Goal: Task Accomplishment & Management: Use online tool/utility

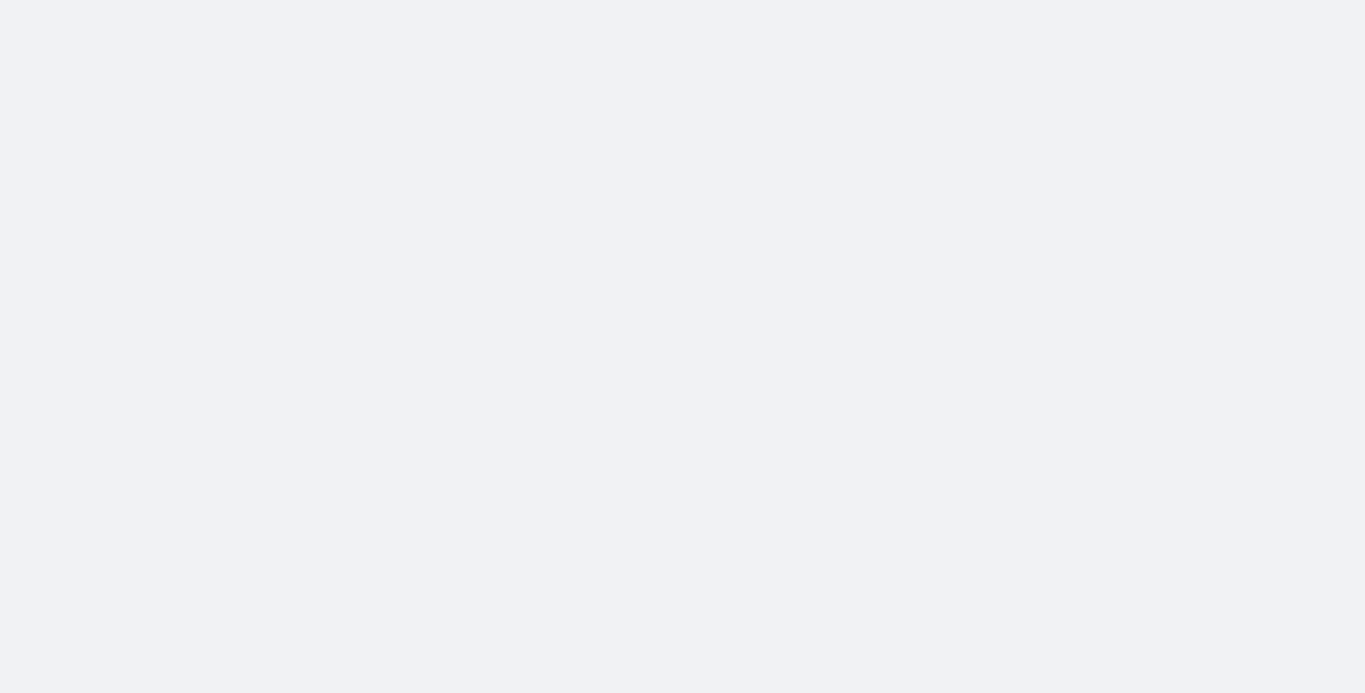
click at [1116, 171] on body at bounding box center [682, 346] width 1365 height 693
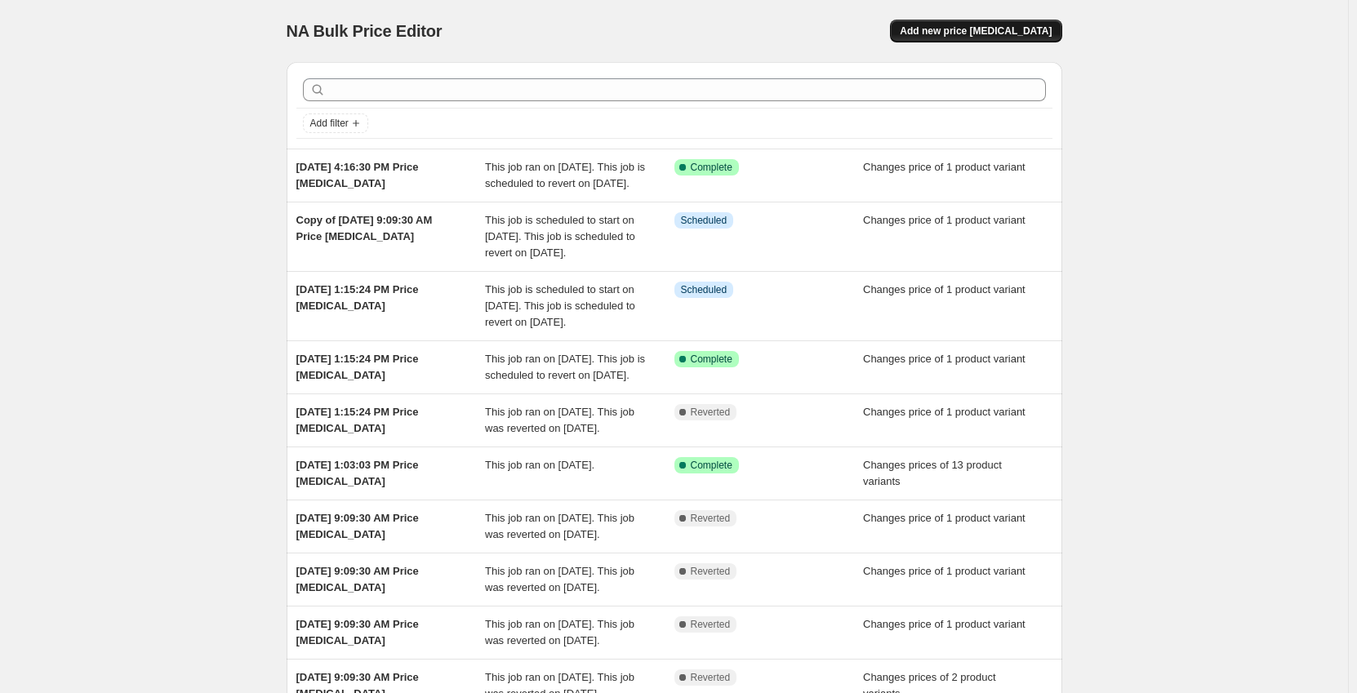
click at [1012, 25] on span "Add new price [MEDICAL_DATA]" at bounding box center [976, 30] width 152 height 13
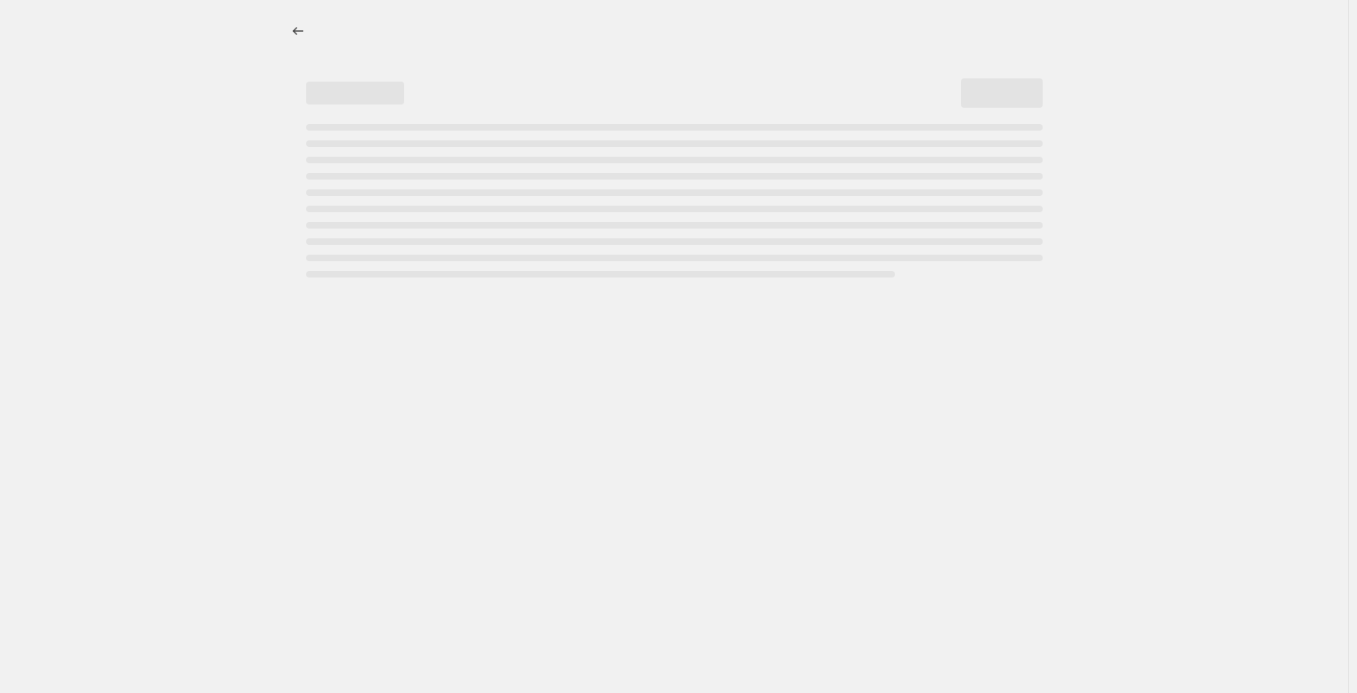
select select "percentage"
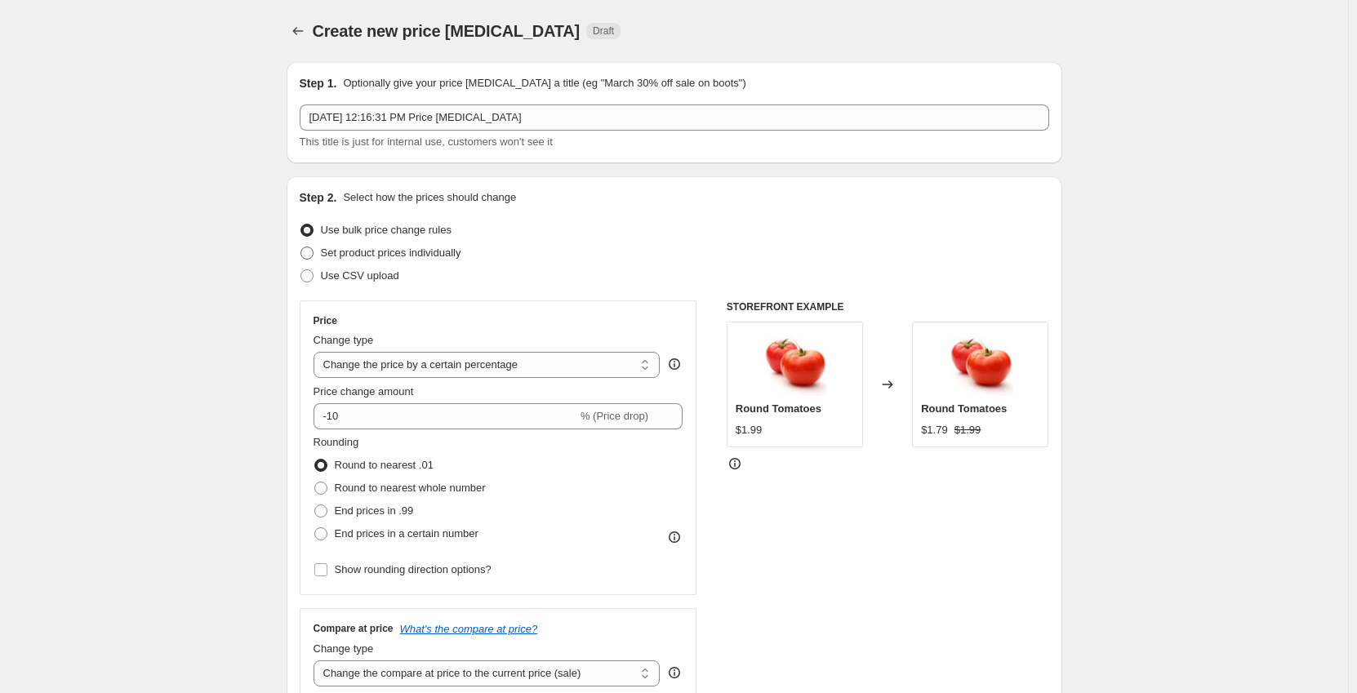
click at [428, 252] on span "Set product prices individually" at bounding box center [391, 253] width 140 height 12
click at [301, 247] on input "Set product prices individually" at bounding box center [300, 247] width 1 height 1
radio input "true"
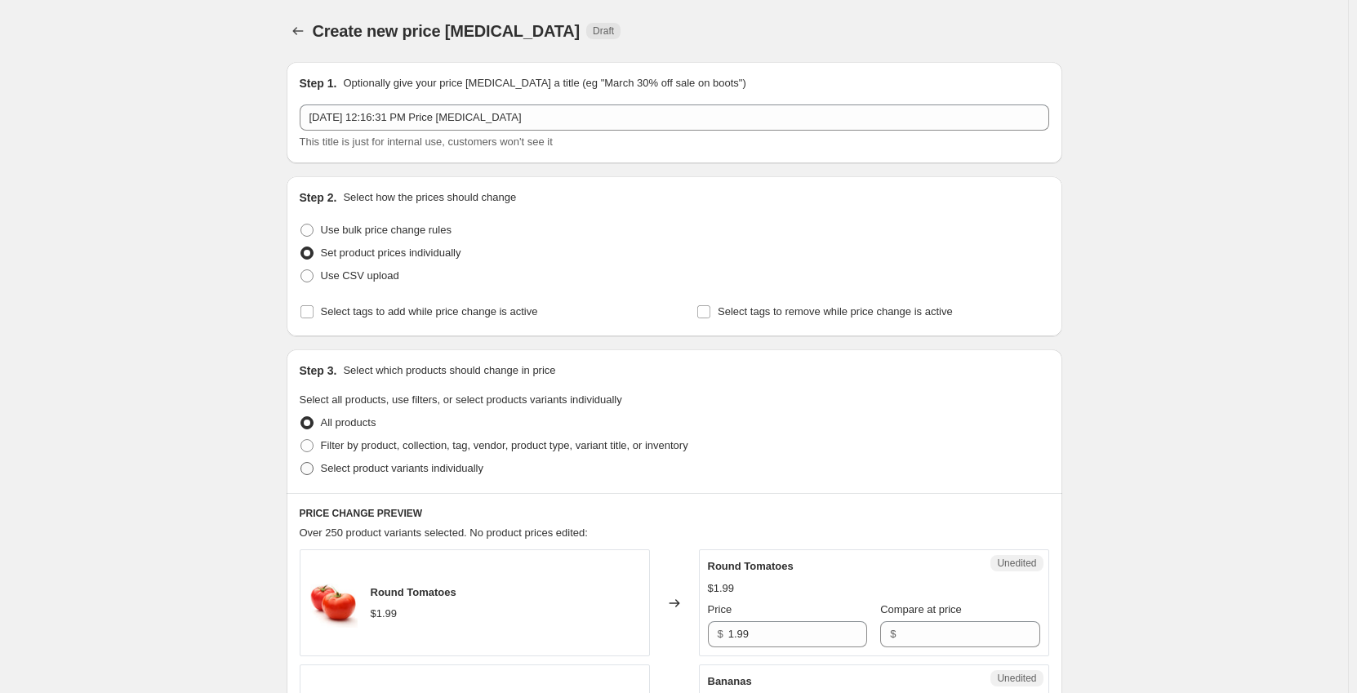
click at [385, 467] on span "Select product variants individually" at bounding box center [402, 468] width 162 height 12
click at [301, 463] on input "Select product variants individually" at bounding box center [300, 462] width 1 height 1
radio input "true"
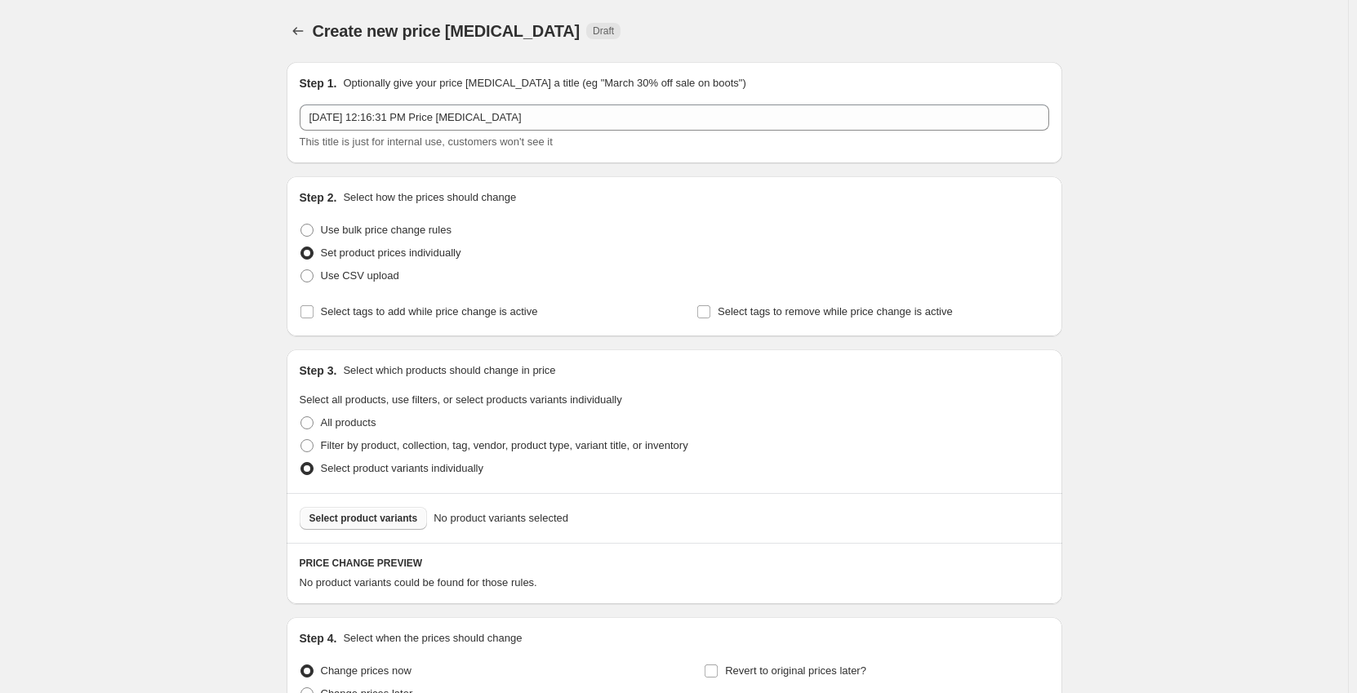
click at [391, 522] on span "Select product variants" at bounding box center [363, 518] width 109 height 13
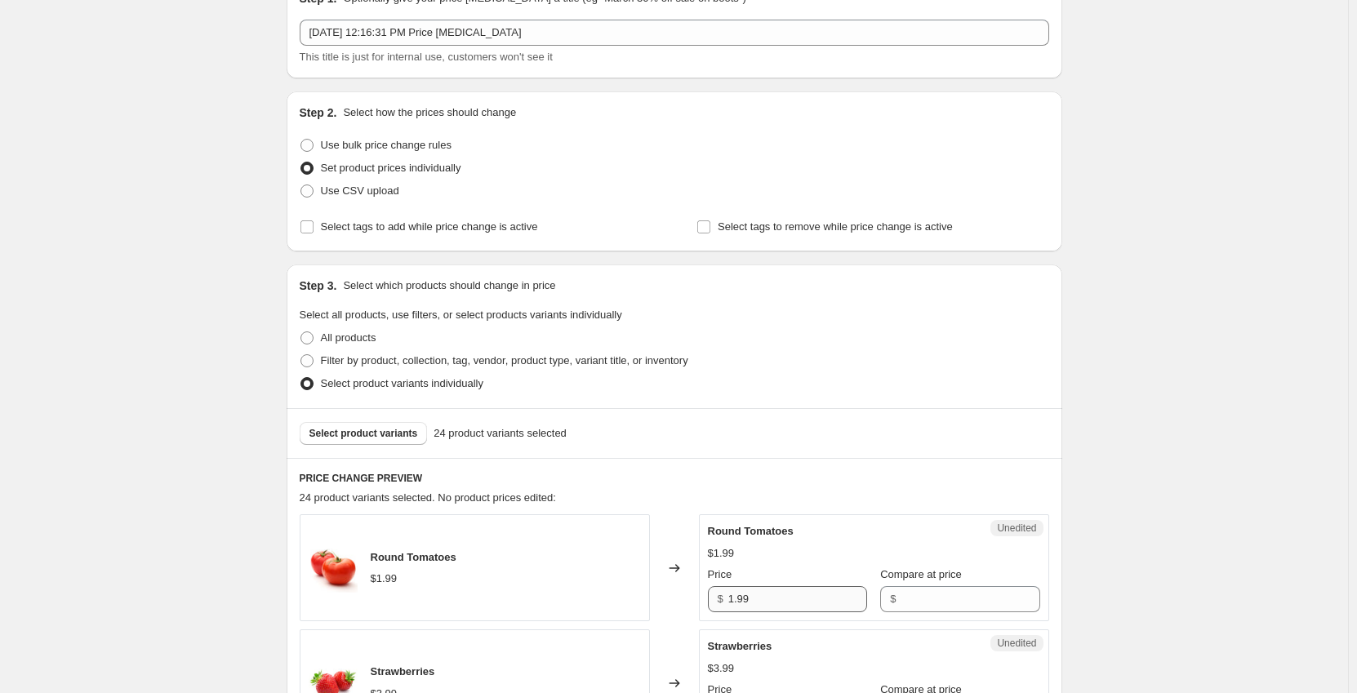
scroll to position [163, 0]
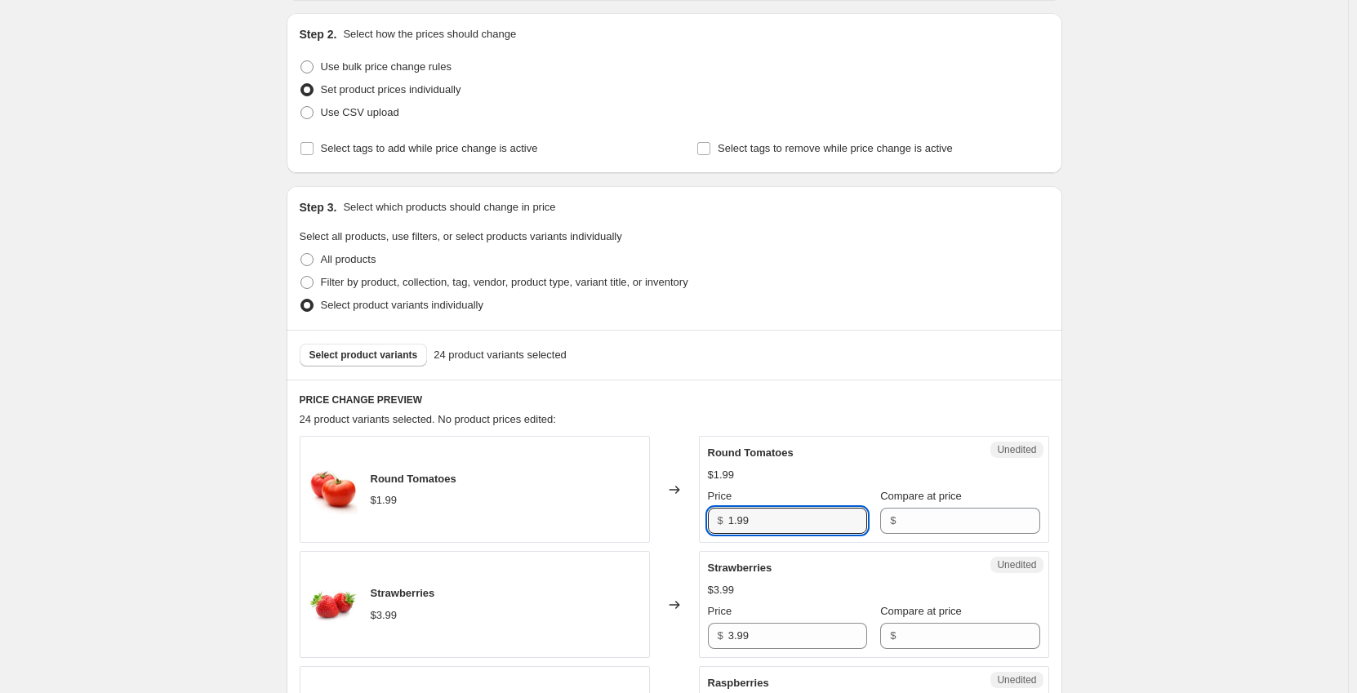
drag, startPoint x: 761, startPoint y: 522, endPoint x: 643, endPoint y: 512, distance: 118.0
click at [650, 526] on div "Round Tomatoes $1.99 Changed to Unedited Round Tomatoes $1.99 Price $ 1.99 Comp…" at bounding box center [674, 489] width 749 height 107
type input "0.99"
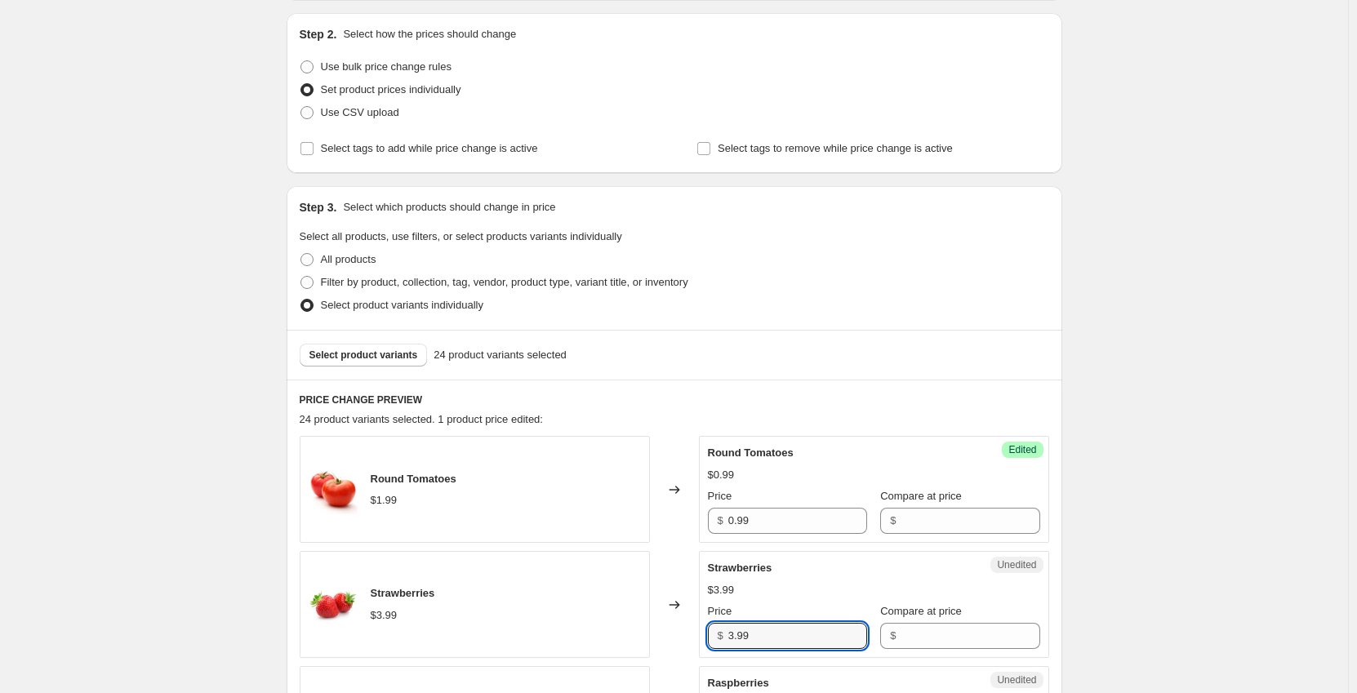
drag, startPoint x: 774, startPoint y: 636, endPoint x: 686, endPoint y: 636, distance: 87.3
click at [686, 636] on div "Strawberries $3.99 Changed to Unedited Strawberries $3.99 Price $ 3.99 Compare …" at bounding box center [674, 604] width 749 height 107
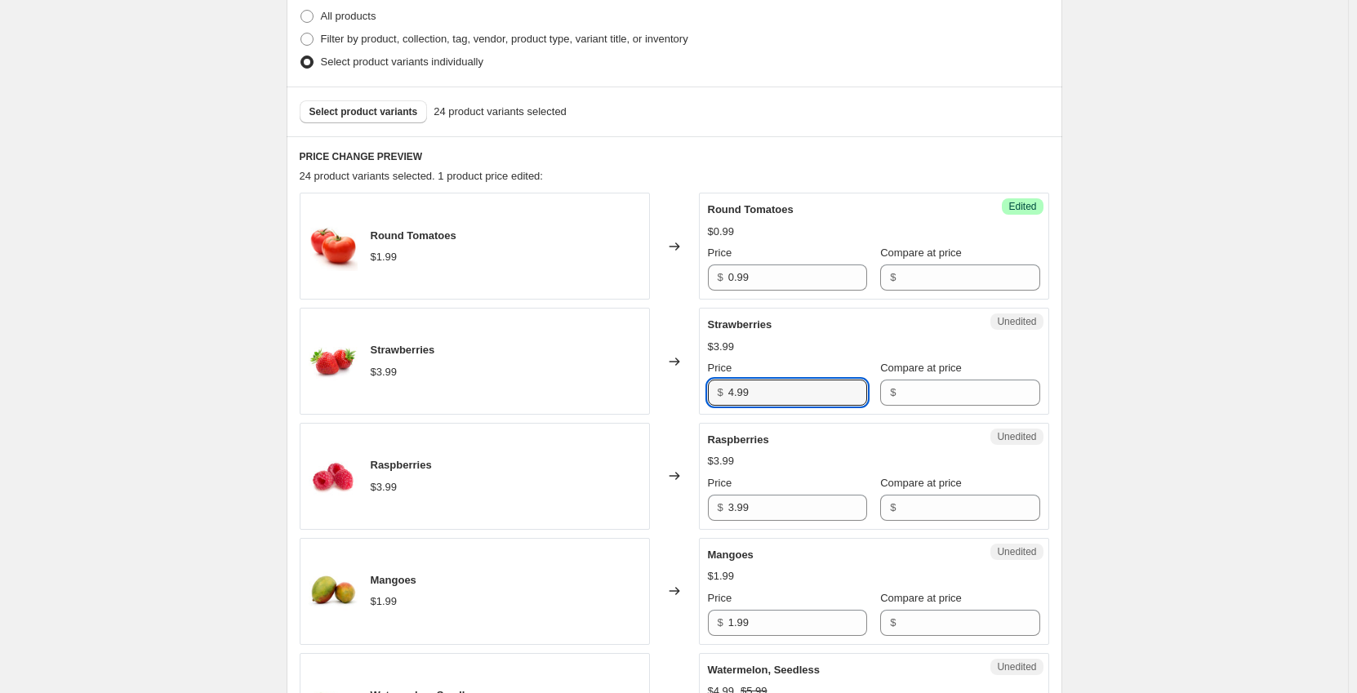
scroll to position [408, 0]
type input "4.99"
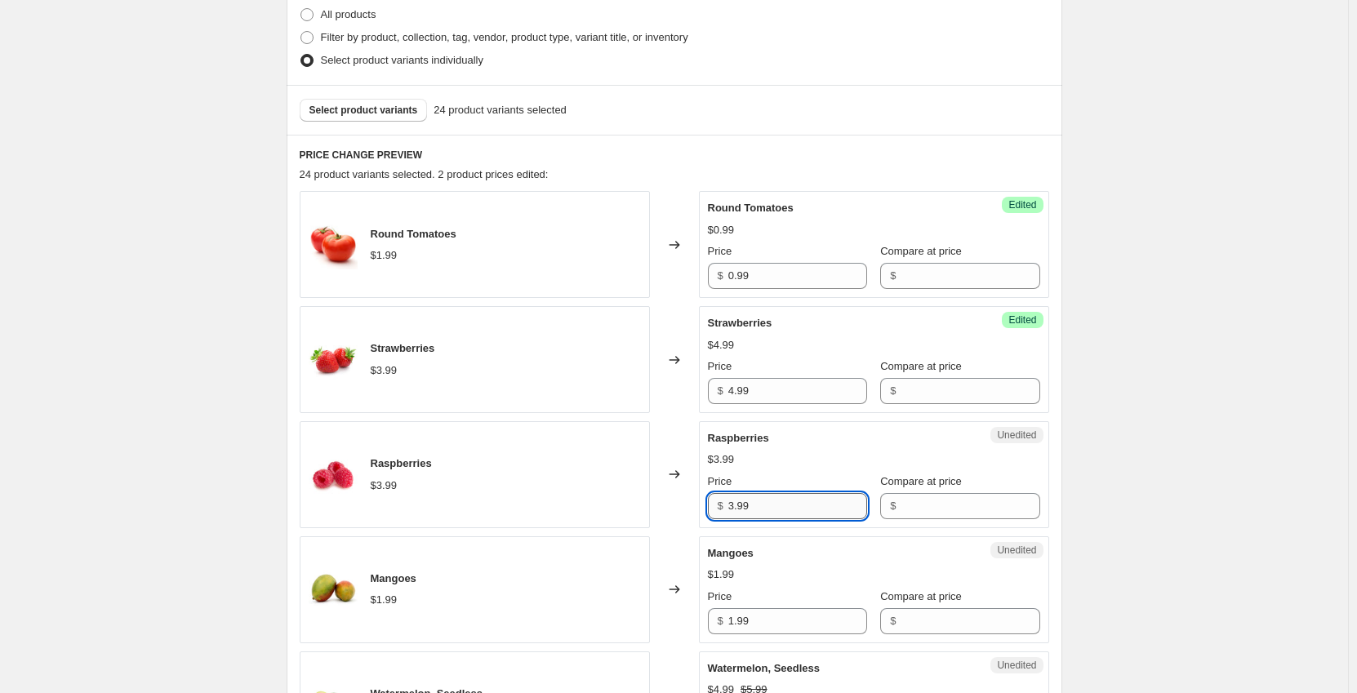
click at [784, 509] on input "3.99" at bounding box center [797, 506] width 139 height 26
drag, startPoint x: 748, startPoint y: 505, endPoint x: 666, endPoint y: 515, distance: 82.2
click at [666, 515] on div "Raspberries $3.99 Changed to Unedited Raspberries $3.99 Price $ 3.99 Compare at…" at bounding box center [674, 474] width 749 height 107
type input "2.99"
drag, startPoint x: 764, startPoint y: 624, endPoint x: 651, endPoint y: 626, distance: 112.7
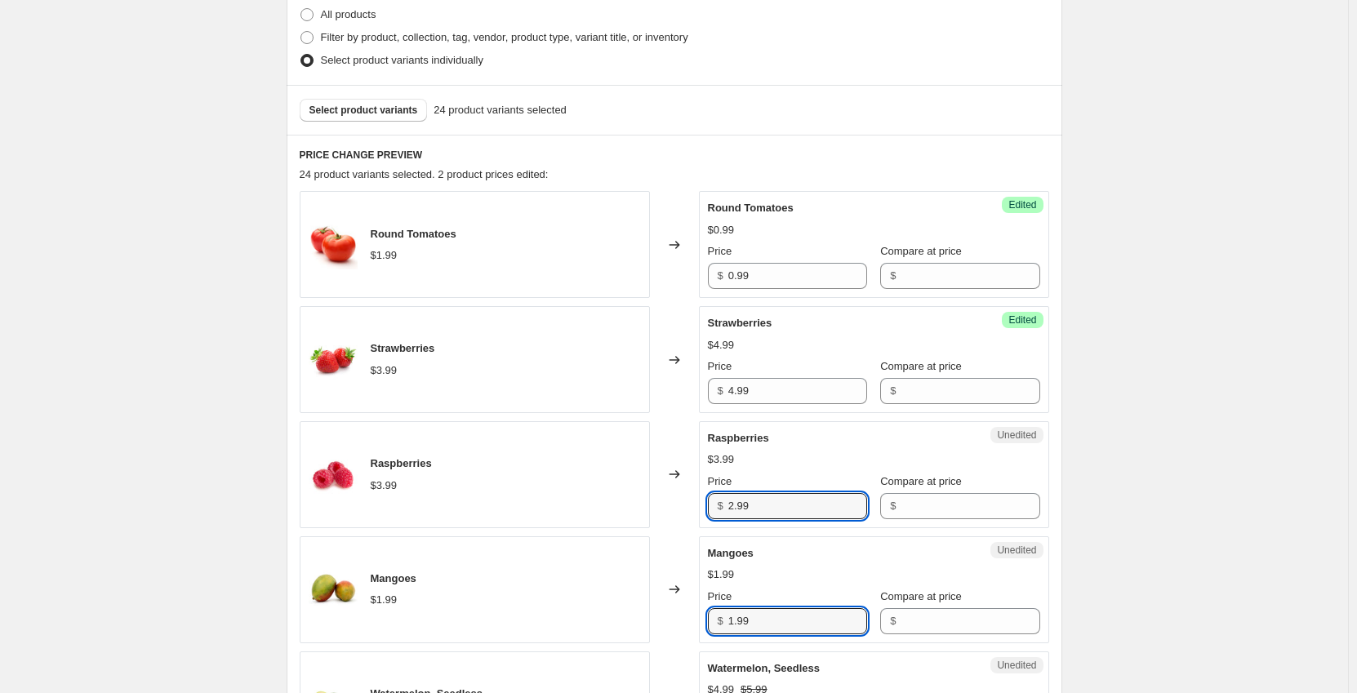
click at [651, 626] on div "Mangoes $1.99 Changed to Unedited Mangoes $1.99 Price $ 1.99 Compare at price $" at bounding box center [674, 589] width 749 height 107
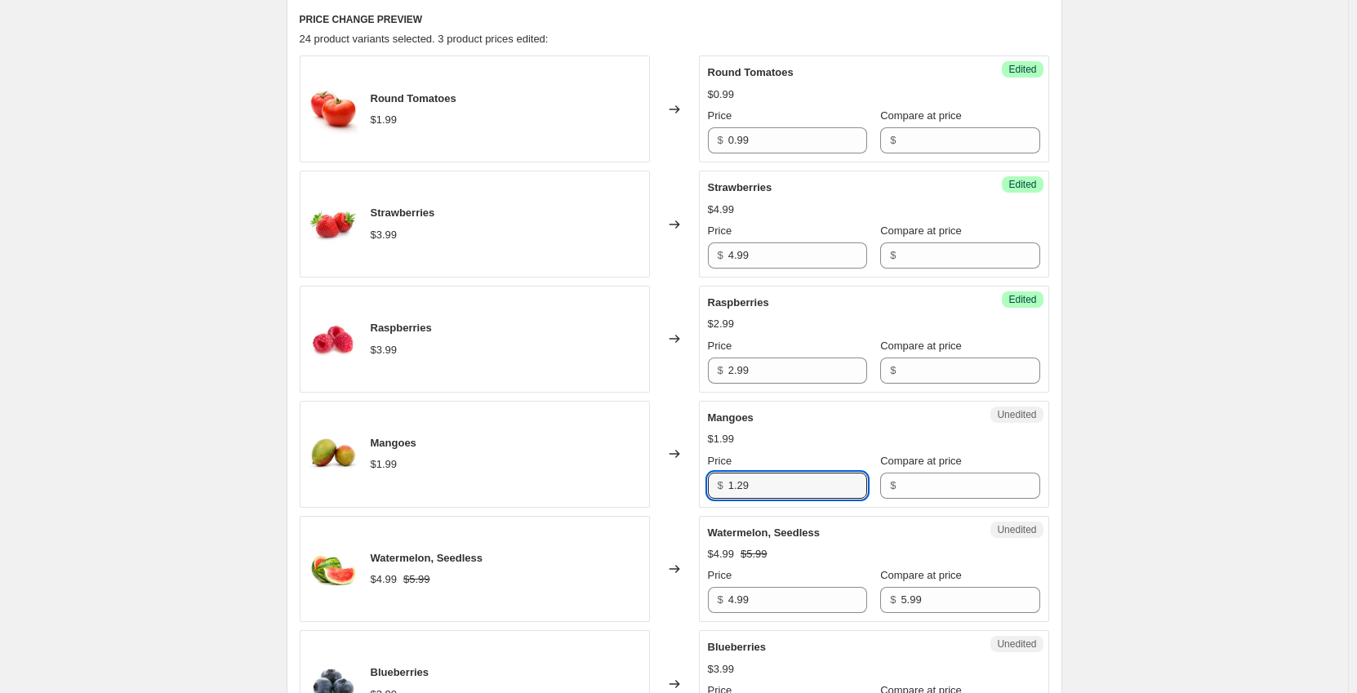
scroll to position [571, 0]
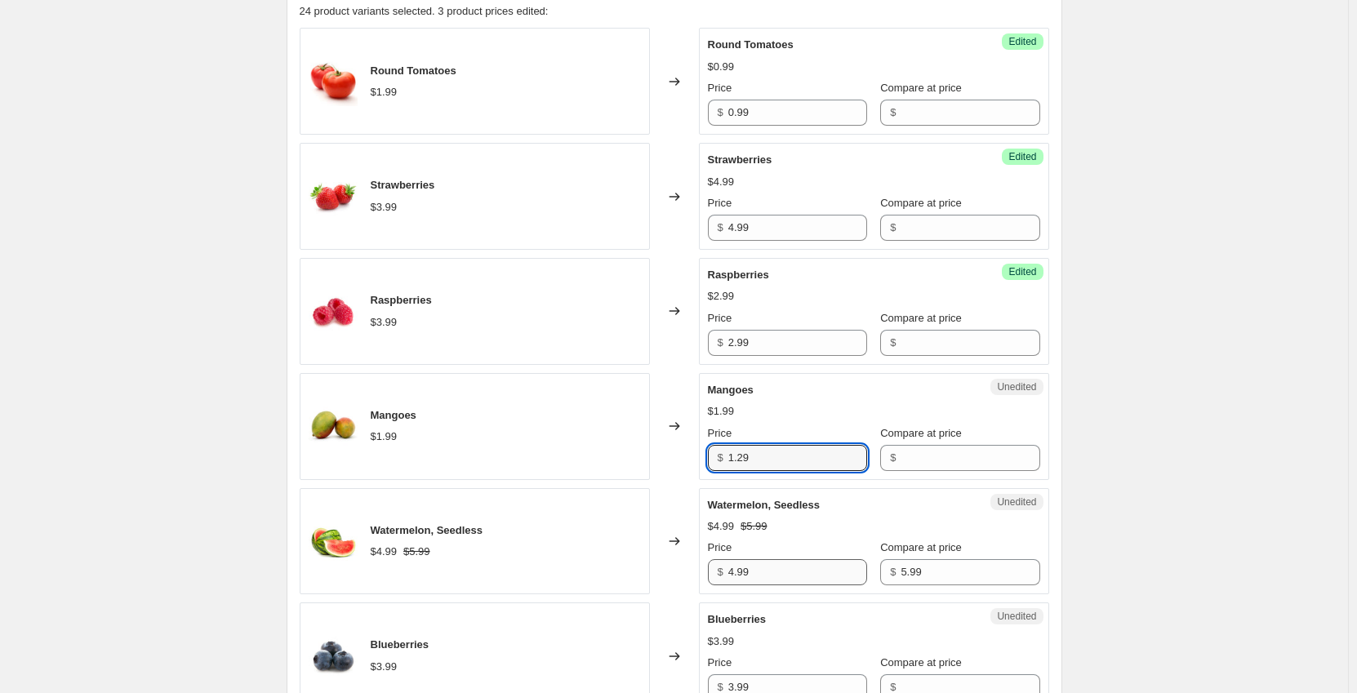
type input "1.29"
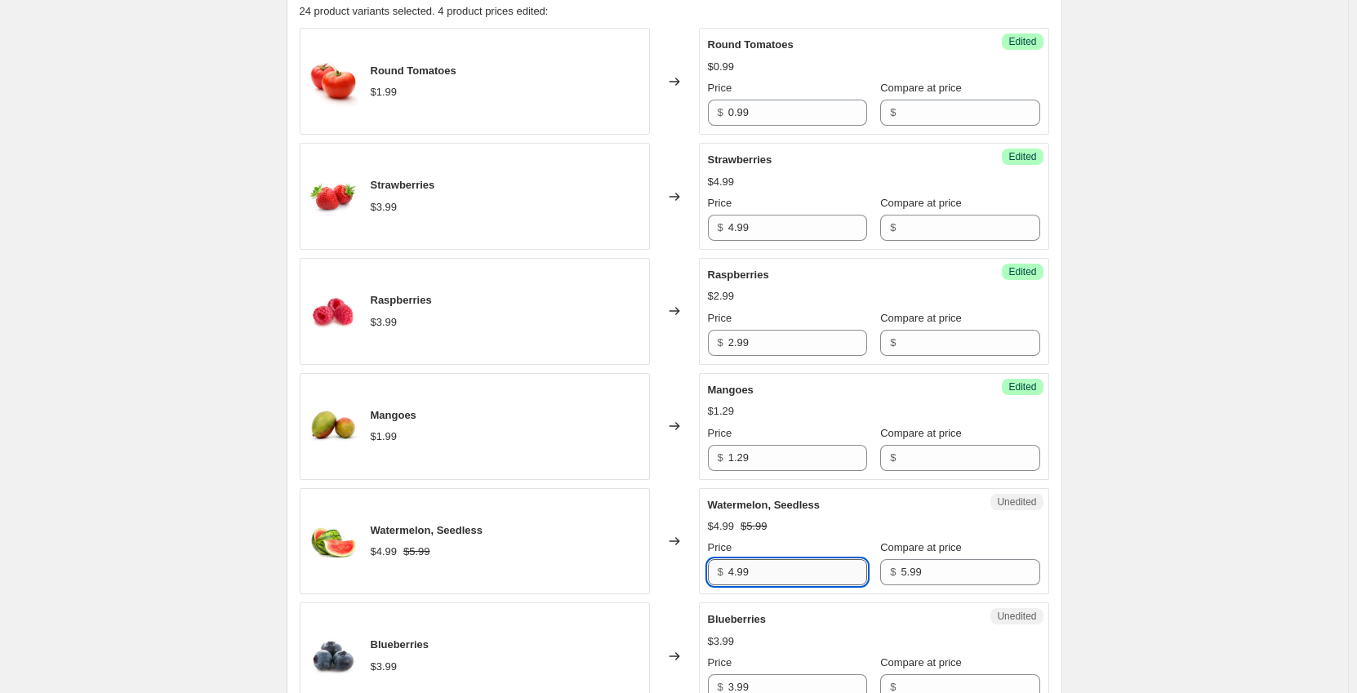
click at [793, 570] on input "4.99" at bounding box center [797, 572] width 139 height 26
type input "4"
type input "3.99"
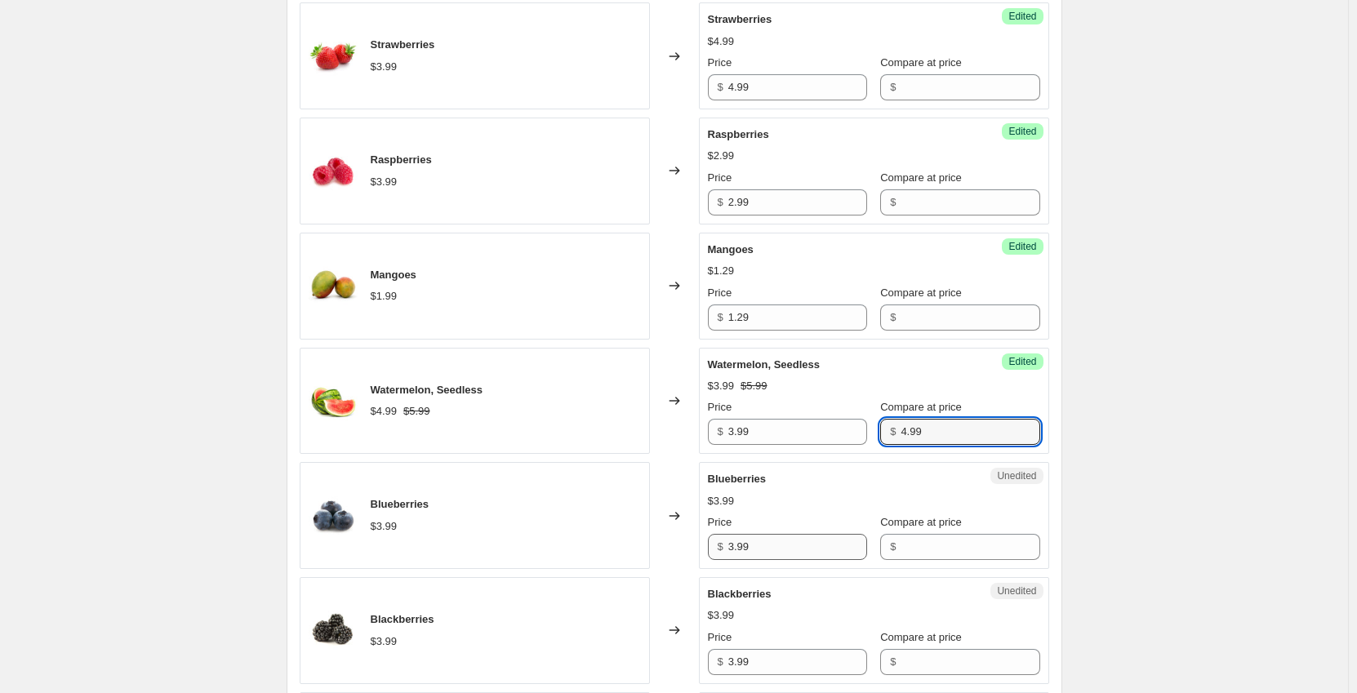
scroll to position [735, 0]
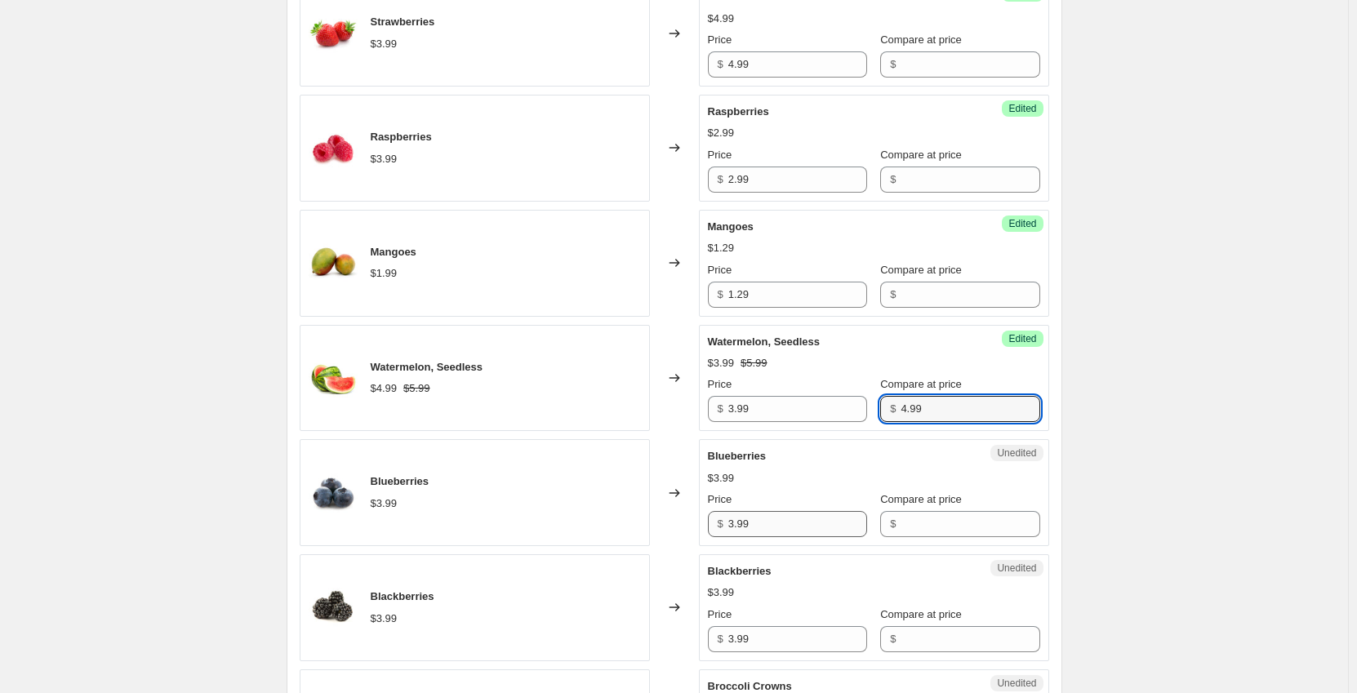
type input "4.99"
click at [793, 533] on input "3.99" at bounding box center [797, 524] width 139 height 26
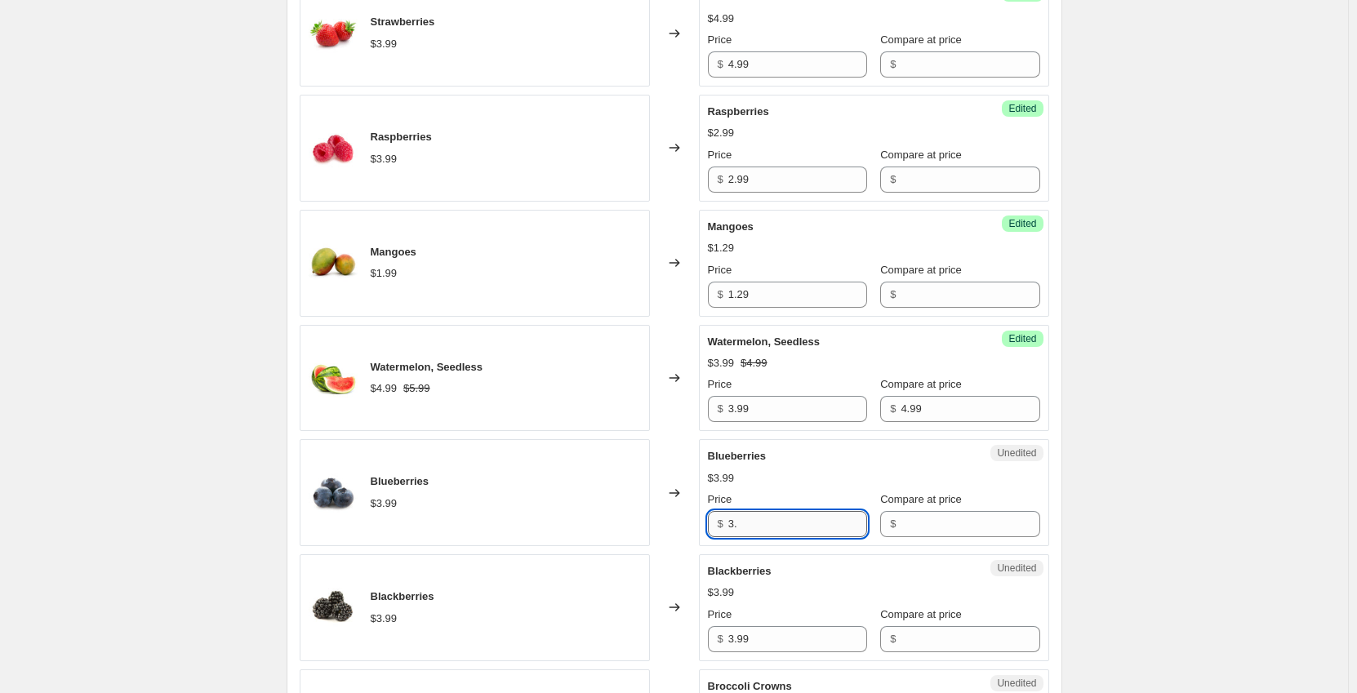
type input "3"
type input "4.49"
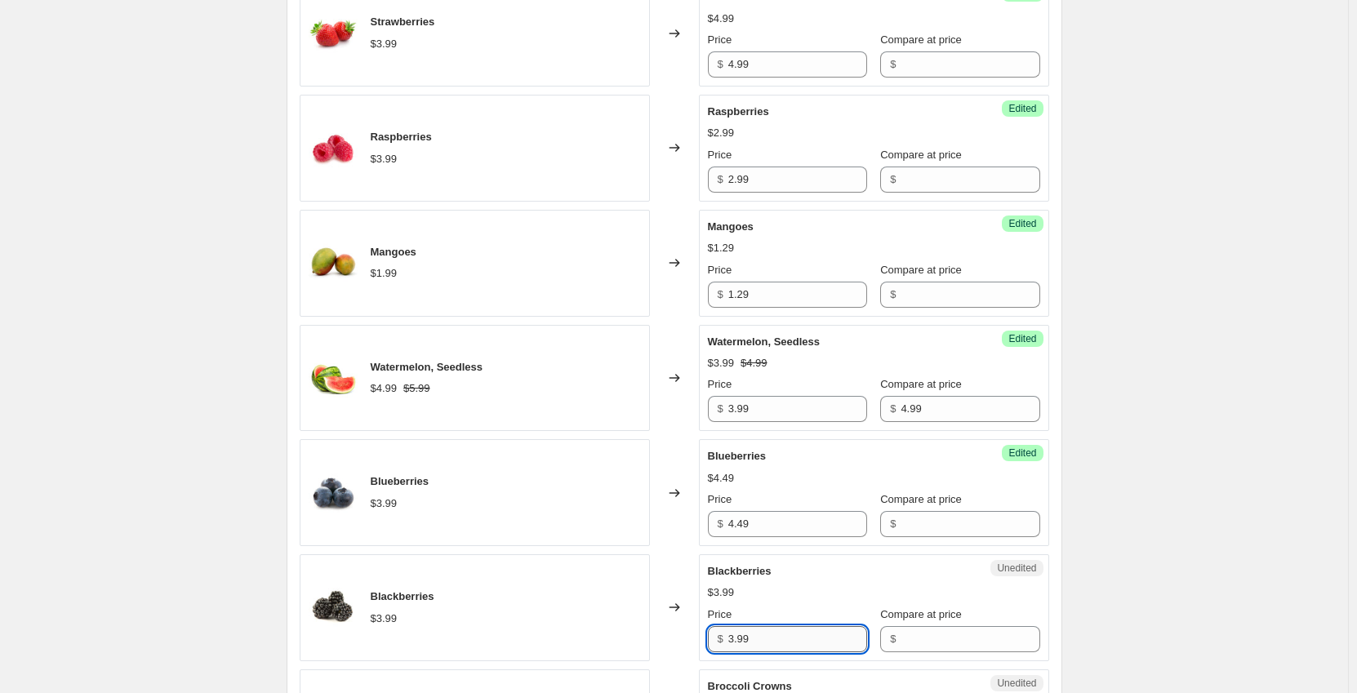
click at [779, 633] on input "3.99" at bounding box center [797, 639] width 139 height 26
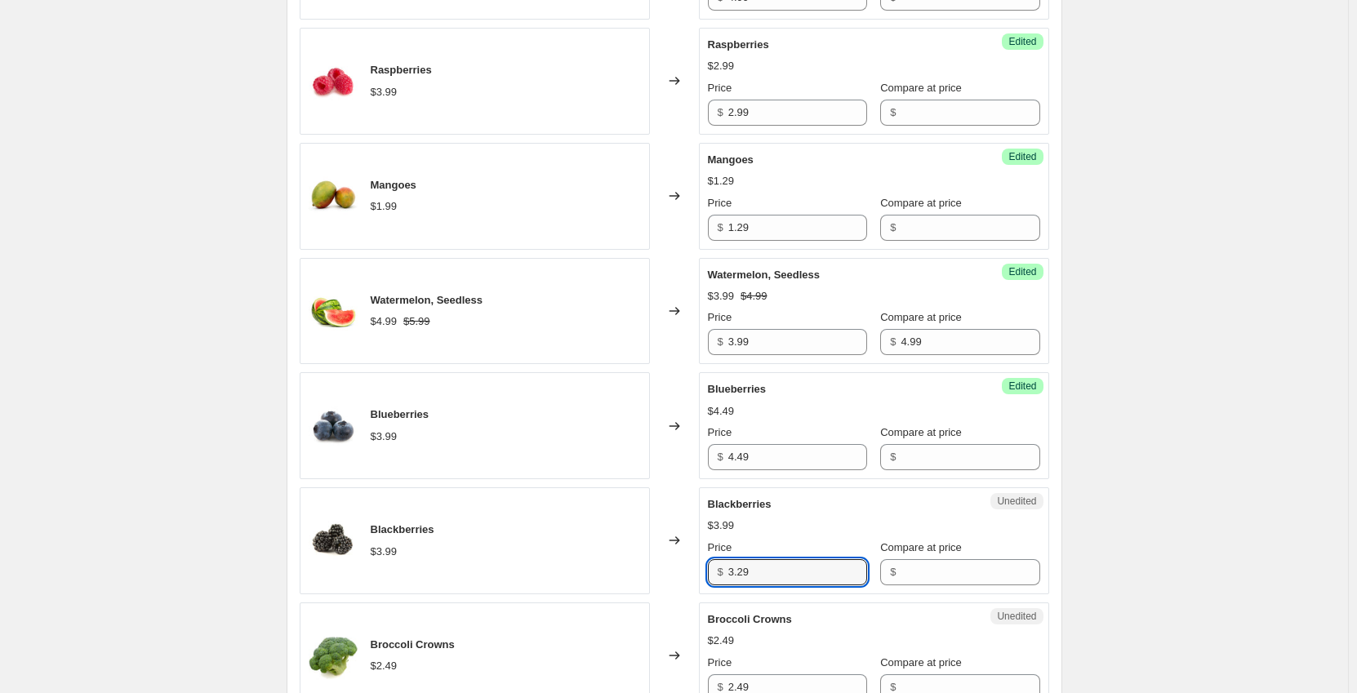
scroll to position [980, 0]
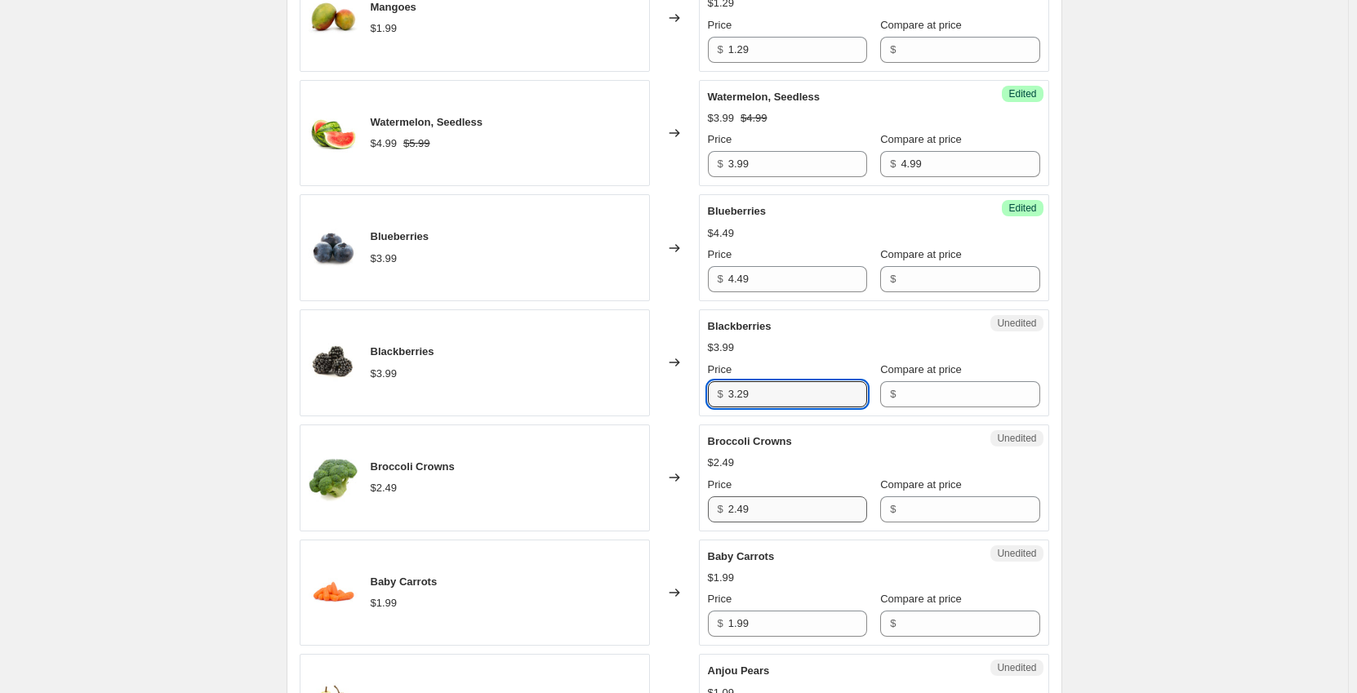
type input "3.29"
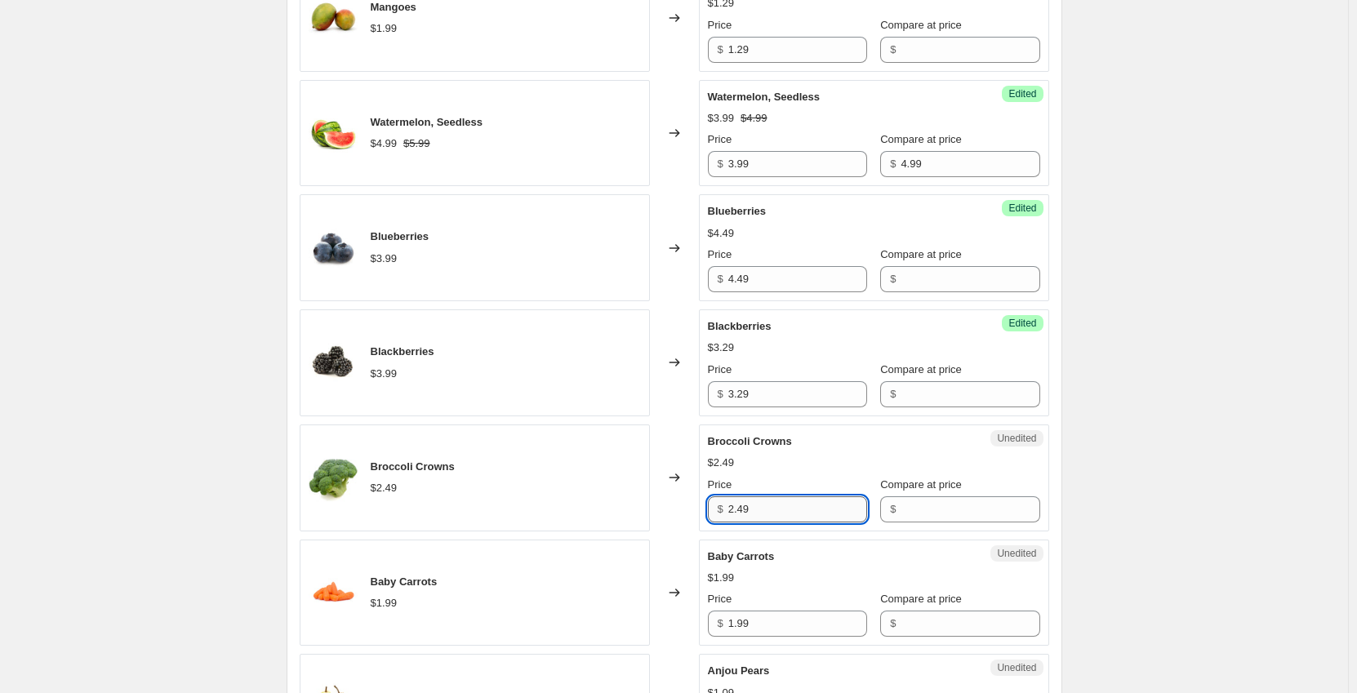
click at [789, 507] on input "2.49" at bounding box center [797, 509] width 139 height 26
type input "2.29"
click at [764, 623] on input "1.99" at bounding box center [797, 624] width 139 height 26
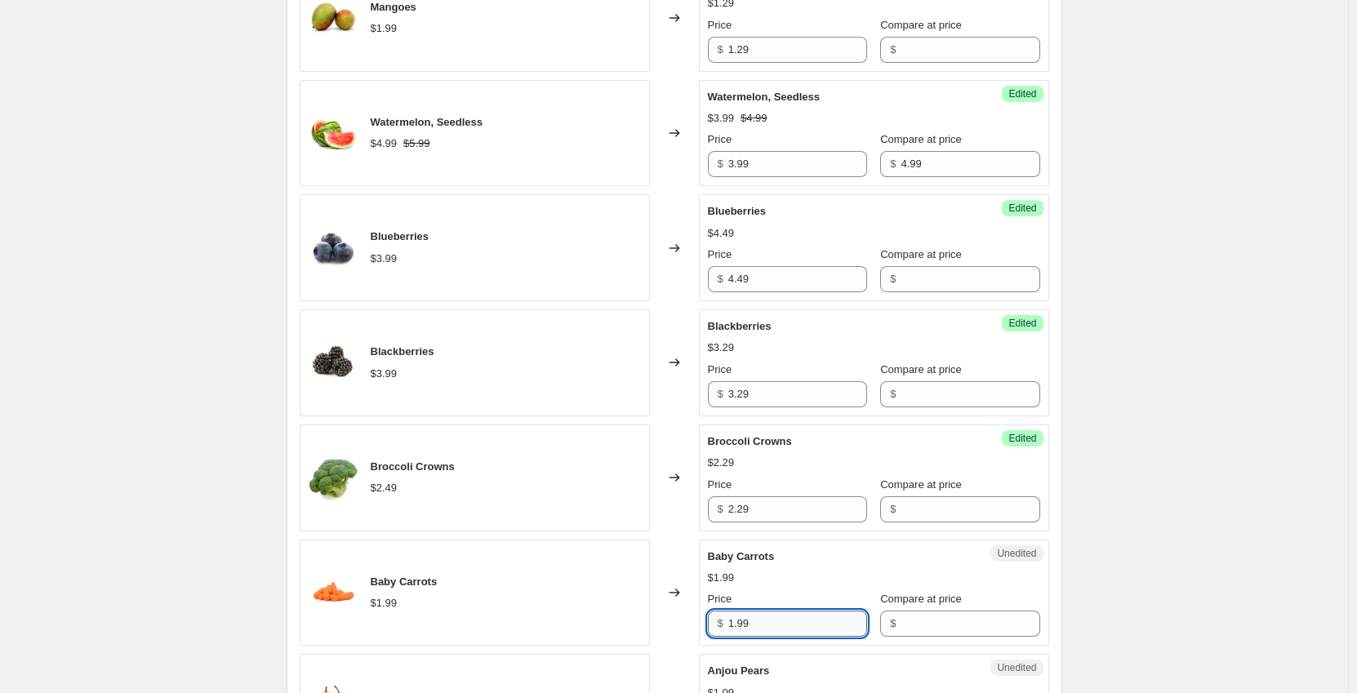
drag, startPoint x: 753, startPoint y: 626, endPoint x: 795, endPoint y: 614, distance: 44.2
click at [739, 624] on input "1.99" at bounding box center [797, 624] width 139 height 26
type input "1.49"
click at [904, 615] on input "Compare at price" at bounding box center [969, 624] width 139 height 26
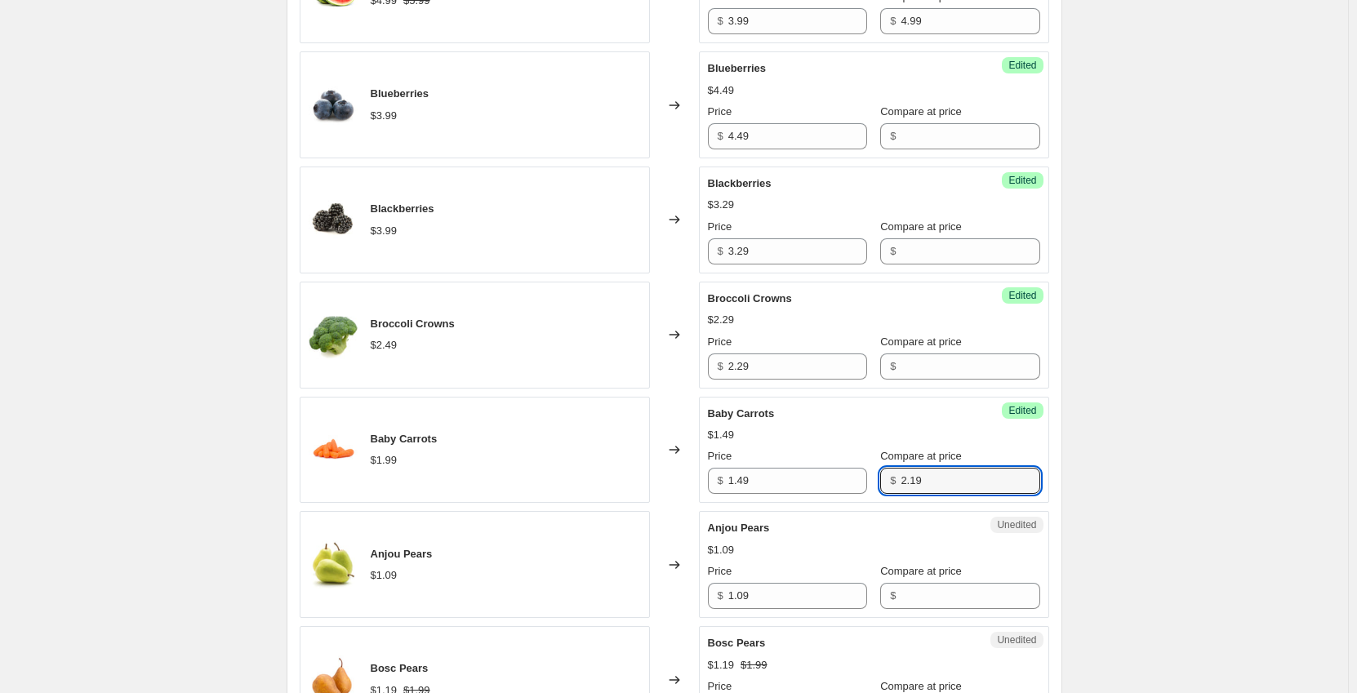
scroll to position [1143, 0]
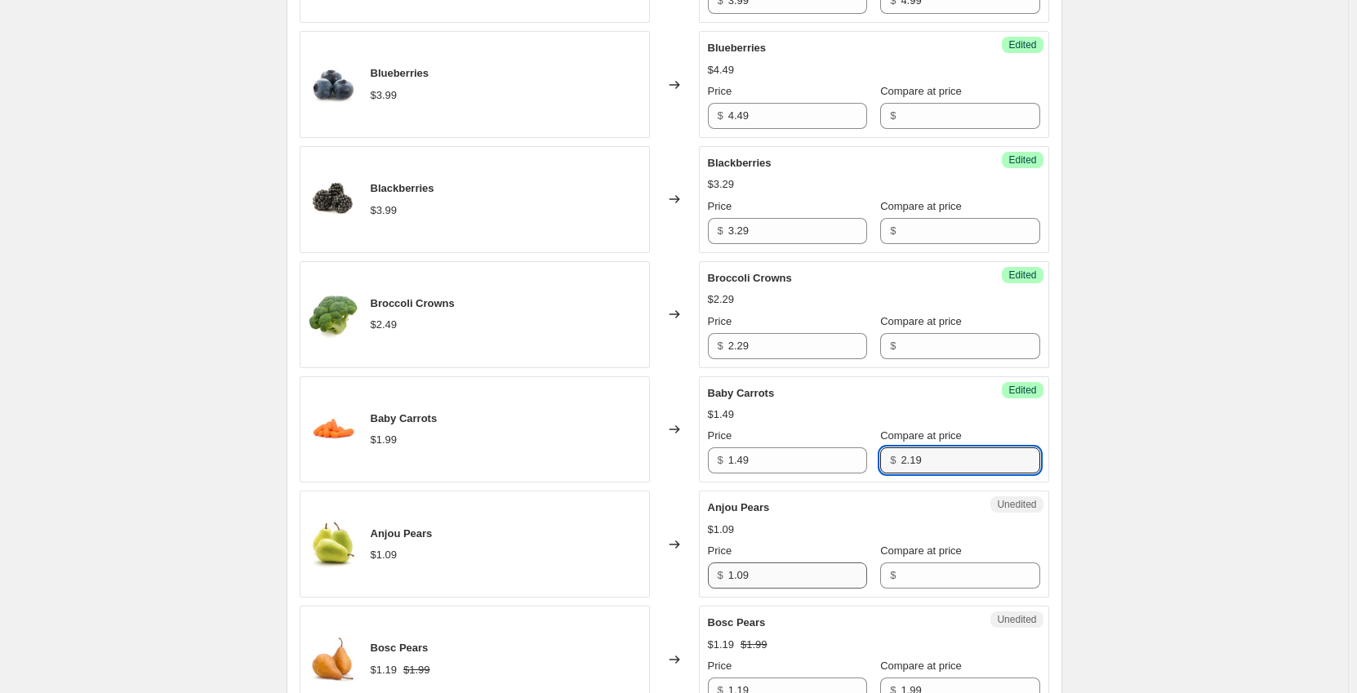
type input "2.19"
click at [802, 577] on input "1.09" at bounding box center [797, 575] width 139 height 26
type input "1"
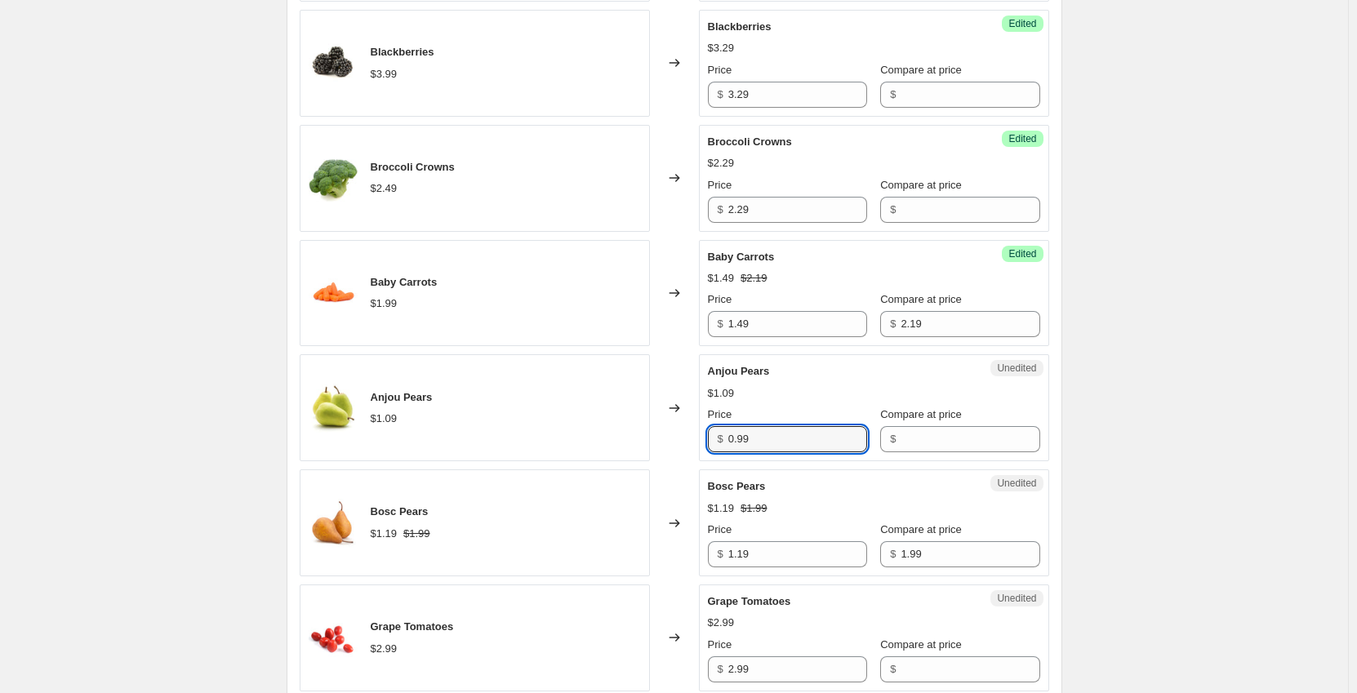
scroll to position [1306, 0]
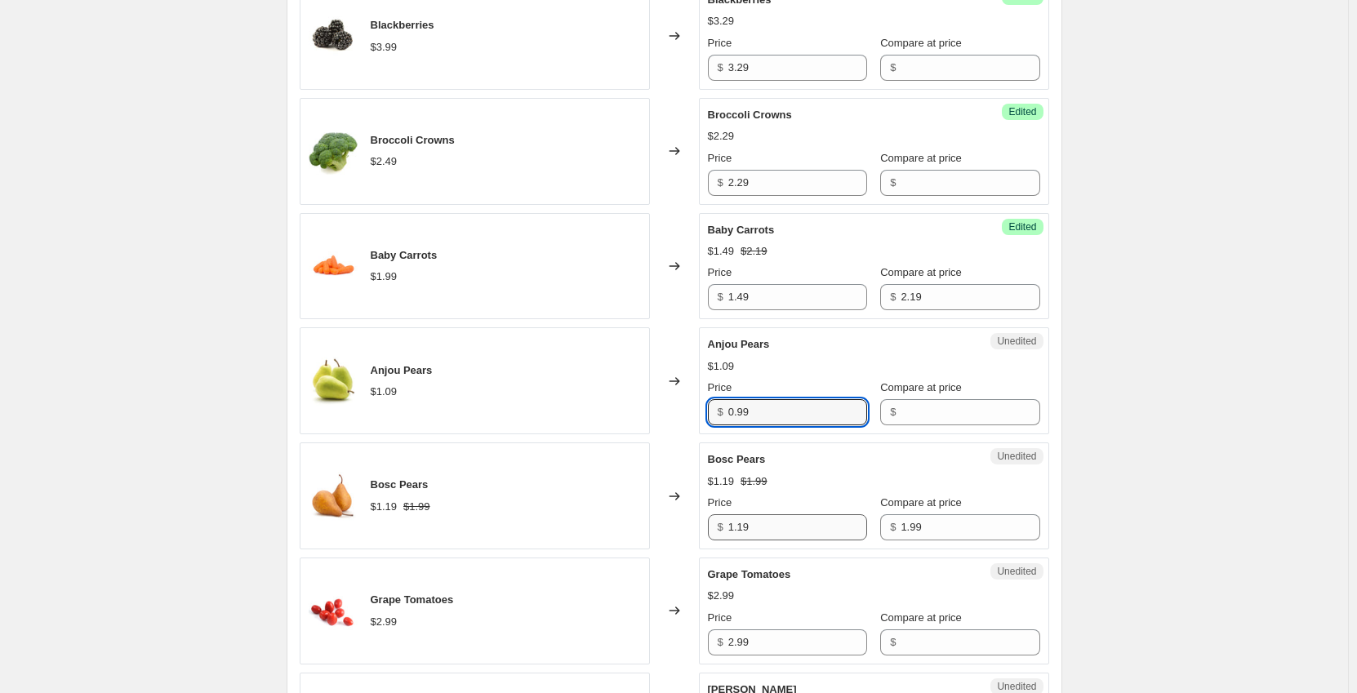
type input "0.99"
click at [793, 524] on input "1.19" at bounding box center [797, 527] width 139 height 26
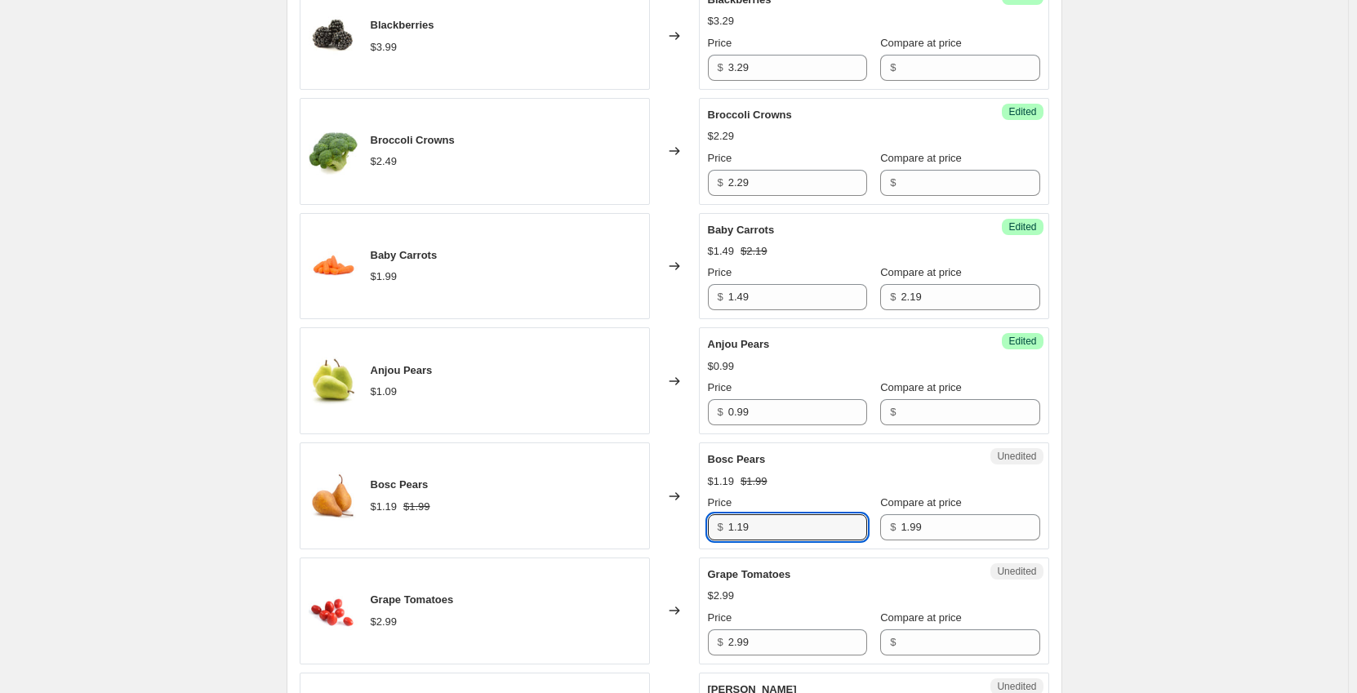
drag, startPoint x: 722, startPoint y: 537, endPoint x: 705, endPoint y: 539, distance: 17.2
click at [705, 539] on div "Unedited Bosc Pears $1.19 $1.99 Price $ 1.19 Compare at price $ 1.99" at bounding box center [874, 495] width 350 height 107
type input "0.99"
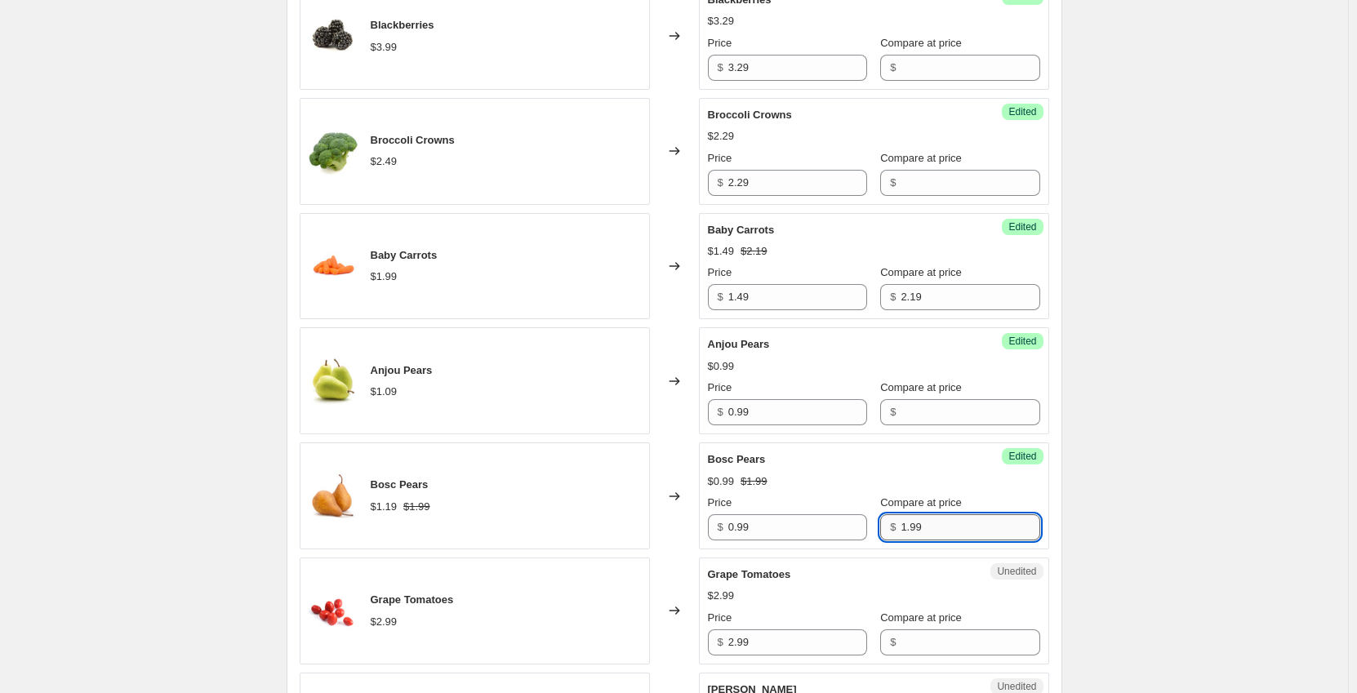
click at [948, 524] on input "1.99" at bounding box center [969, 527] width 139 height 26
drag, startPoint x: 766, startPoint y: 635, endPoint x: 651, endPoint y: 642, distance: 116.1
click at [651, 642] on div "Grape Tomatoes $2.99 Changed to Unedited Grape Tomatoes $2.99 Price $ 2.99 Comp…" at bounding box center [674, 611] width 749 height 107
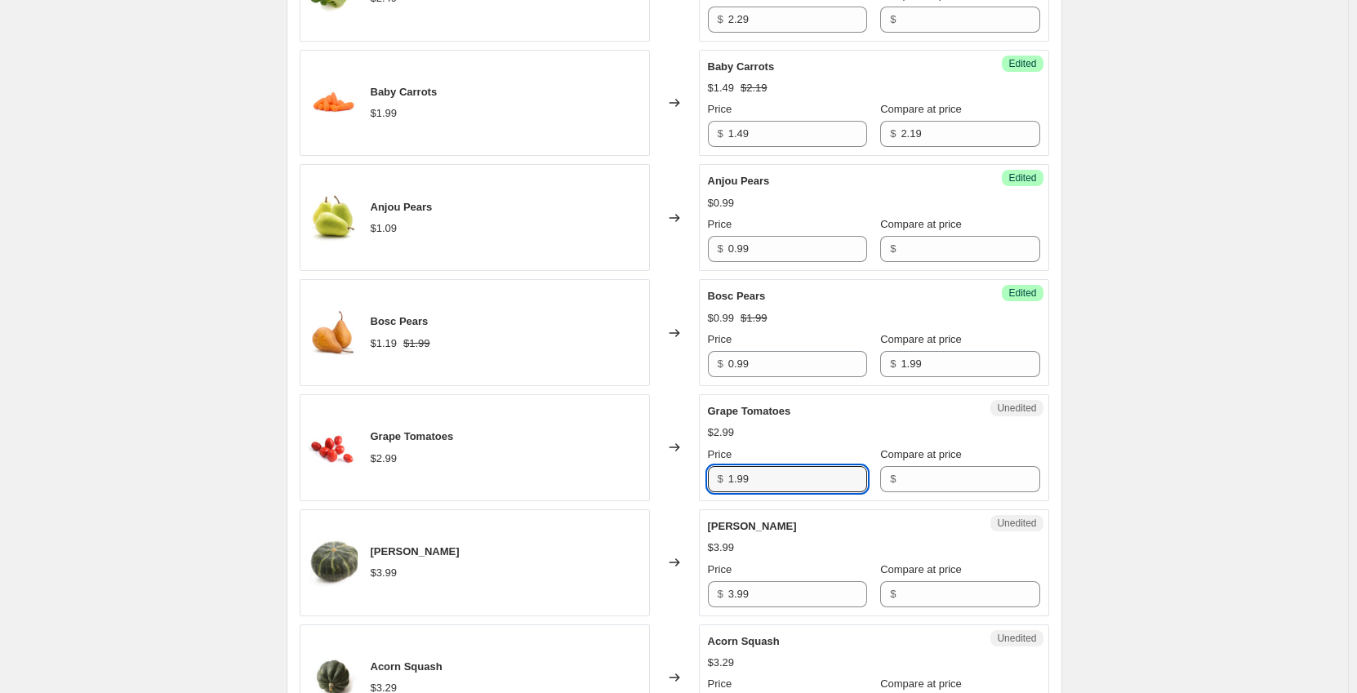
scroll to position [1551, 0]
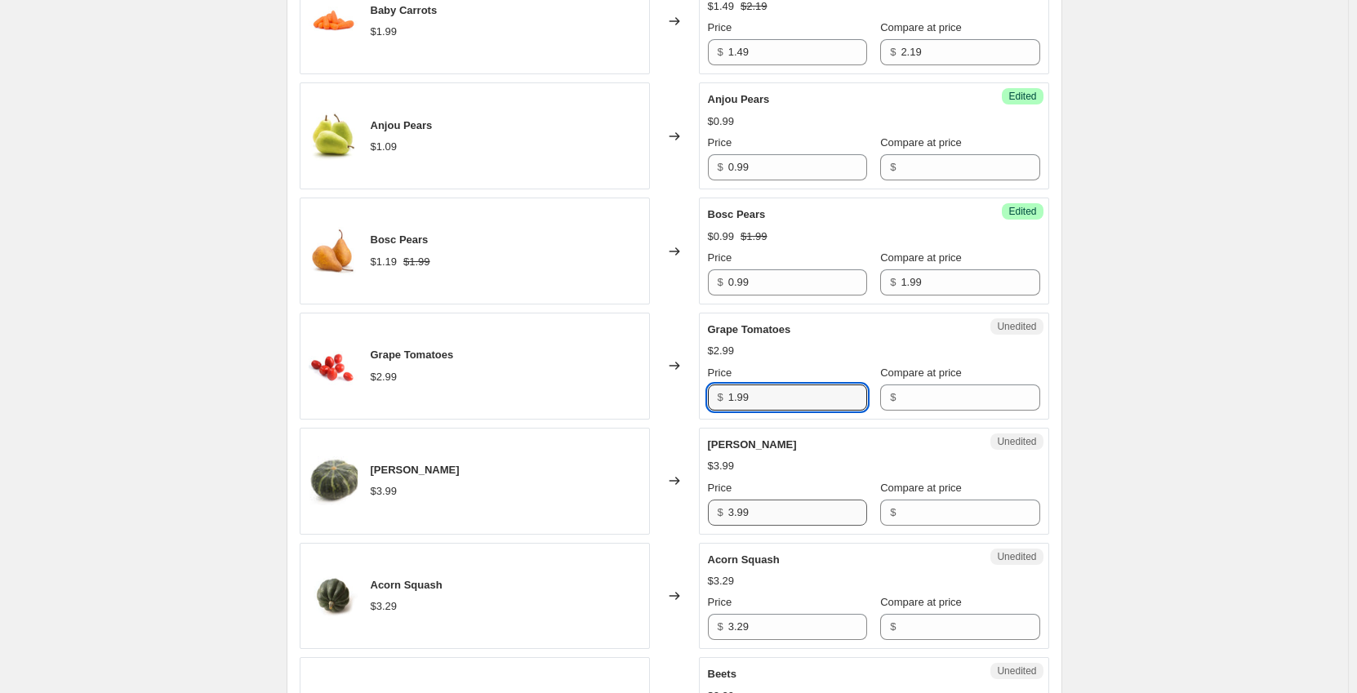
type input "1.99"
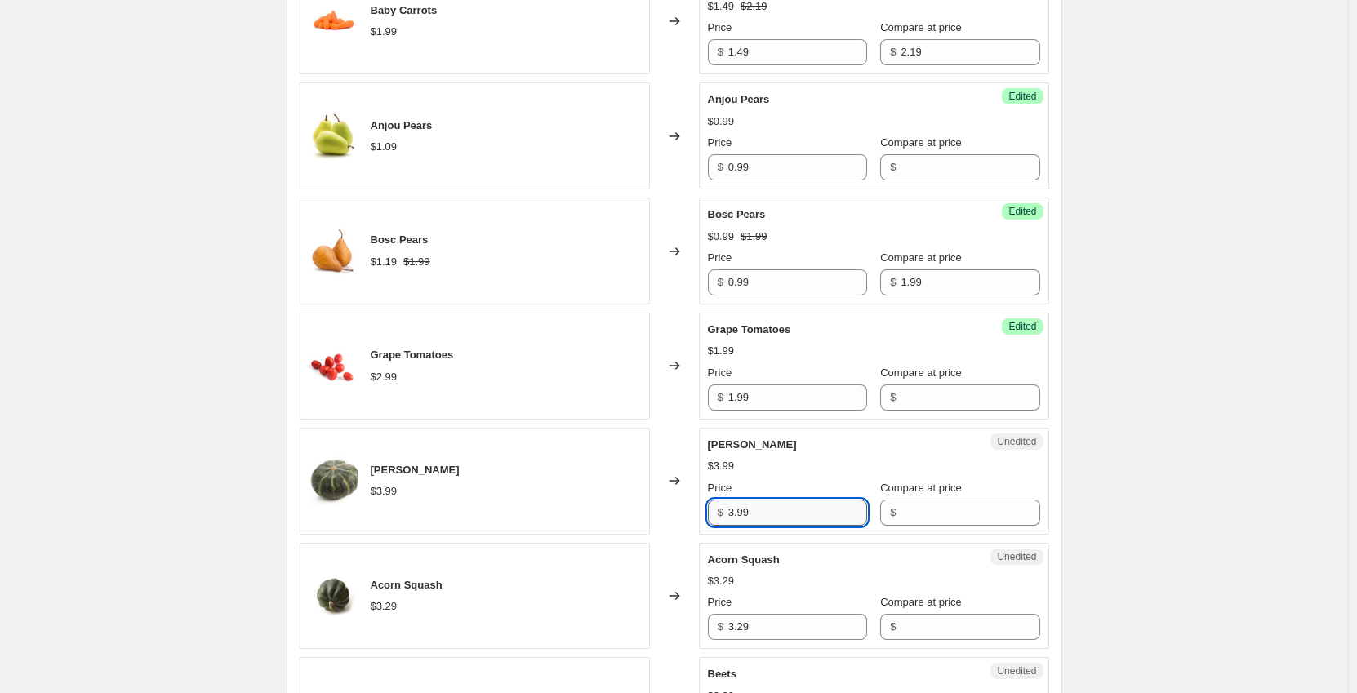
click at [800, 507] on input "3.99" at bounding box center [797, 513] width 139 height 26
type input "3"
type input "2.99"
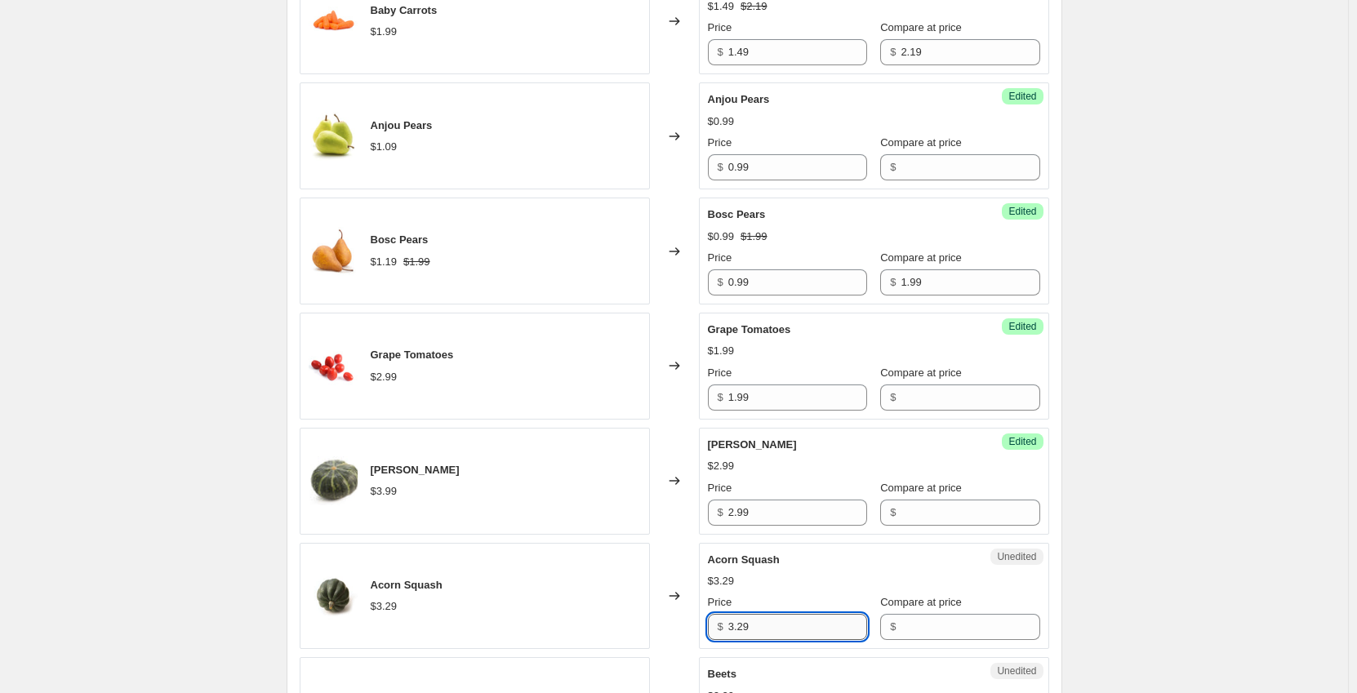
click at [757, 621] on input "3.29" at bounding box center [797, 627] width 139 height 26
drag, startPoint x: 754, startPoint y: 624, endPoint x: 711, endPoint y: 624, distance: 43.3
click at [711, 624] on div "$ 3.29" at bounding box center [787, 627] width 159 height 26
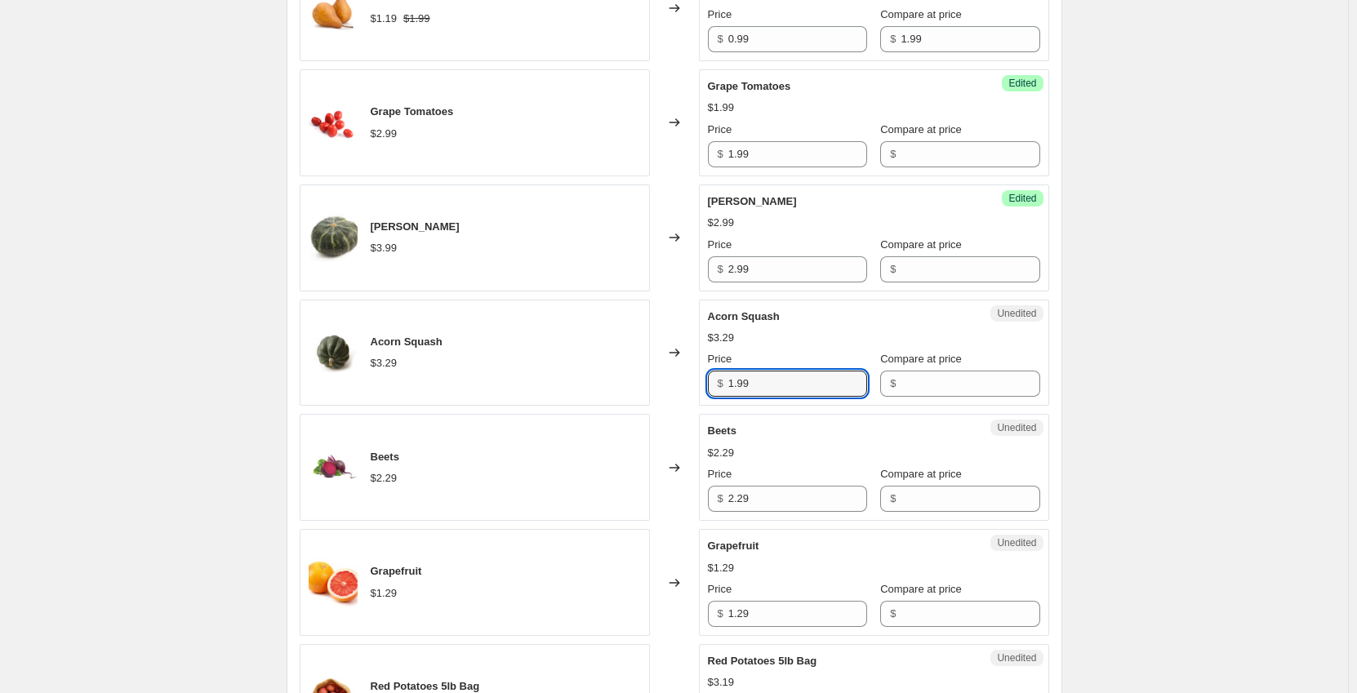
scroll to position [1796, 0]
type input "1.99"
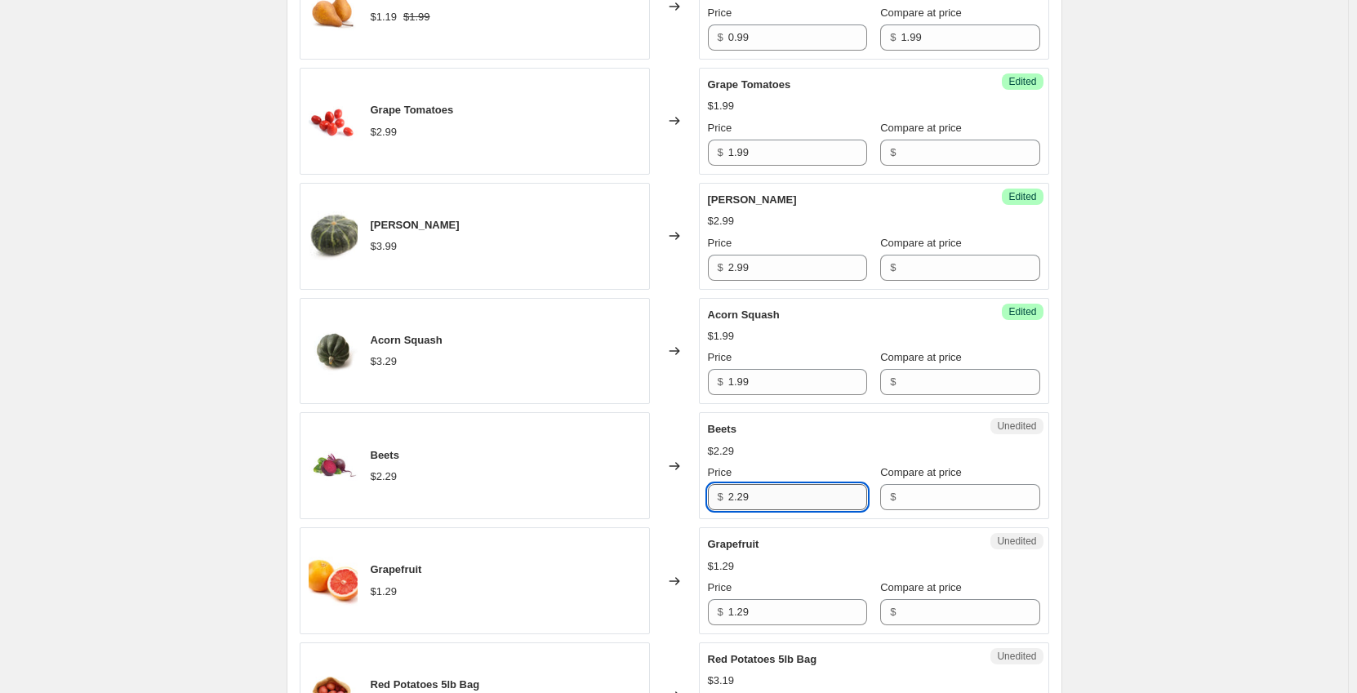
click at [799, 500] on input "2.29" at bounding box center [797, 497] width 139 height 26
type input "2"
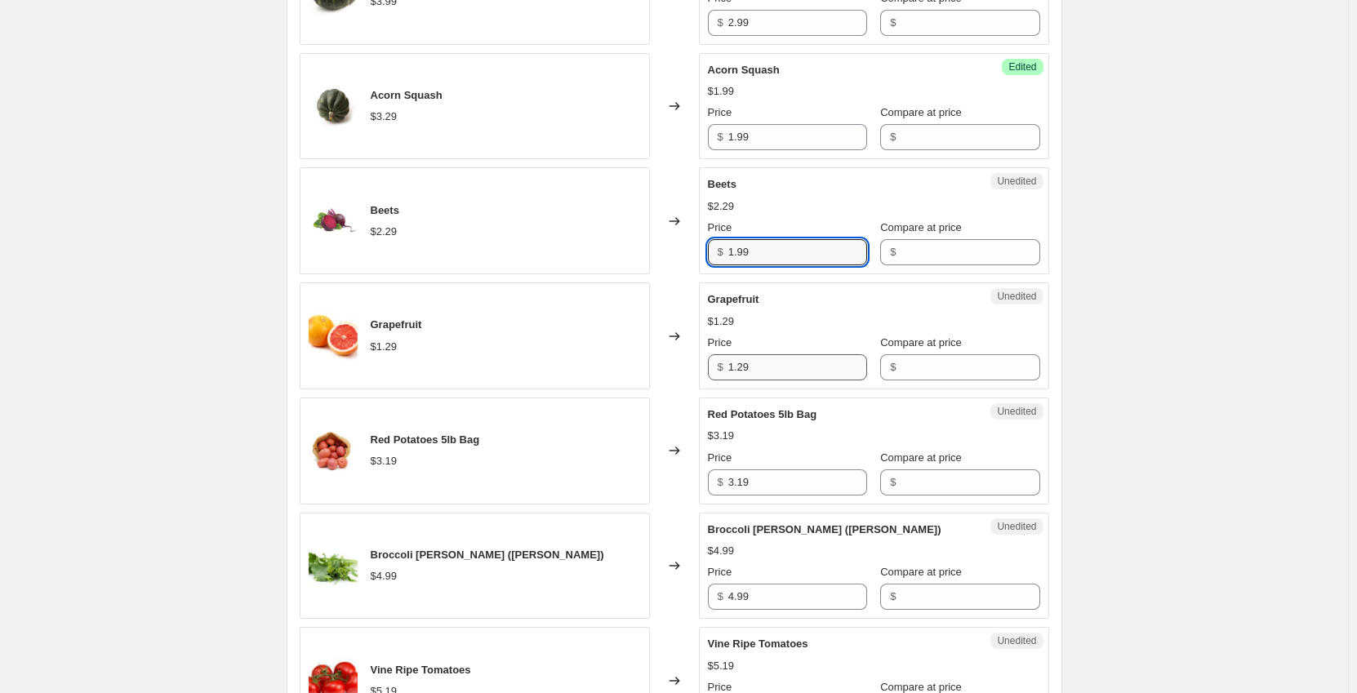
type input "1.99"
click at [789, 367] on input "1.29" at bounding box center [797, 367] width 139 height 26
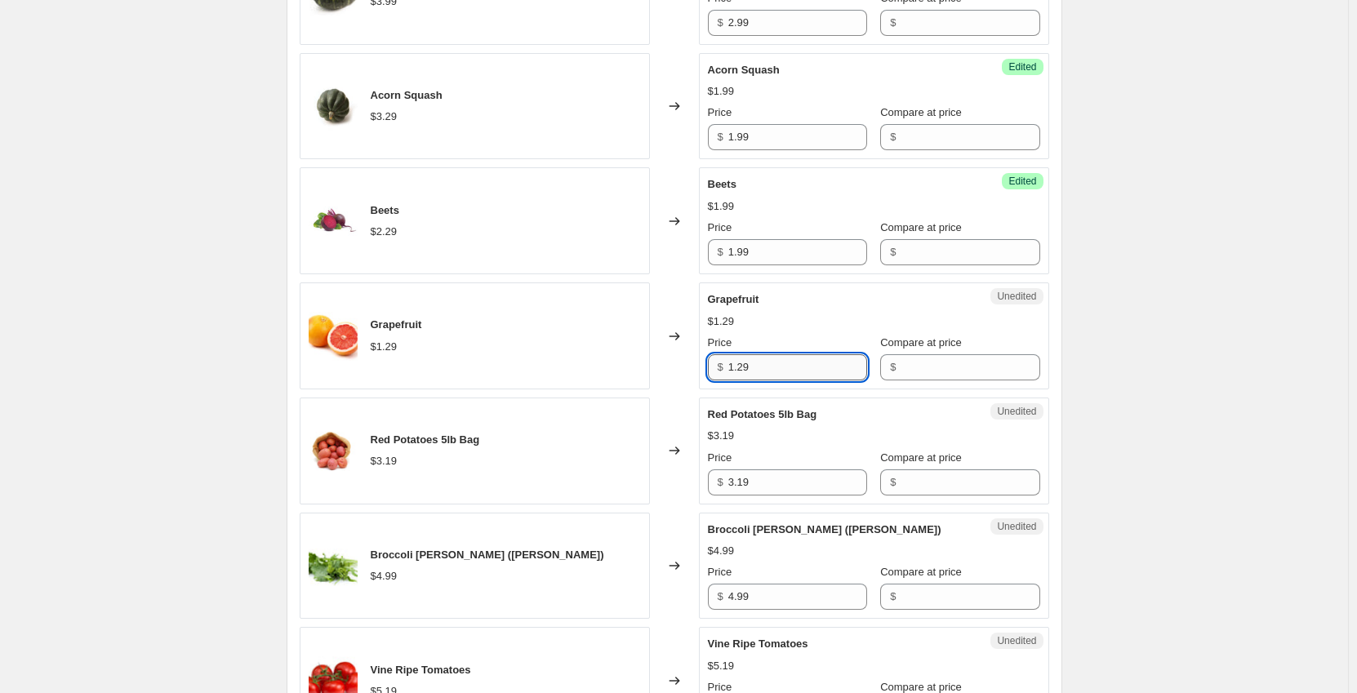
drag, startPoint x: 758, startPoint y: 366, endPoint x: 743, endPoint y: 369, distance: 15.8
click at [743, 369] on input "1.29" at bounding box center [797, 367] width 139 height 26
type input "1.49"
click at [805, 478] on input "3.19" at bounding box center [797, 482] width 139 height 26
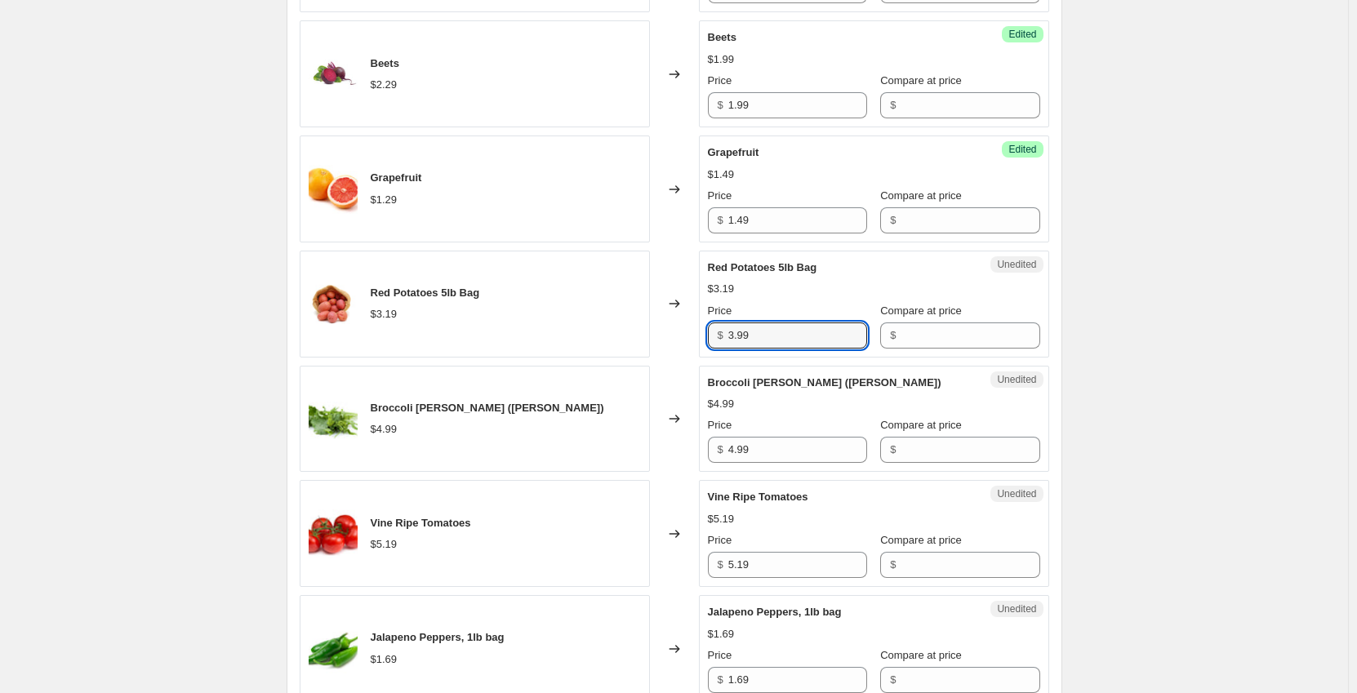
scroll to position [2204, 0]
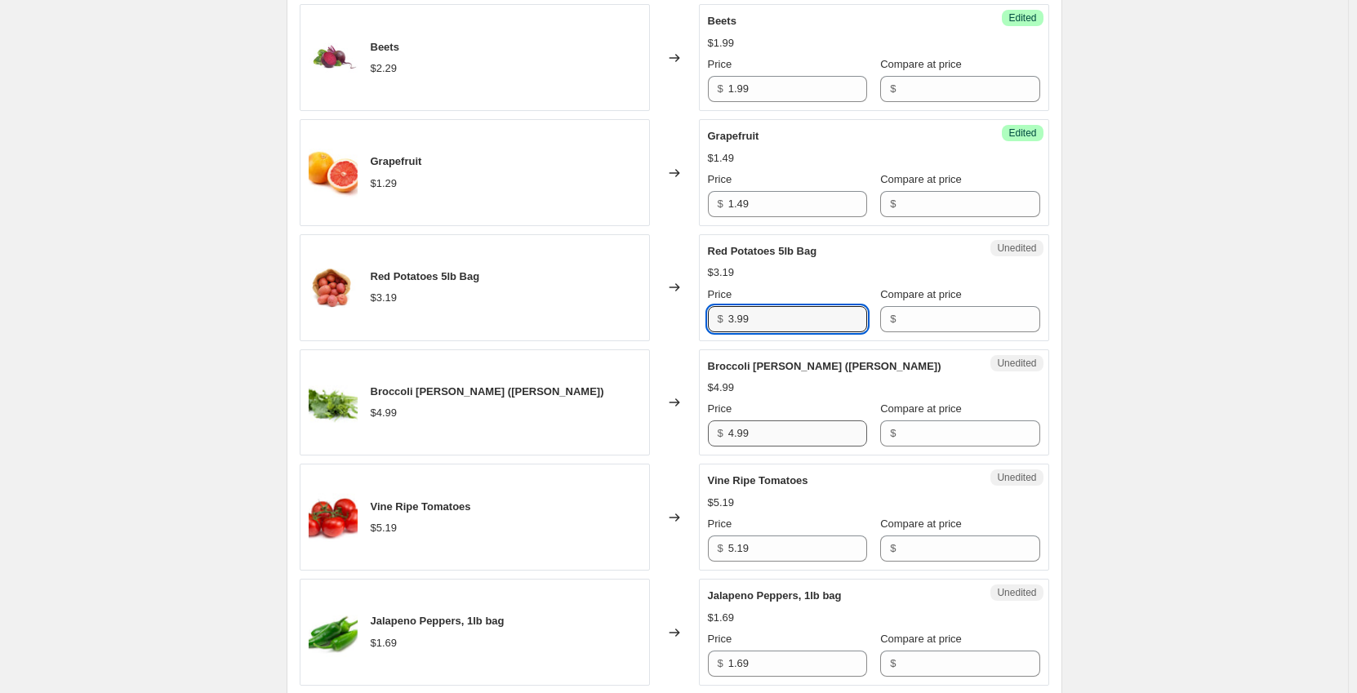
type input "3.99"
click at [797, 438] on input "4.99" at bounding box center [797, 433] width 139 height 26
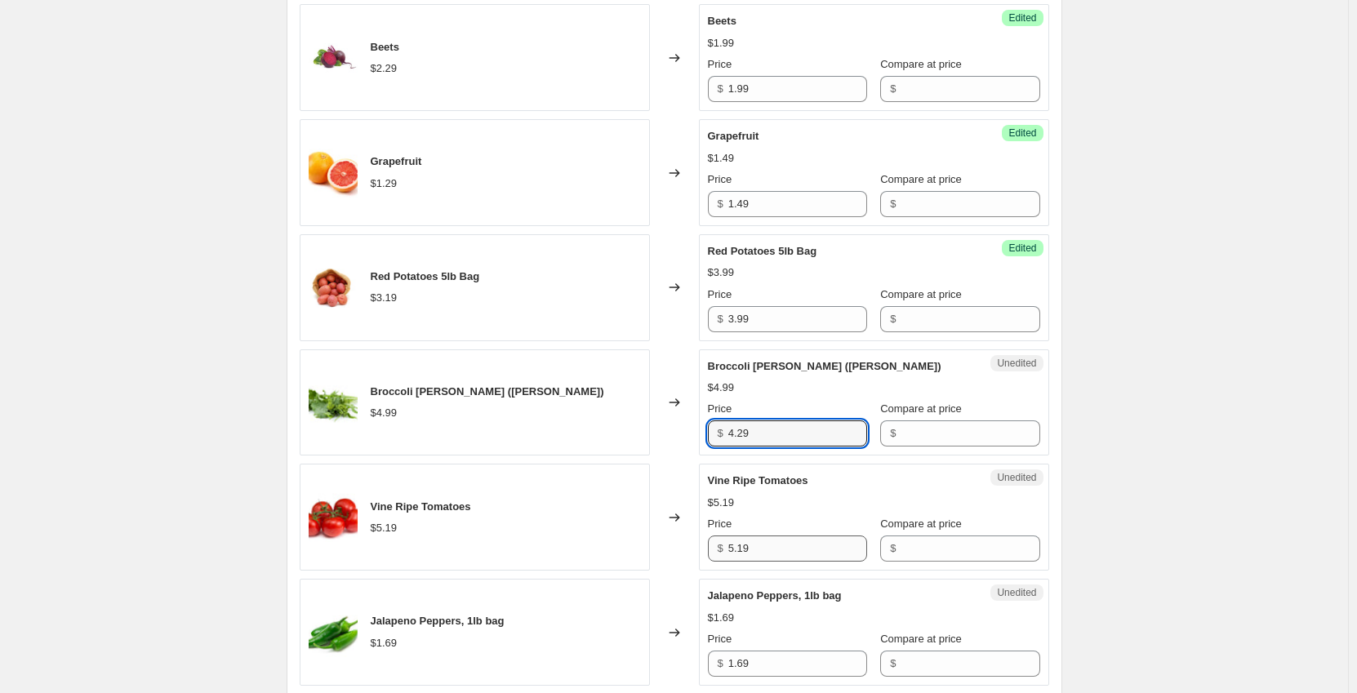
type input "4.29"
click at [789, 549] on input "5.19" at bounding box center [797, 548] width 139 height 26
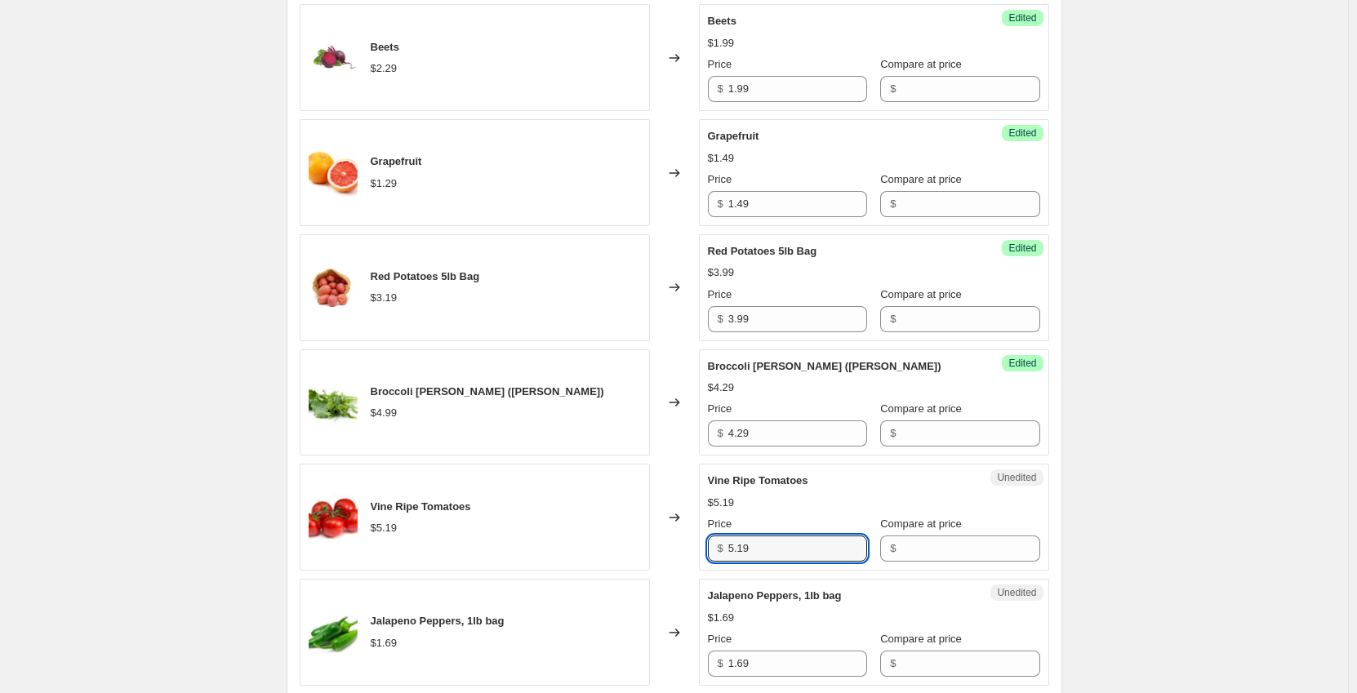
drag, startPoint x: 753, startPoint y: 552, endPoint x: 690, endPoint y: 562, distance: 63.6
click at [690, 562] on div "Vine Ripe Tomatoes $5.19 Changed to Unedited Vine Ripe Tomatoes $5.19 Price $ 5…" at bounding box center [674, 517] width 749 height 107
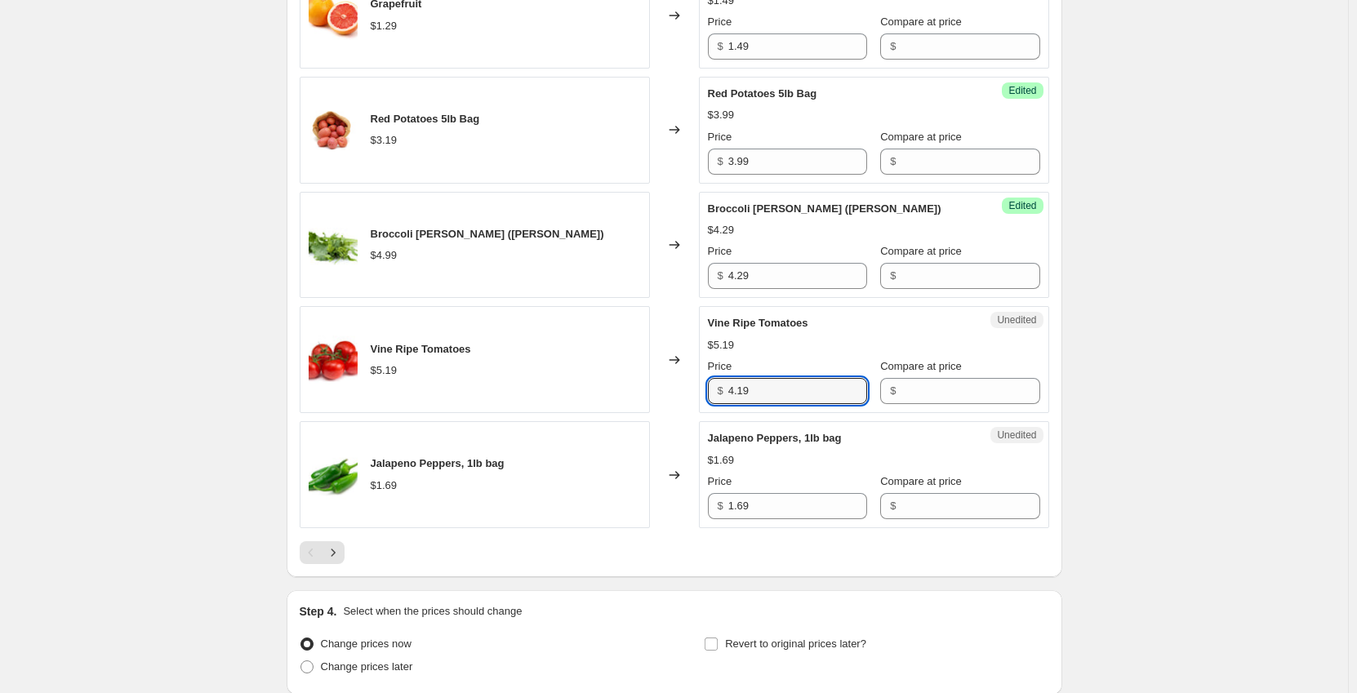
scroll to position [2367, 0]
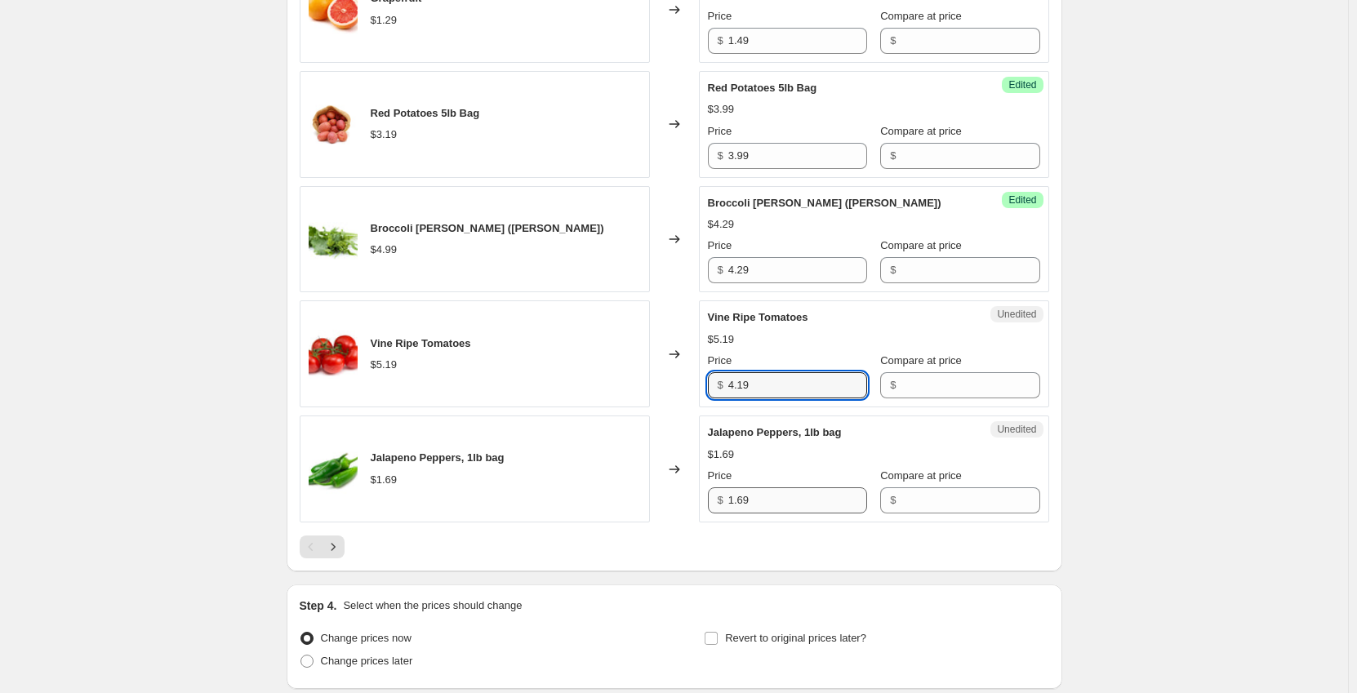
type input "4.19"
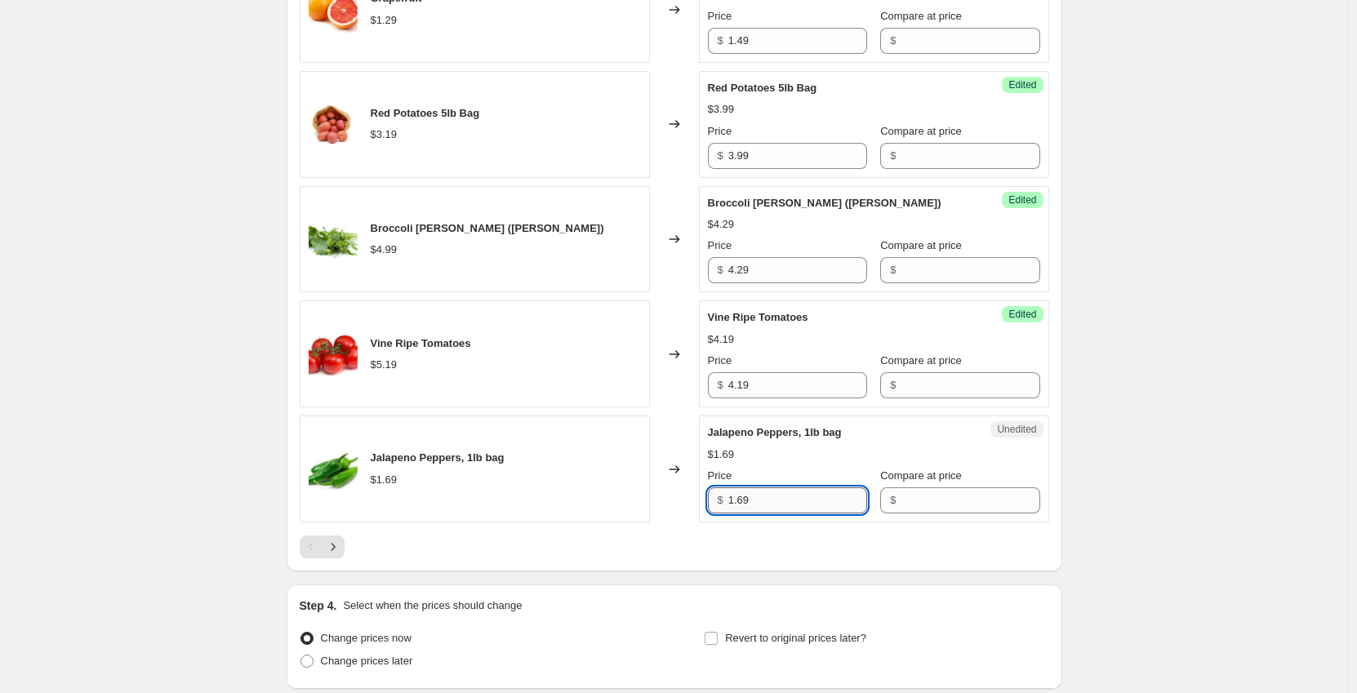
click at [791, 495] on input "1.69" at bounding box center [797, 500] width 139 height 26
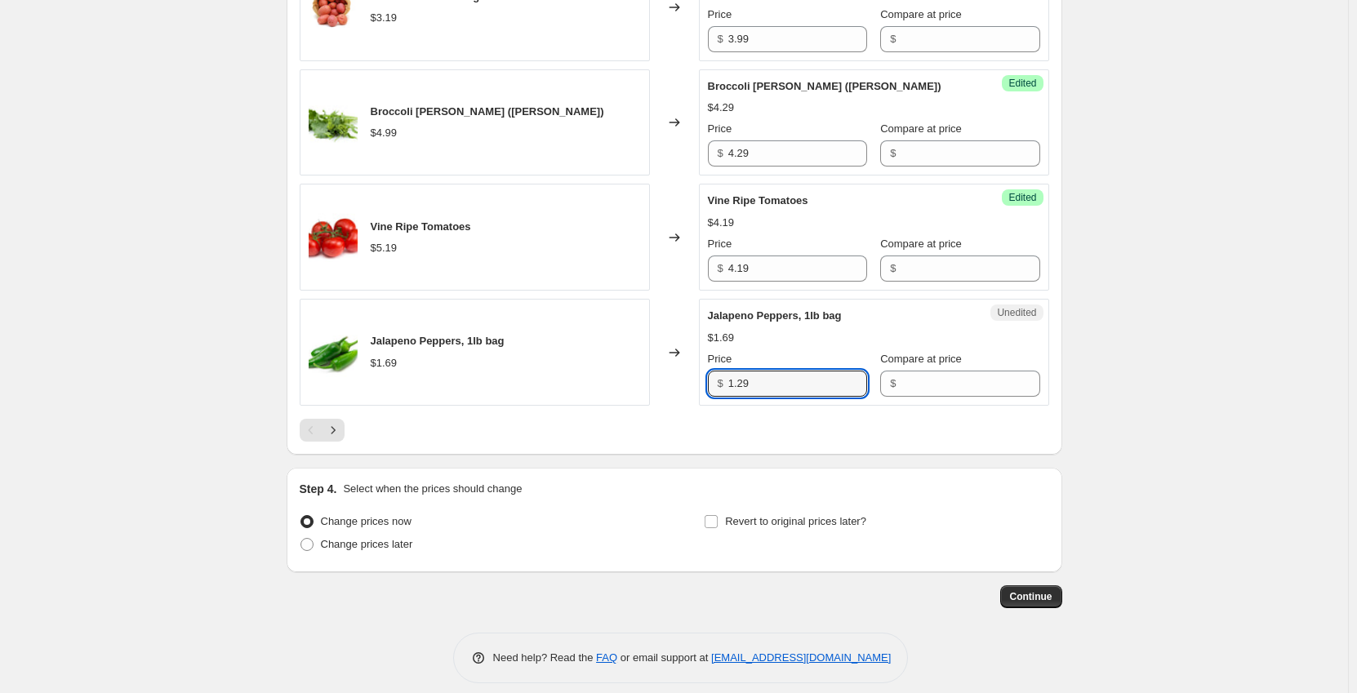
scroll to position [2499, 0]
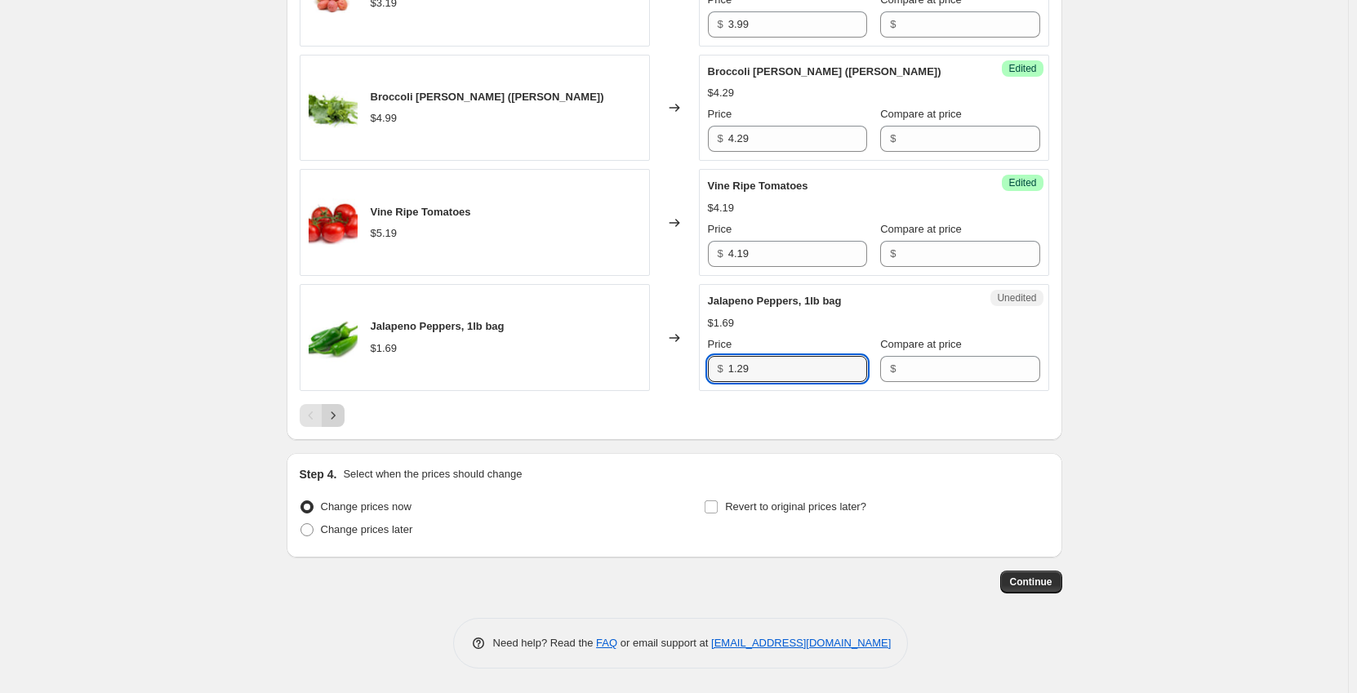
type input "1.29"
click at [340, 420] on icon "Next" at bounding box center [333, 415] width 16 height 16
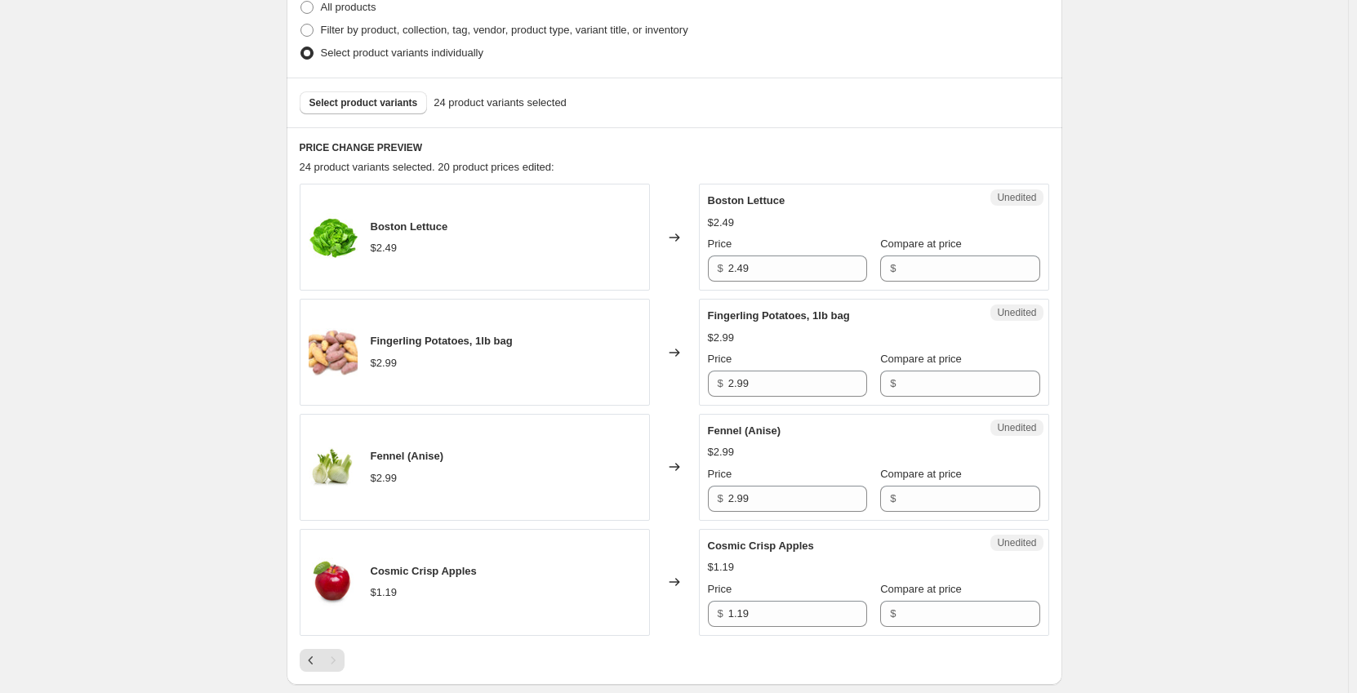
scroll to position [252, 0]
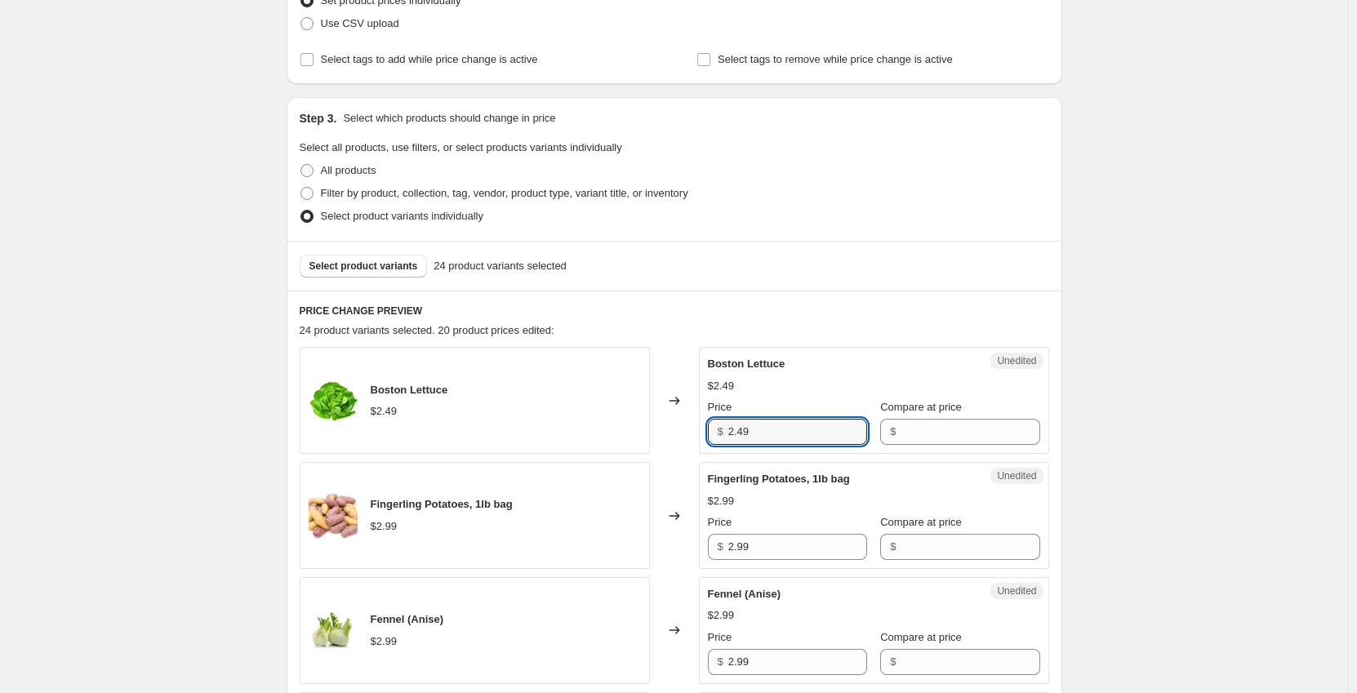
drag, startPoint x: 749, startPoint y: 431, endPoint x: 693, endPoint y: 433, distance: 56.4
click at [693, 433] on div "Boston Lettuce $2.49 Changed to Unedited Boston Lettuce $2.49 Price $ 2.49 Comp…" at bounding box center [674, 400] width 749 height 107
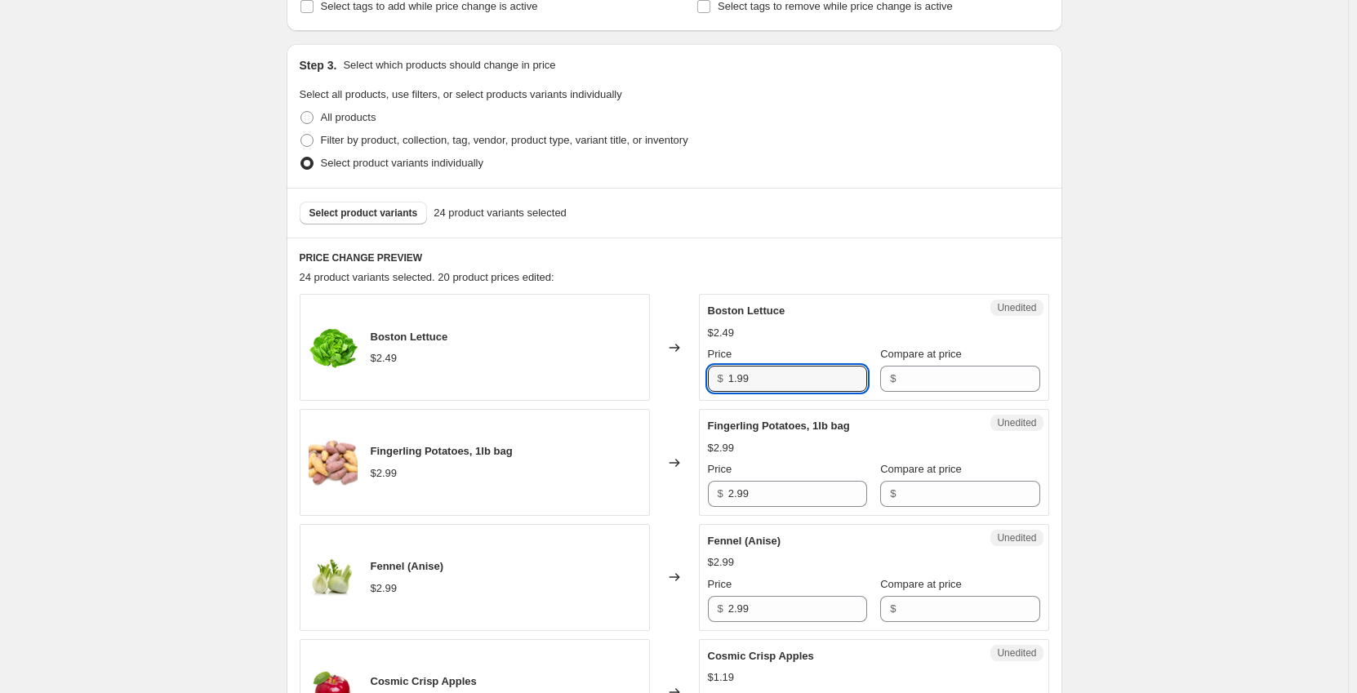
scroll to position [415, 0]
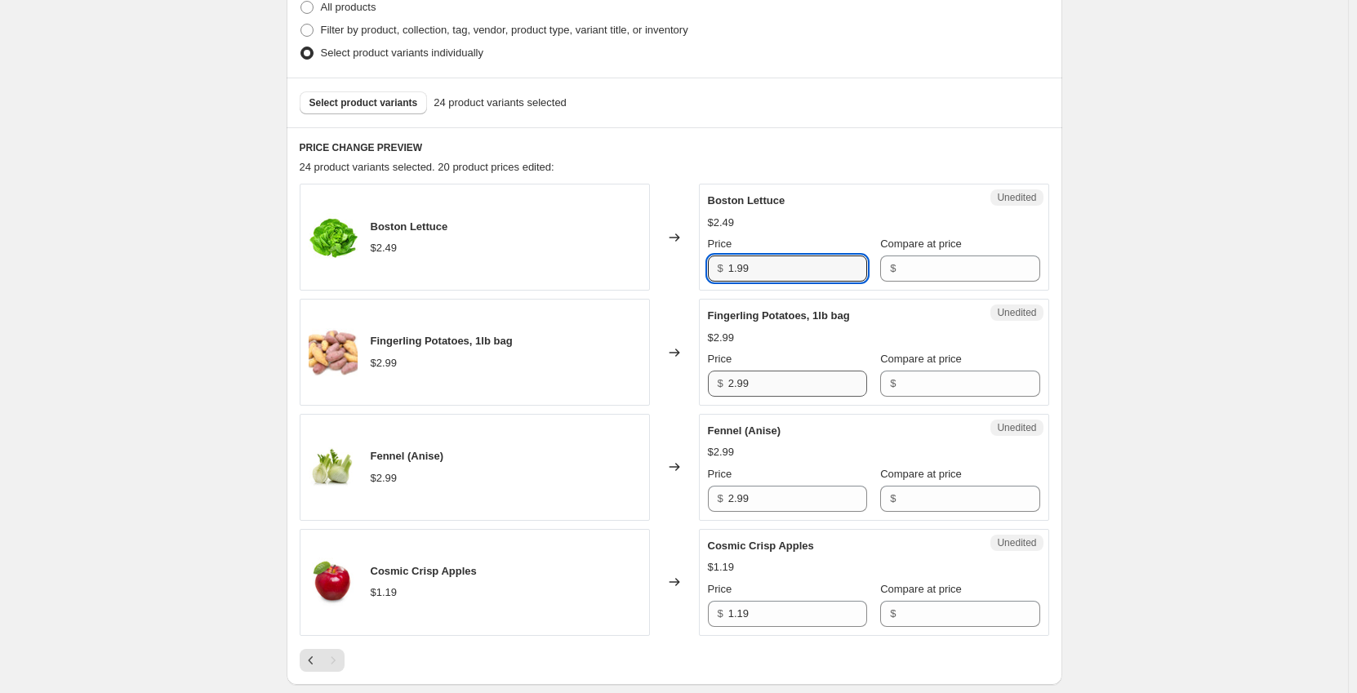
type input "1.99"
click at [792, 381] on input "2.99" at bounding box center [797, 384] width 139 height 26
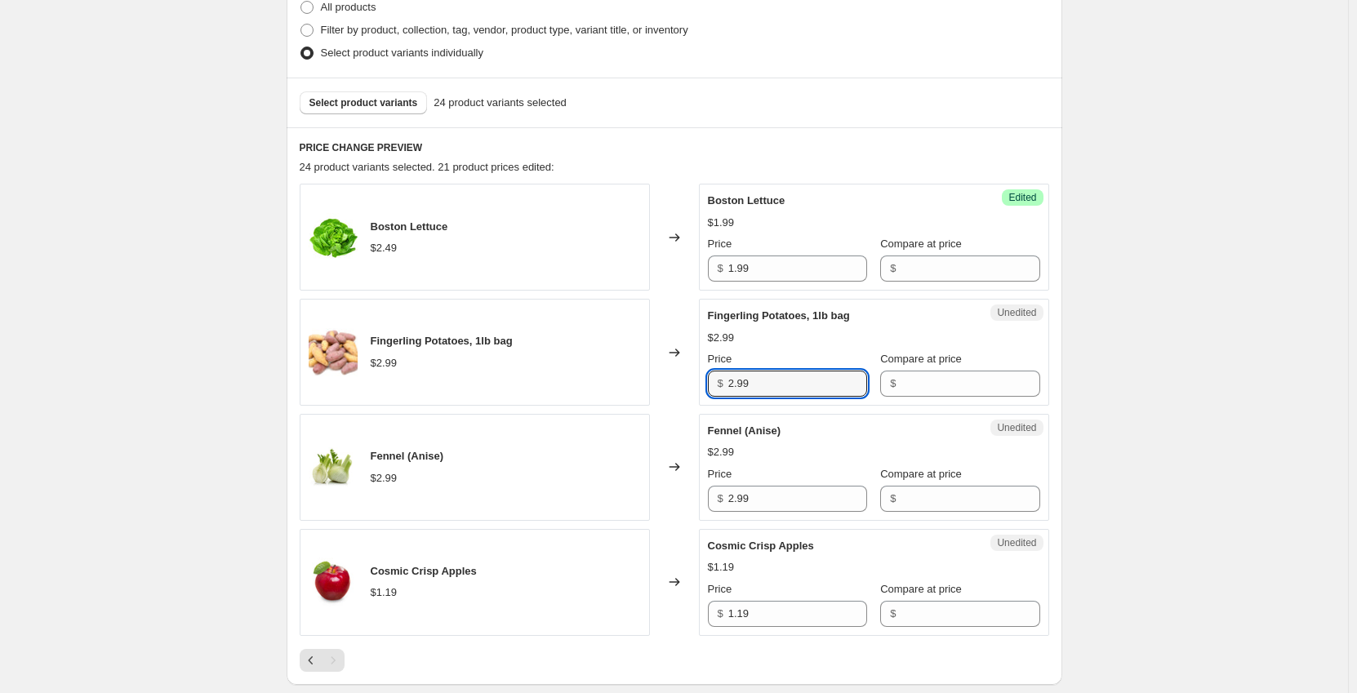
drag, startPoint x: 757, startPoint y: 382, endPoint x: 708, endPoint y: 385, distance: 49.9
click at [708, 385] on div "Unedited Fingerling Potatoes, 1lb bag $2.99 Price $ 2.99 Compare at price $" at bounding box center [874, 352] width 350 height 107
type input "2.19"
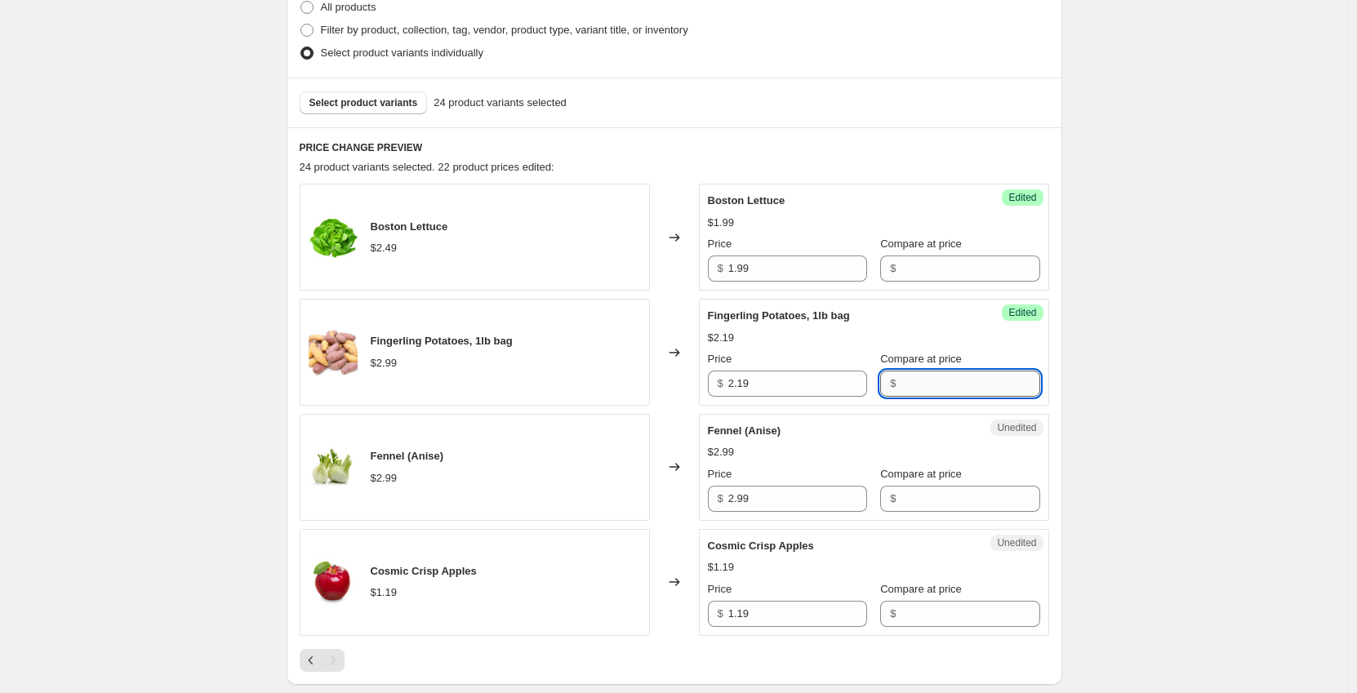
click at [918, 384] on input "Compare at price" at bounding box center [969, 384] width 139 height 26
type input "2.99"
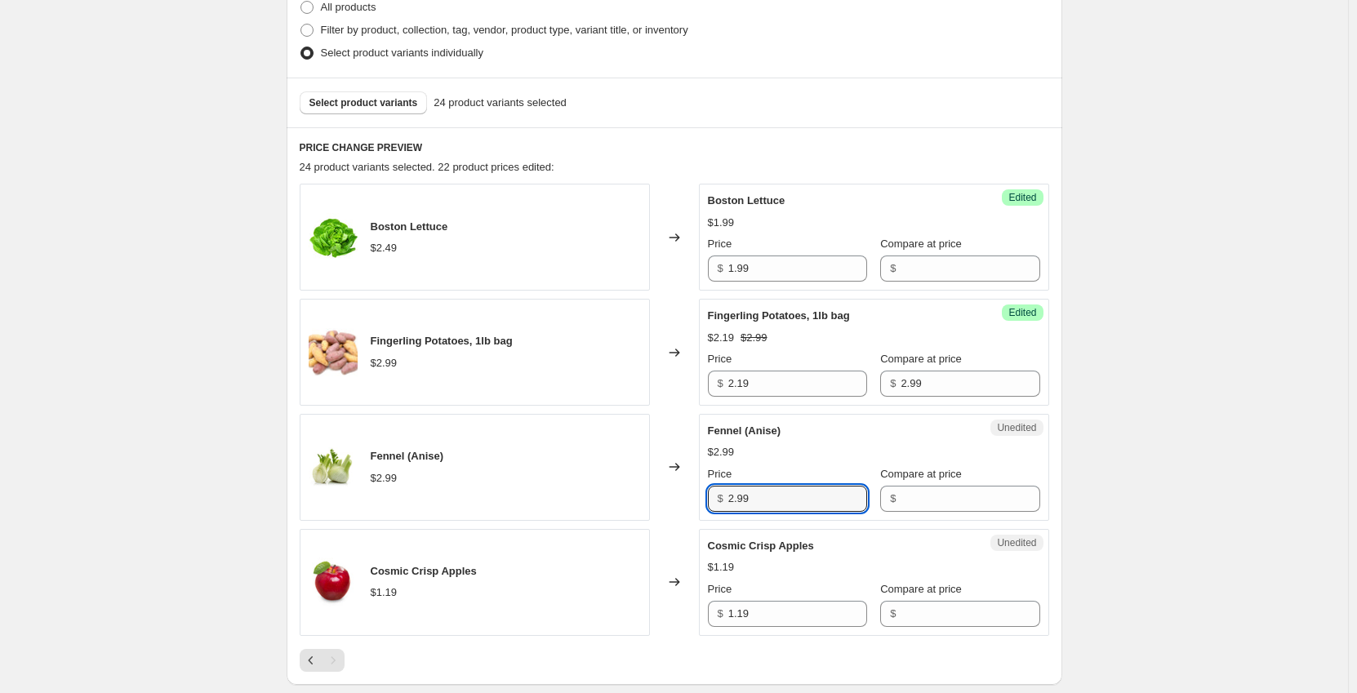
drag, startPoint x: 767, startPoint y: 497, endPoint x: 678, endPoint y: 496, distance: 89.0
click at [678, 496] on div "Fennel (Anise) $2.99 Changed to Unedited Fennel (Anise) $2.99 Price $ 2.99 Comp…" at bounding box center [674, 467] width 749 height 107
type input "2.49"
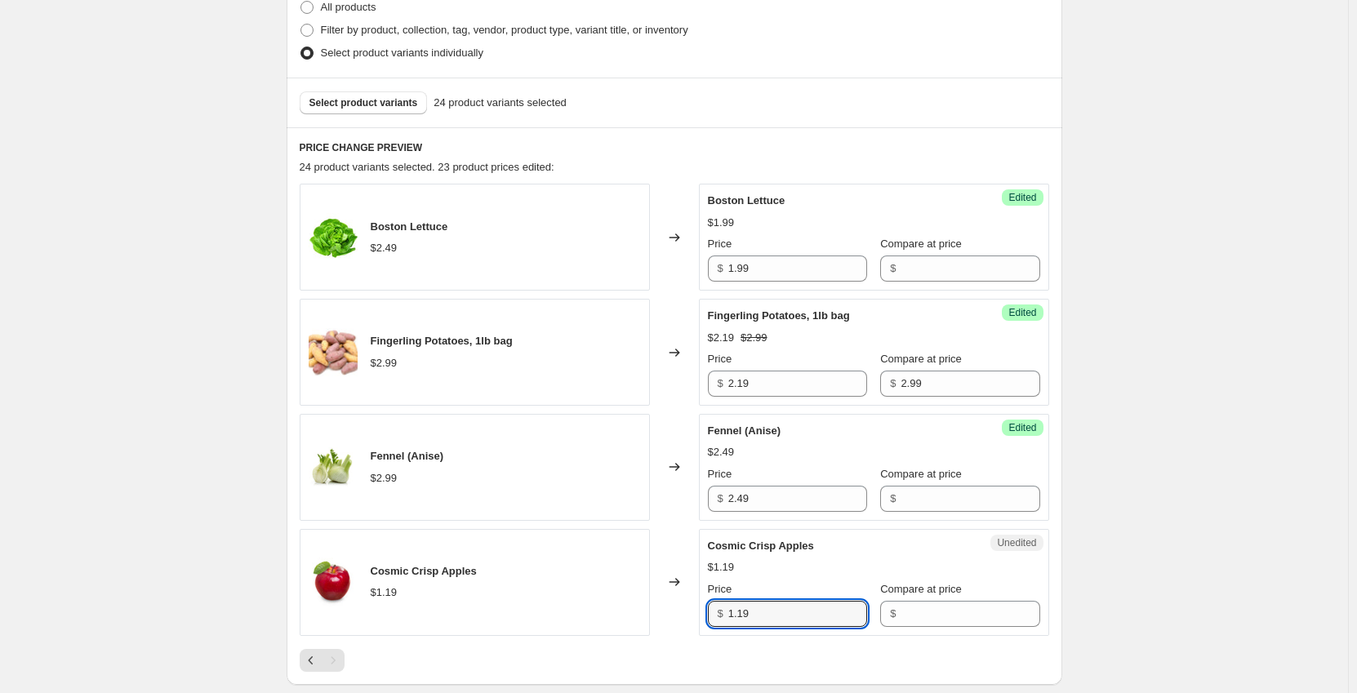
drag, startPoint x: 761, startPoint y: 611, endPoint x: 664, endPoint y: 598, distance: 98.0
click at [664, 598] on div "Cosmic Crisp Apples $1.19 Changed to Unedited Cosmic Crisp Apples $1.19 Price $…" at bounding box center [674, 582] width 749 height 107
type input "0.99"
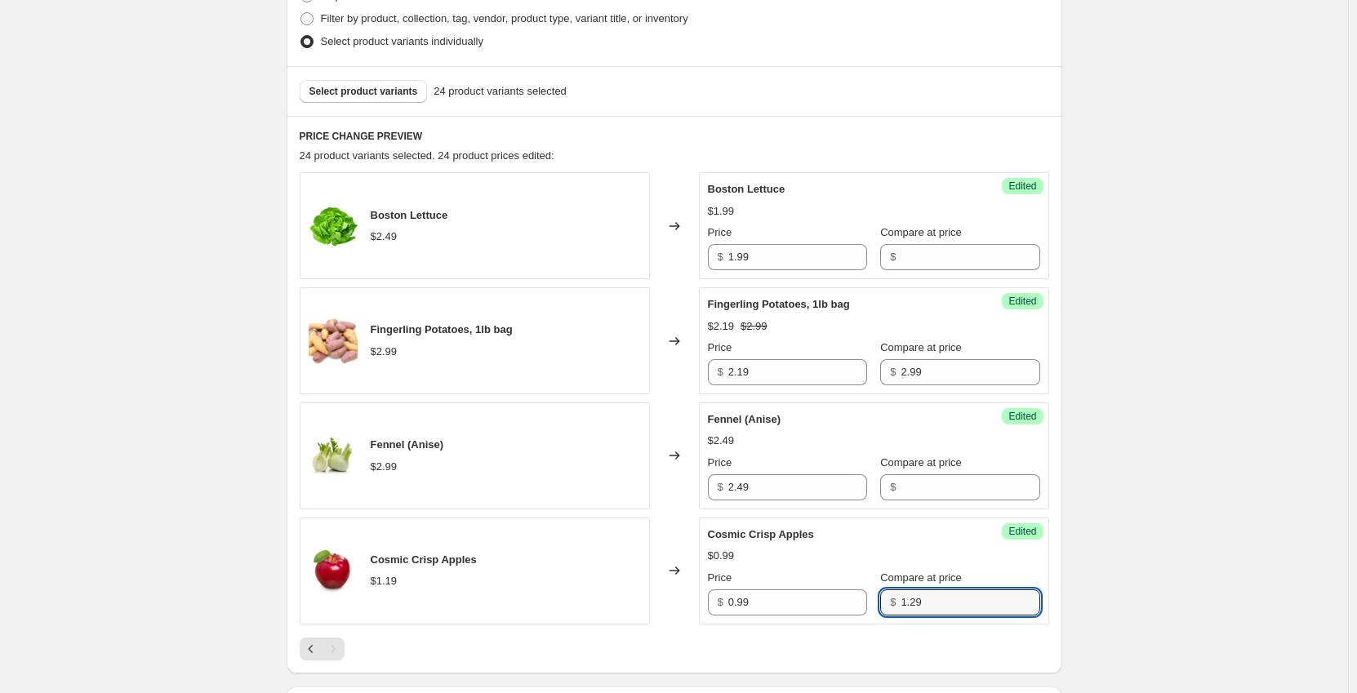
scroll to position [660, 0]
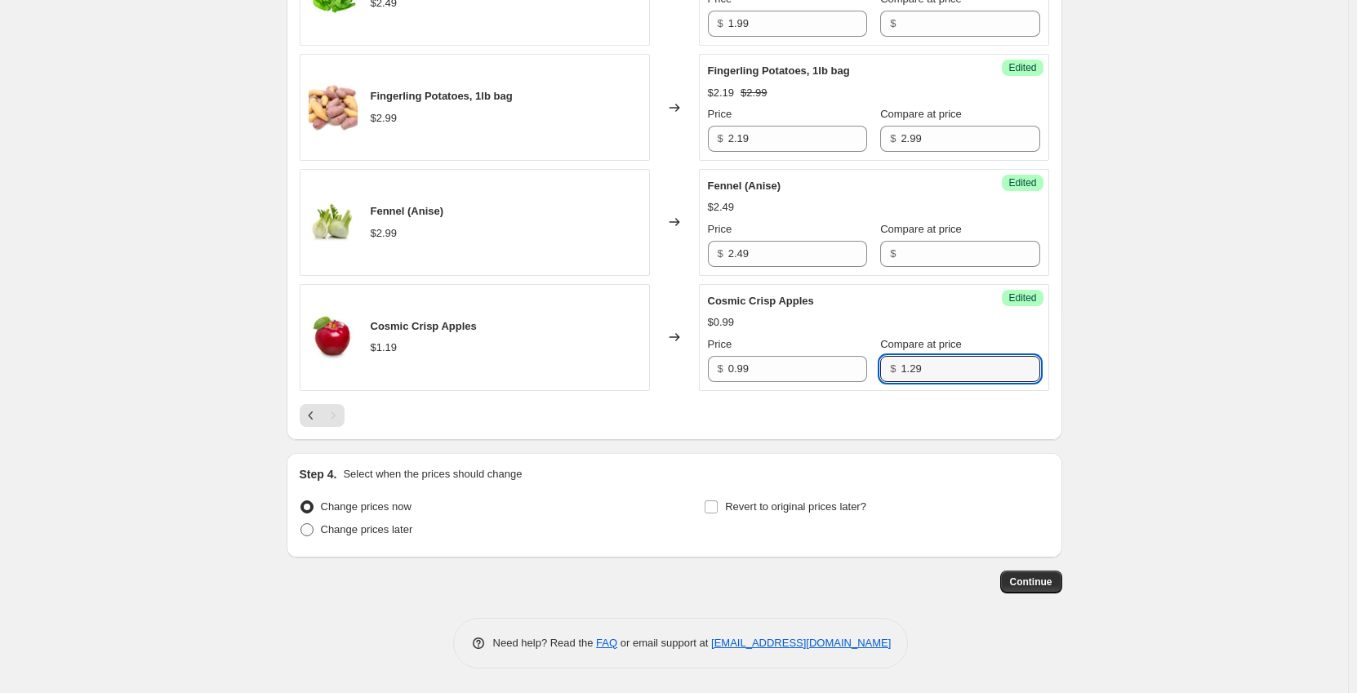
type input "1.29"
click at [372, 526] on span "Change prices later" at bounding box center [367, 529] width 92 height 12
click at [301, 524] on input "Change prices later" at bounding box center [300, 523] width 1 height 1
radio input "true"
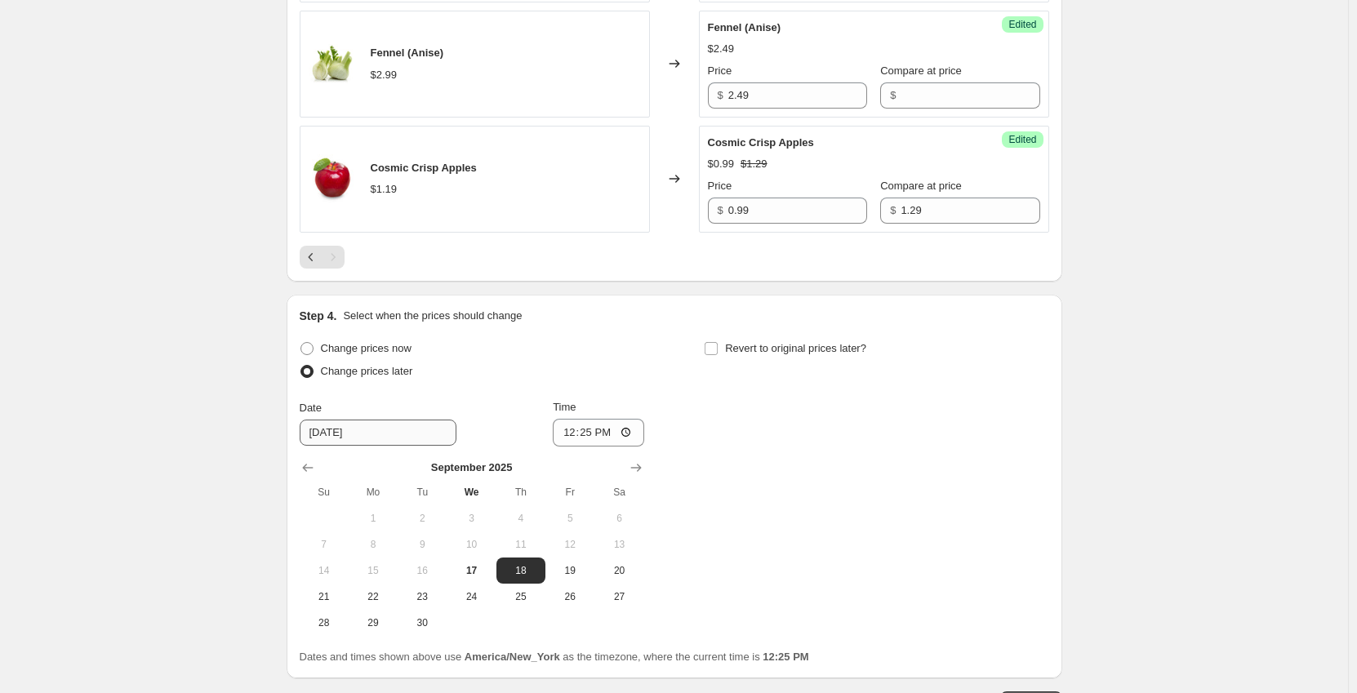
scroll to position [905, 0]
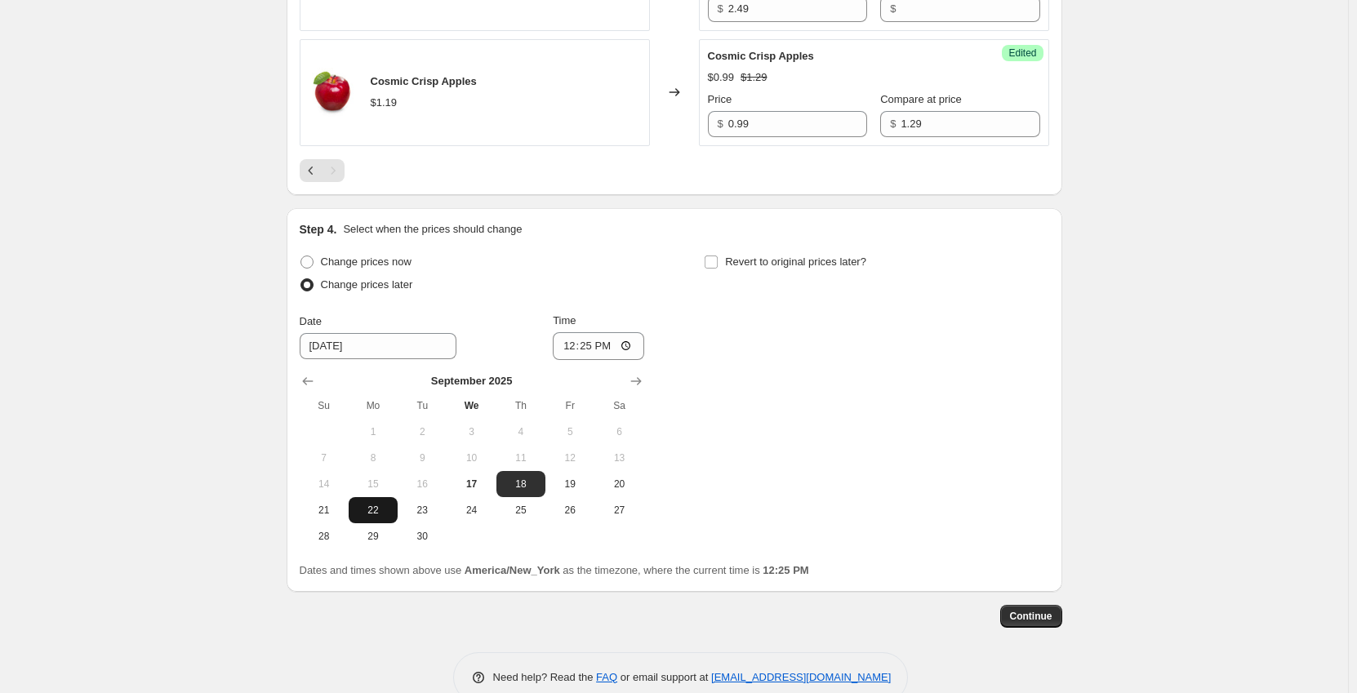
click at [383, 513] on span "22" at bounding box center [373, 510] width 36 height 13
type input "[DATE]"
click at [574, 347] on input "12:25" at bounding box center [598, 346] width 91 height 28
type input "00:01"
click at [1050, 621] on span "Continue" at bounding box center [1031, 616] width 42 height 13
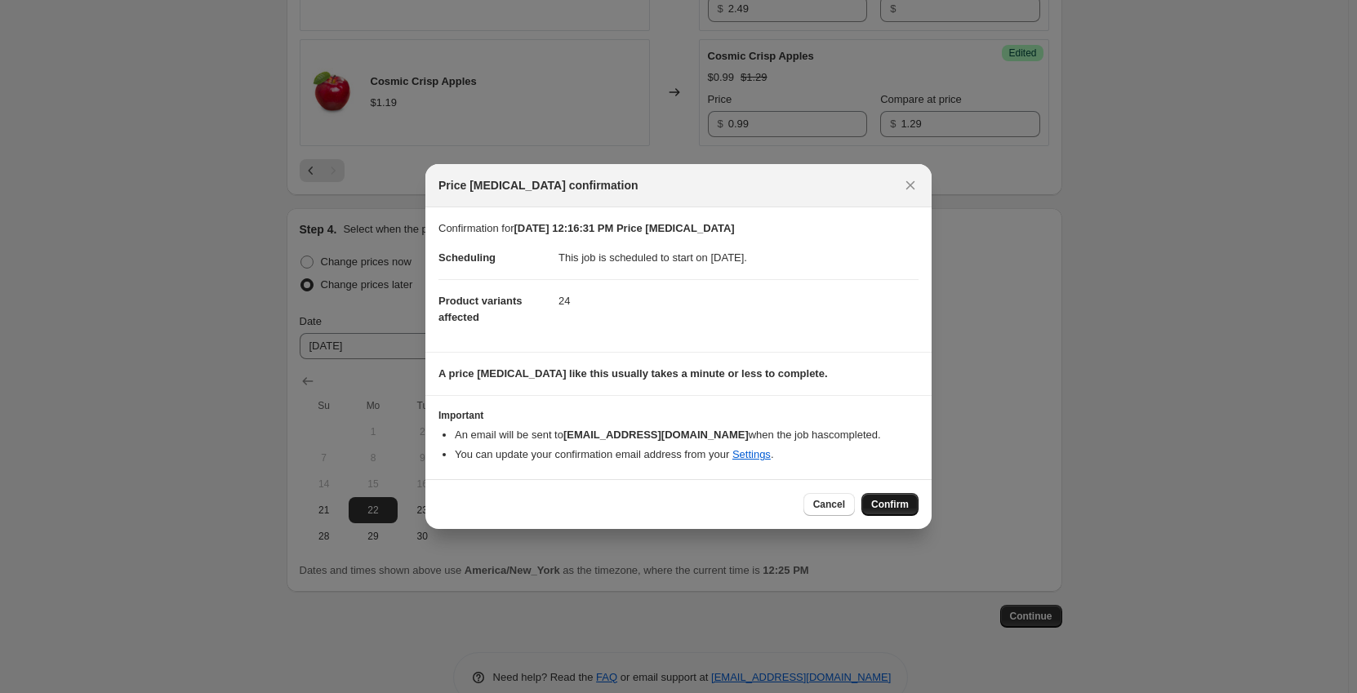
click at [891, 500] on span "Confirm" at bounding box center [890, 504] width 38 height 13
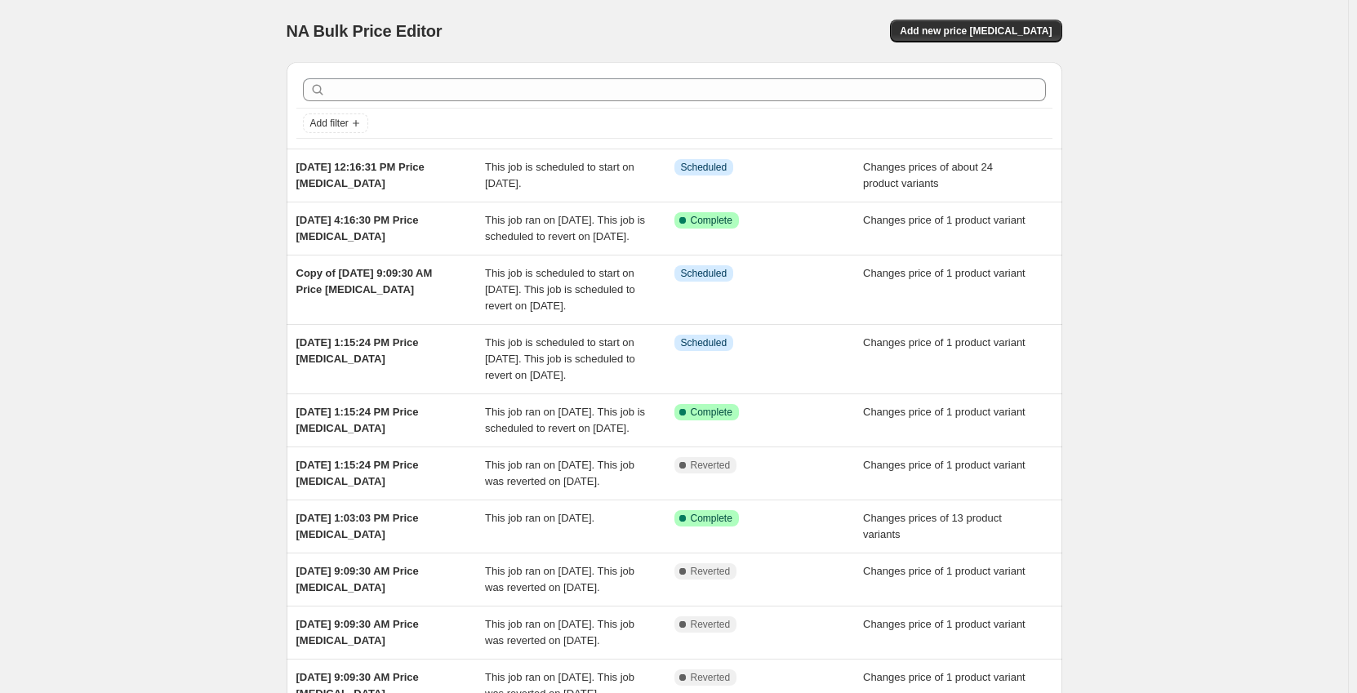
click at [1007, 46] on div "NA Bulk Price Editor. This page is ready NA Bulk Price Editor Add new price [ME…" at bounding box center [674, 31] width 775 height 62
click at [1010, 35] on span "Add new price [MEDICAL_DATA]" at bounding box center [976, 30] width 152 height 13
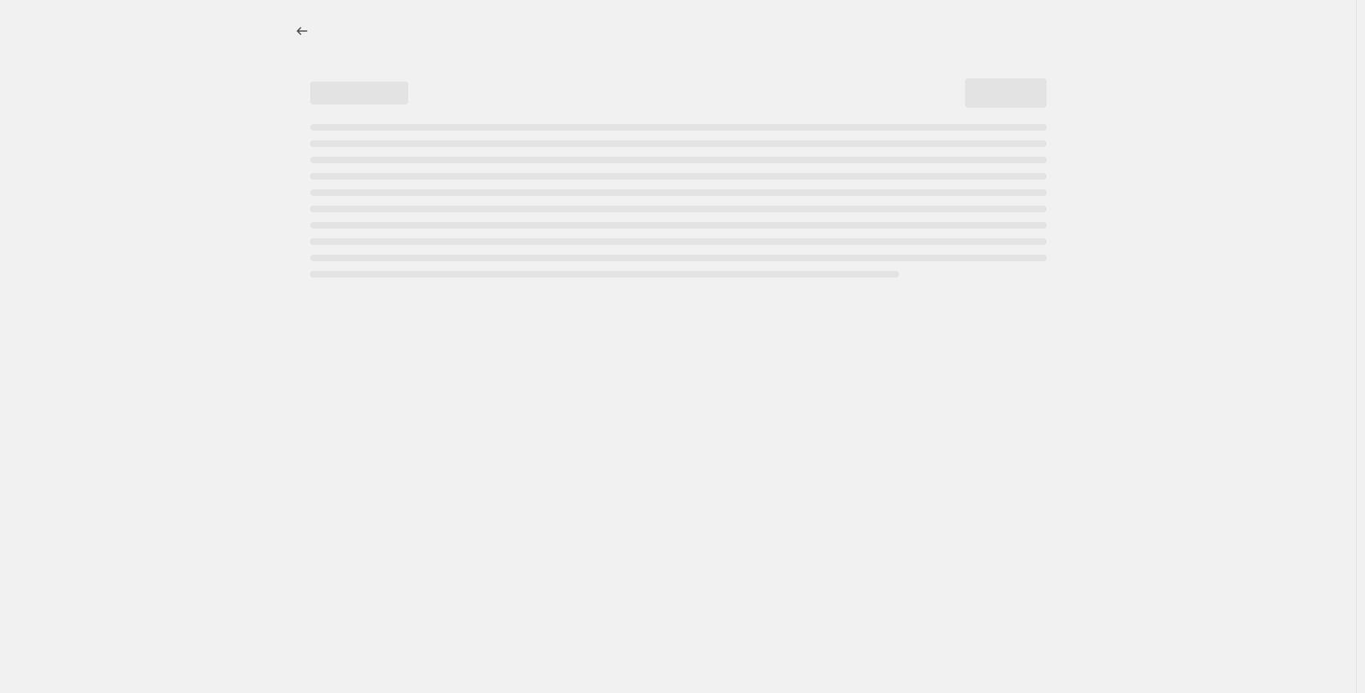
select select "percentage"
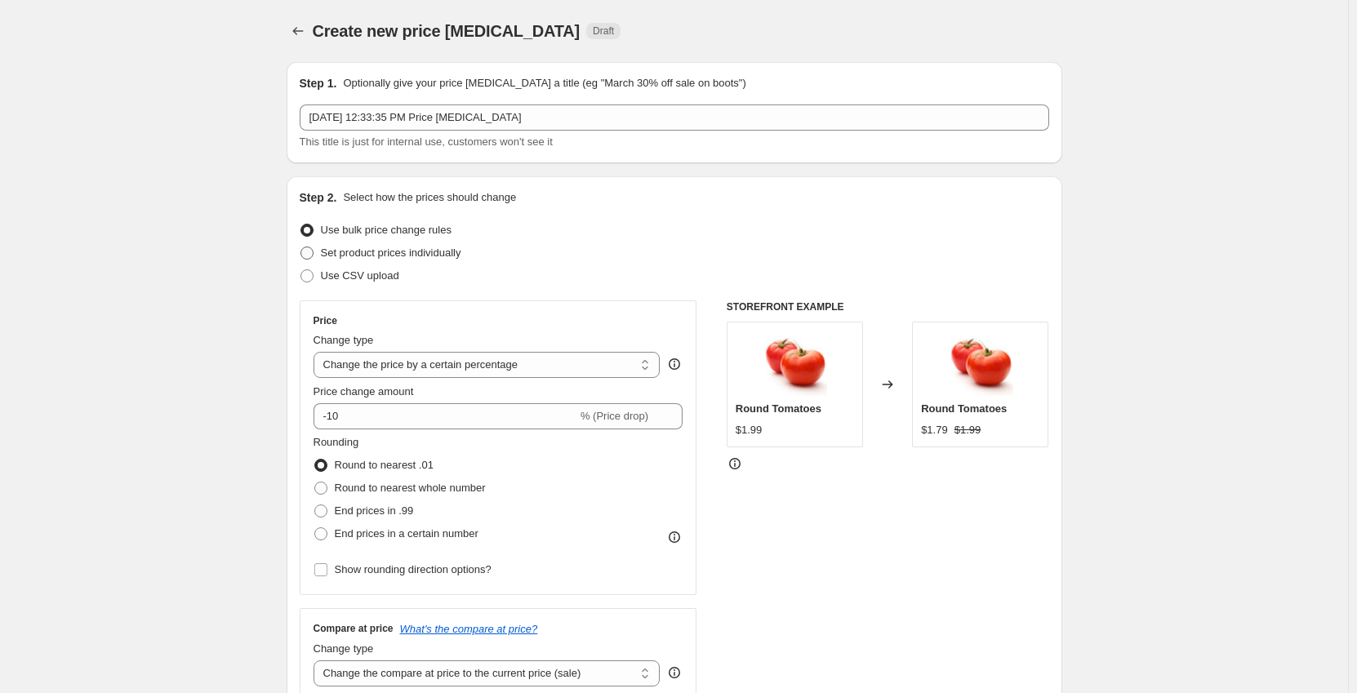
click at [390, 260] on span "Set product prices individually" at bounding box center [391, 253] width 140 height 16
click at [301, 247] on input "Set product prices individually" at bounding box center [300, 247] width 1 height 1
radio input "true"
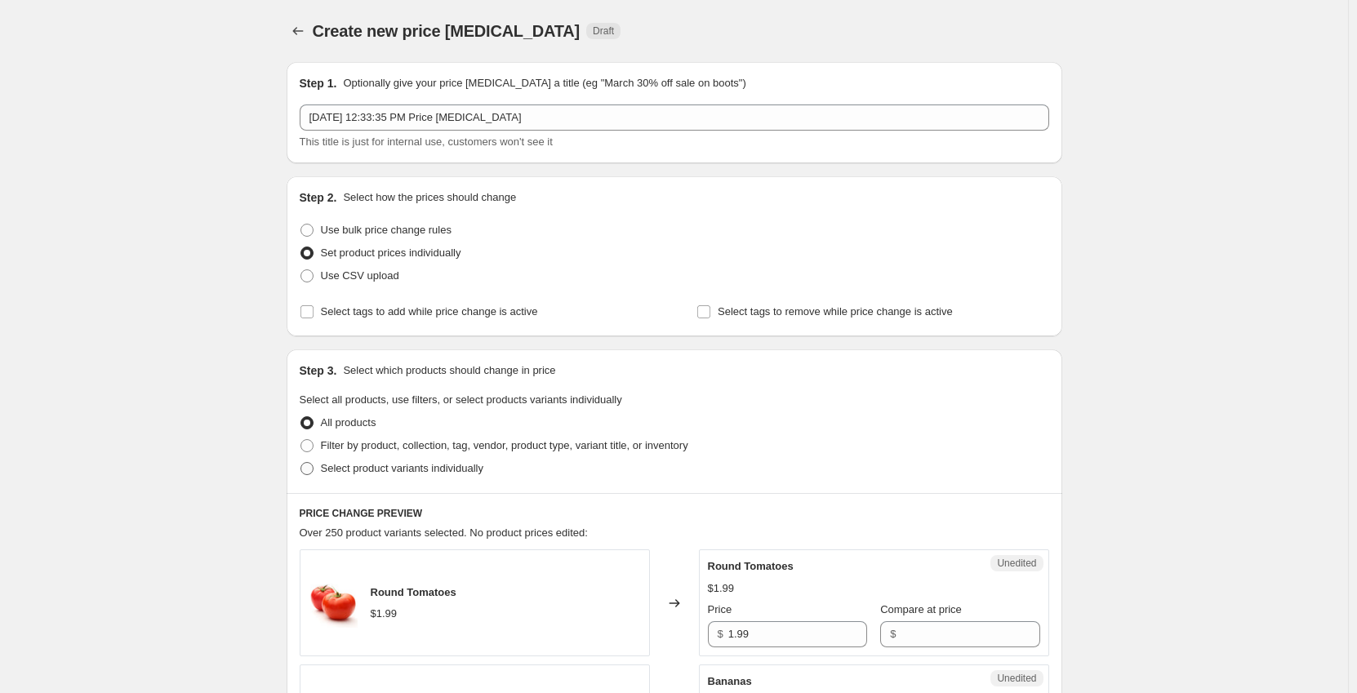
click at [394, 474] on span "Select product variants individually" at bounding box center [402, 468] width 162 height 12
click at [301, 463] on input "Select product variants individually" at bounding box center [300, 462] width 1 height 1
radio input "true"
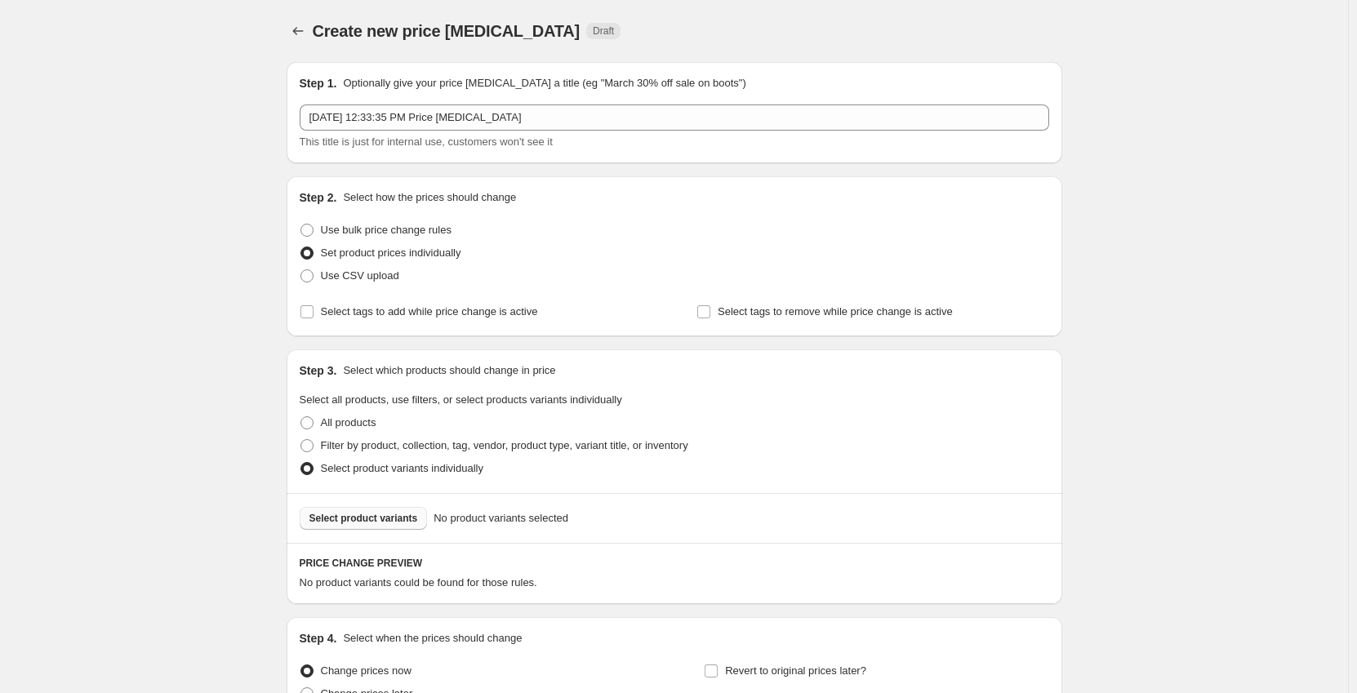
click at [367, 520] on span "Select product variants" at bounding box center [363, 518] width 109 height 13
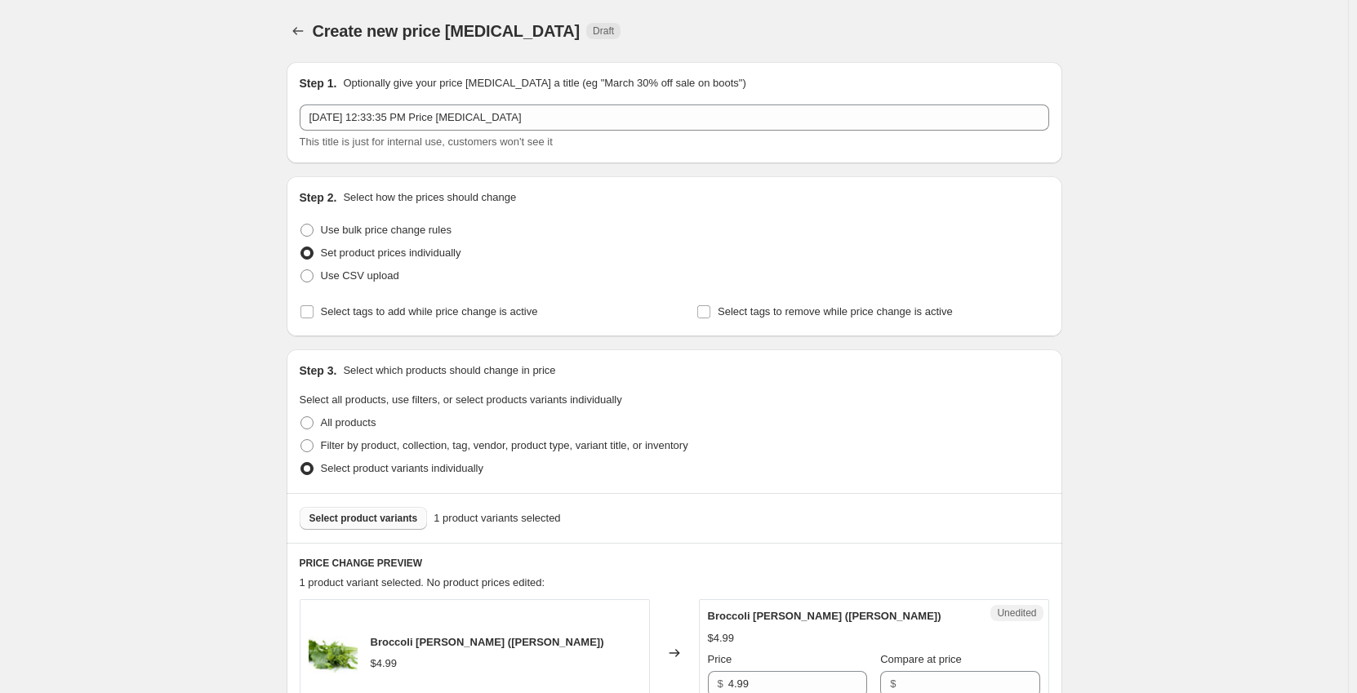
scroll to position [245, 0]
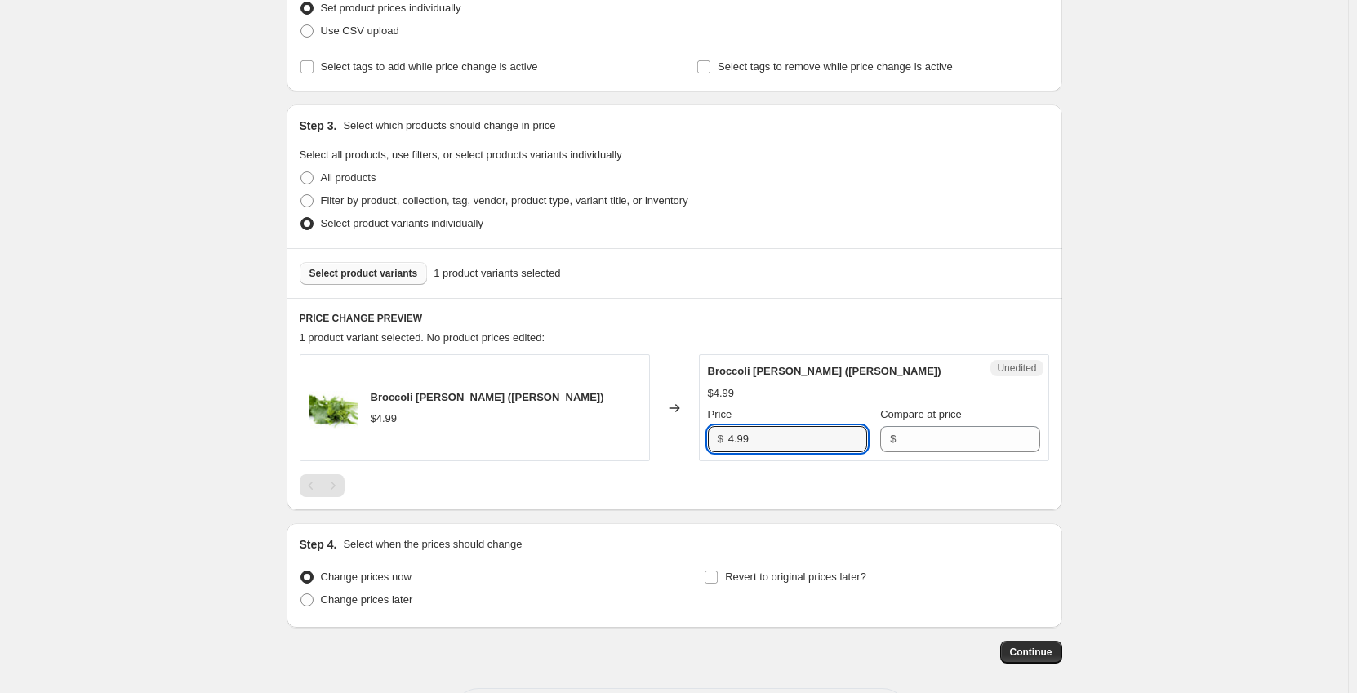
drag, startPoint x: 762, startPoint y: 443, endPoint x: 675, endPoint y: 453, distance: 87.1
click at [676, 452] on div "Broccoli Rabe (Rapini) $4.99 Changed to Unedited Broccoli Rabe (Rapini) $4.99 P…" at bounding box center [674, 407] width 749 height 107
type input "2"
type input "3.29"
click at [822, 485] on div at bounding box center [674, 485] width 749 height 23
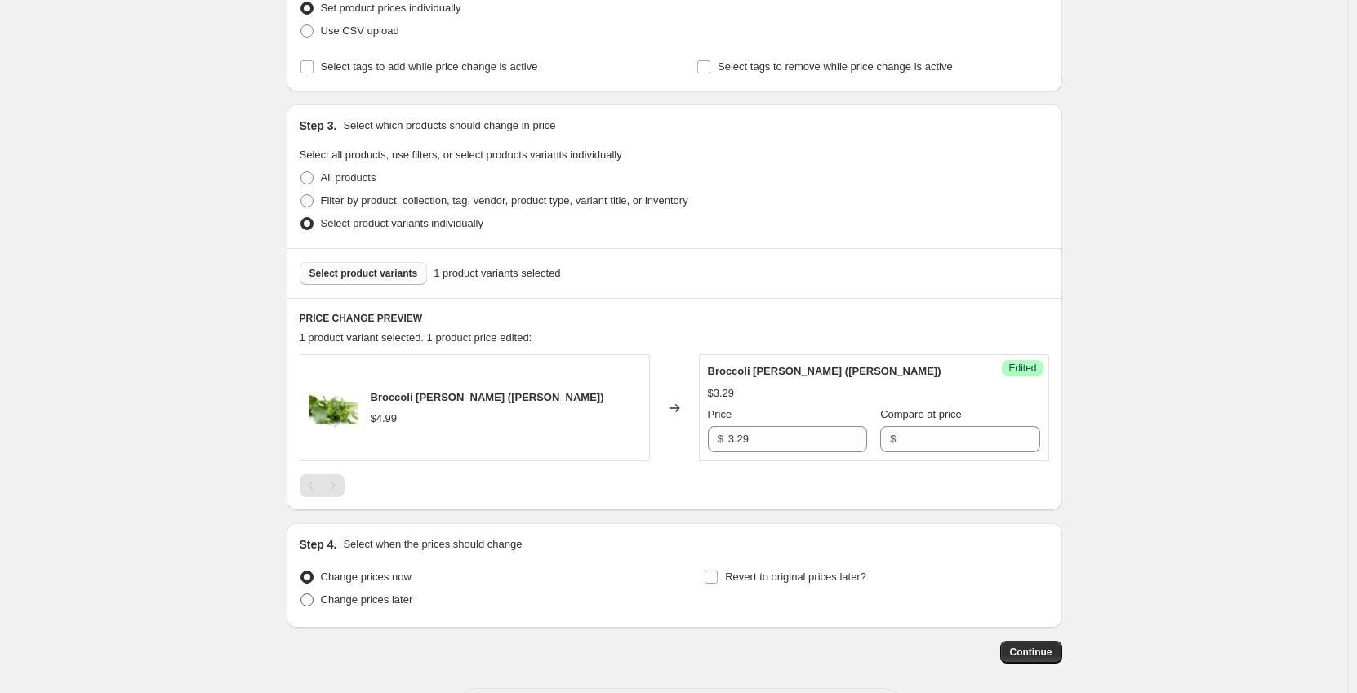
click at [381, 596] on span "Change prices later" at bounding box center [367, 599] width 92 height 12
click at [301, 594] on input "Change prices later" at bounding box center [300, 593] width 1 height 1
radio input "true"
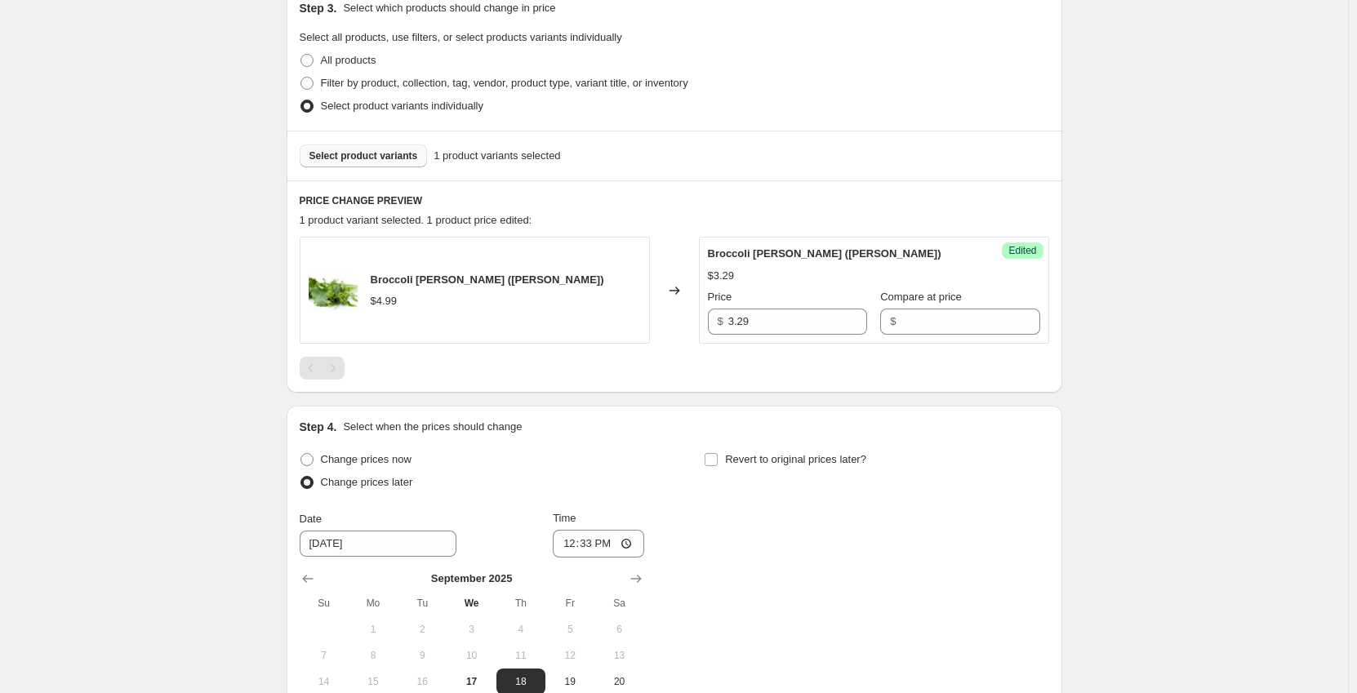
scroll to position [490, 0]
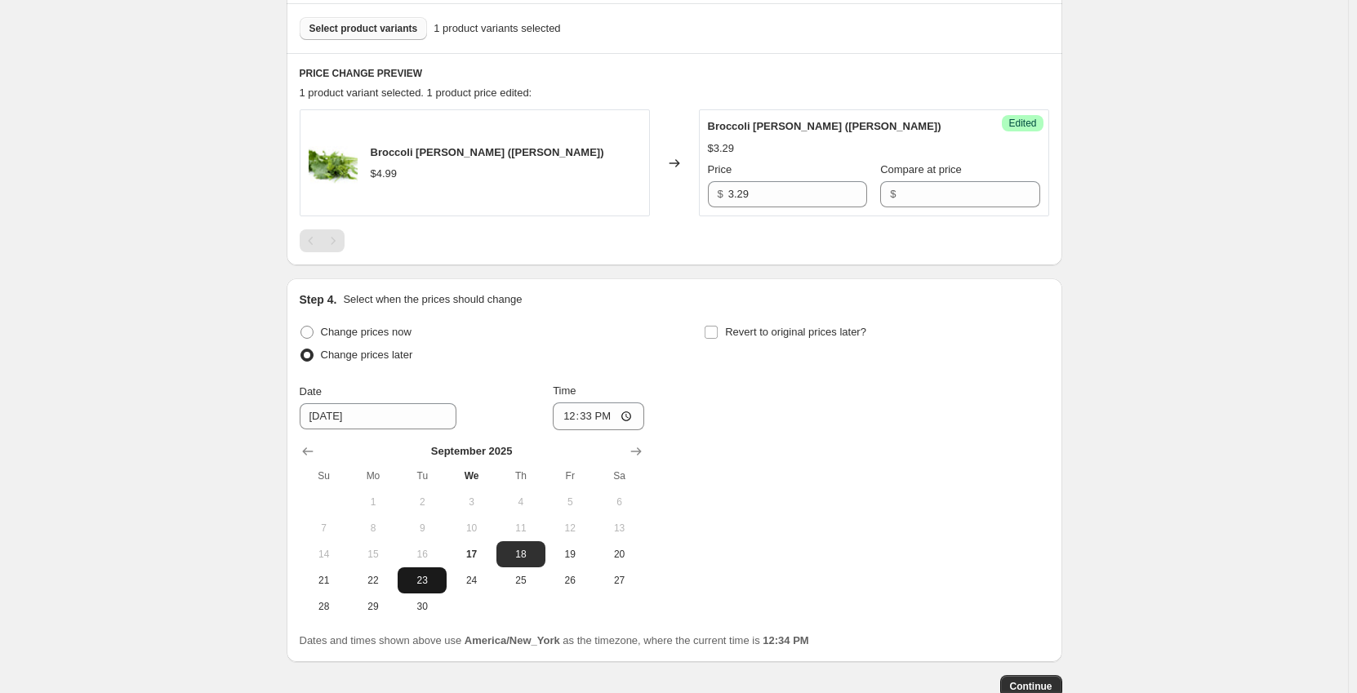
click at [425, 577] on span "23" at bounding box center [422, 580] width 36 height 13
type input "9/23/2025"
click at [565, 417] on input "12:33" at bounding box center [598, 416] width 91 height 28
type input "00:01"
click at [711, 331] on input "Revert to original prices later?" at bounding box center [710, 332] width 13 height 13
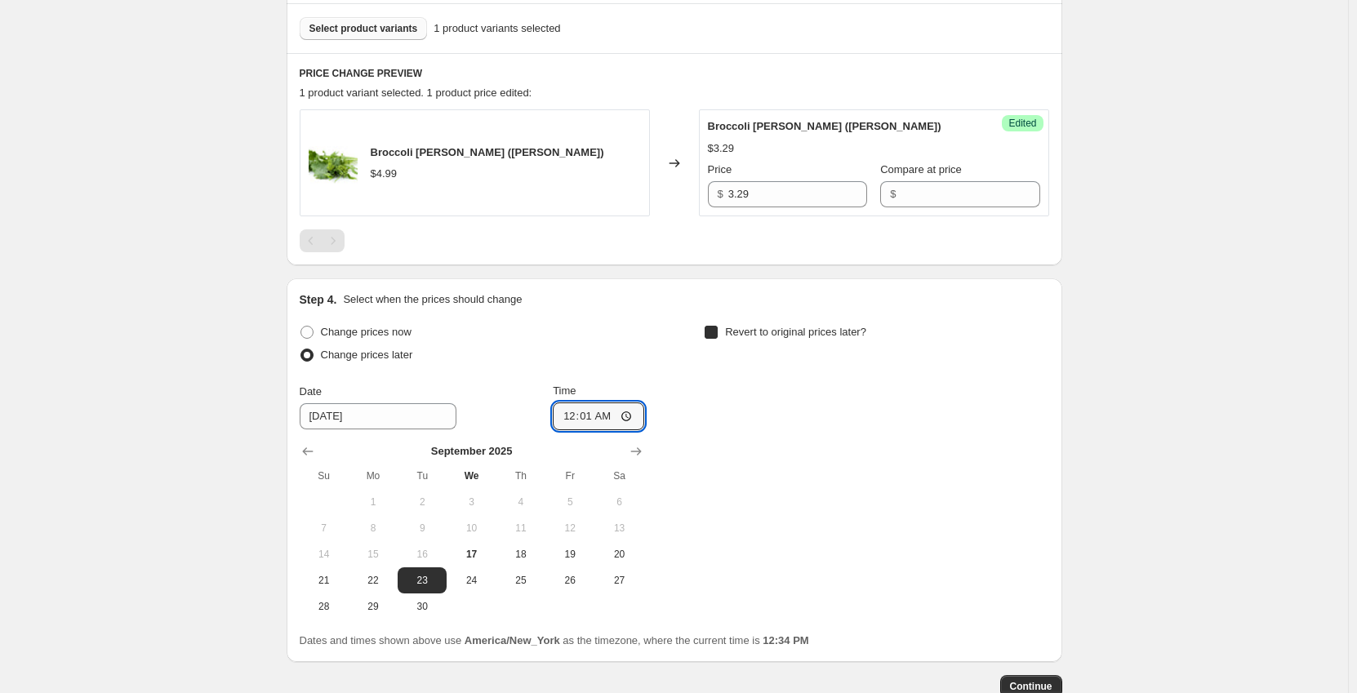
checkbox input "true"
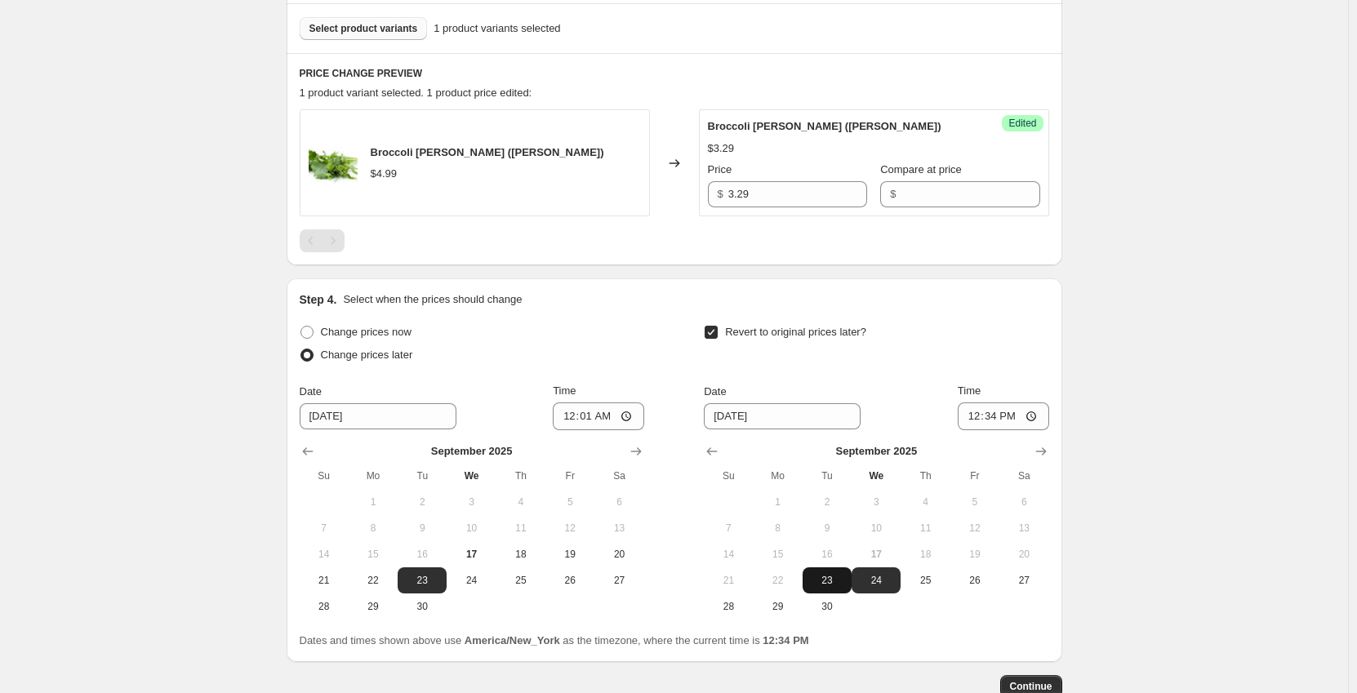
click at [827, 578] on span "23" at bounding box center [827, 580] width 36 height 13
type input "9/23/2025"
click at [979, 419] on input "12:34" at bounding box center [1002, 416] width 91 height 28
type input "23:59"
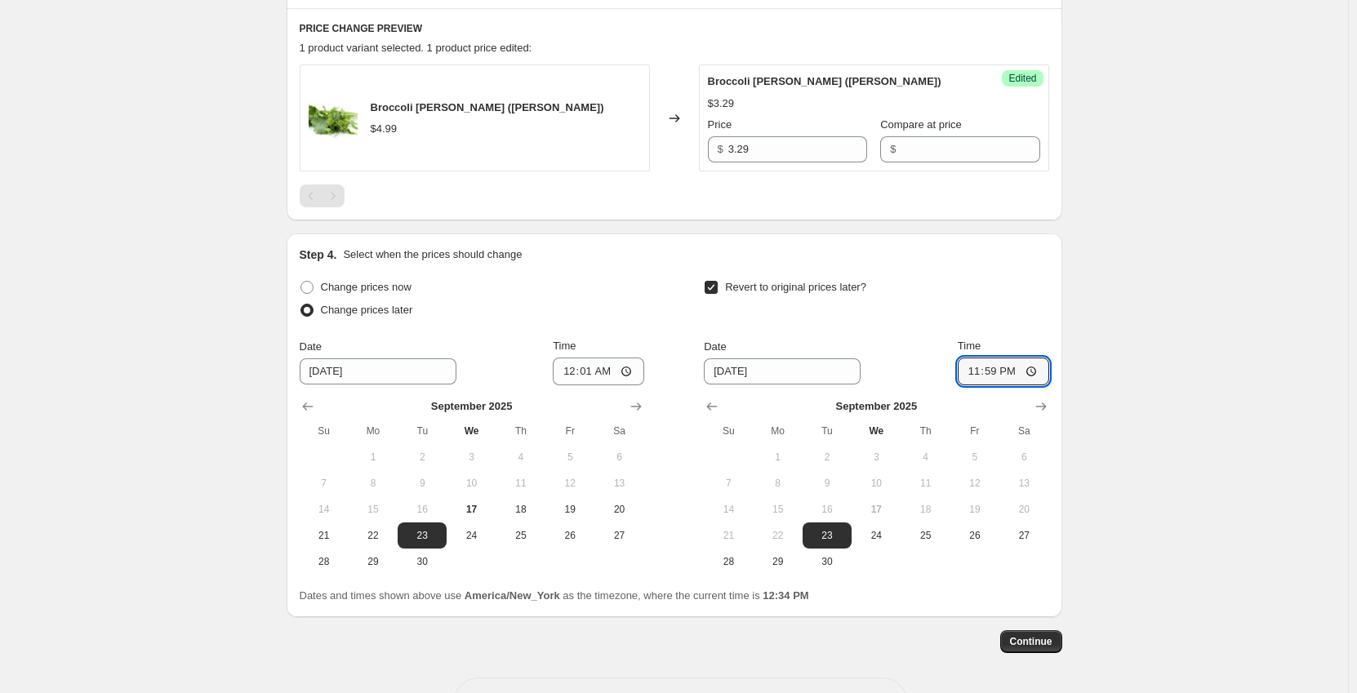
scroll to position [571, 0]
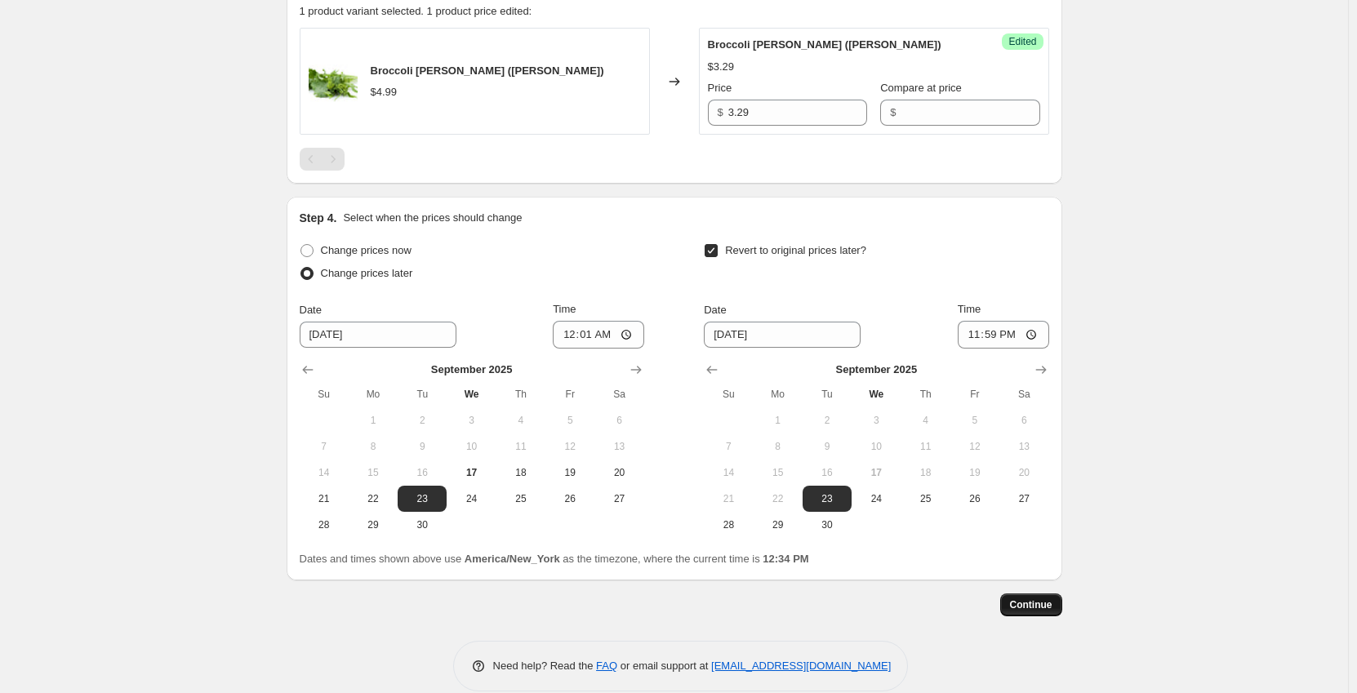
click at [1056, 611] on button "Continue" at bounding box center [1031, 604] width 62 height 23
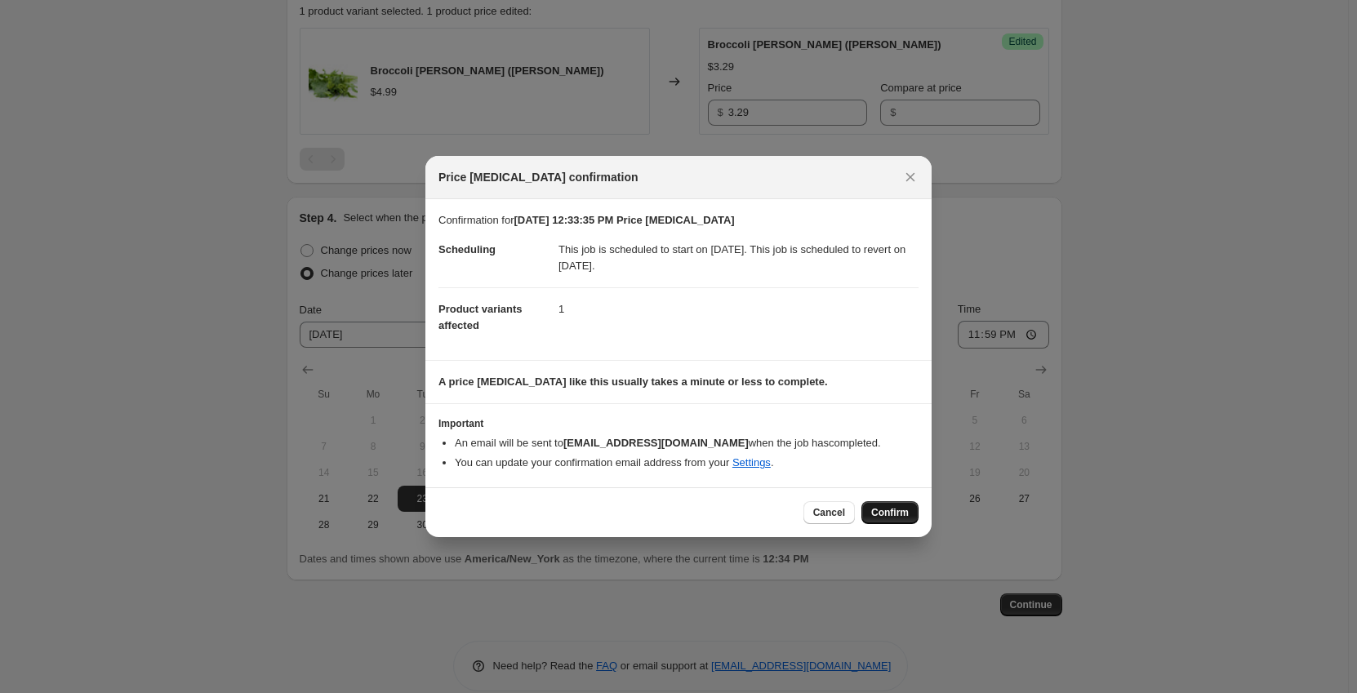
click at [885, 517] on span "Confirm" at bounding box center [890, 512] width 38 height 13
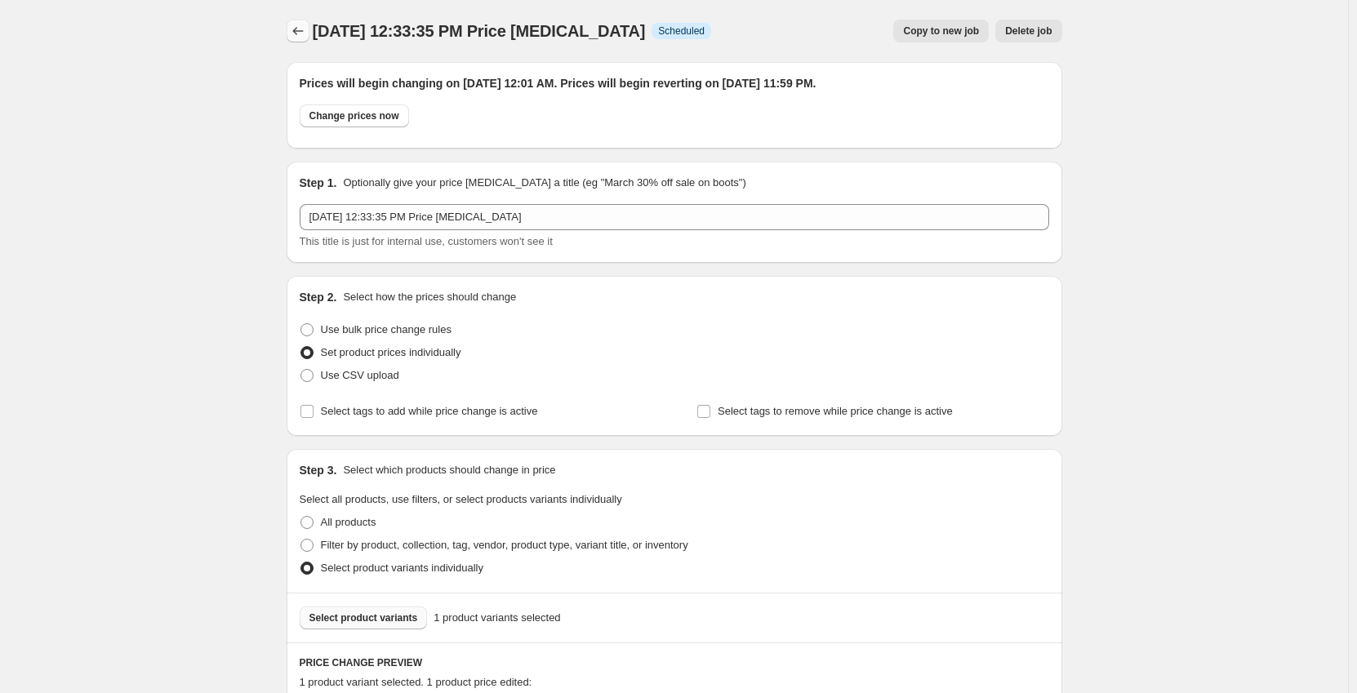
click at [295, 28] on icon "Price change jobs" at bounding box center [298, 31] width 16 height 16
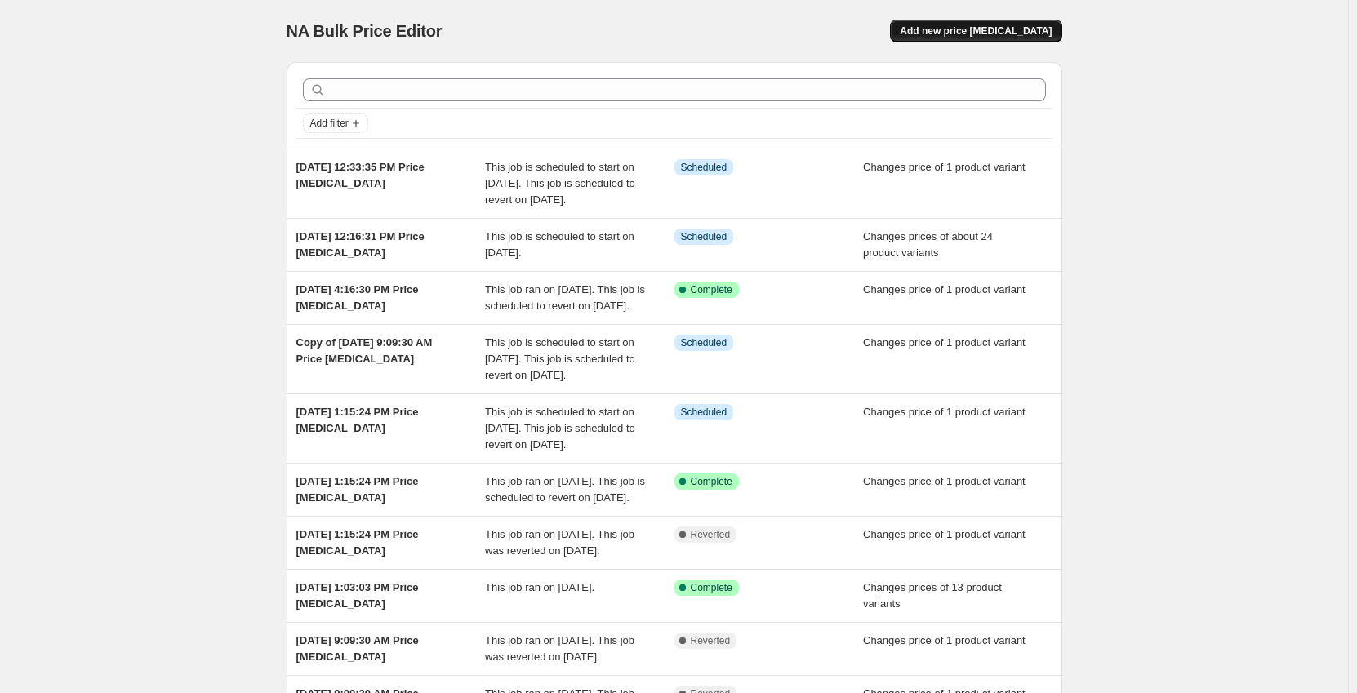
click at [1047, 39] on button "Add new price [MEDICAL_DATA]" at bounding box center [975, 31] width 171 height 23
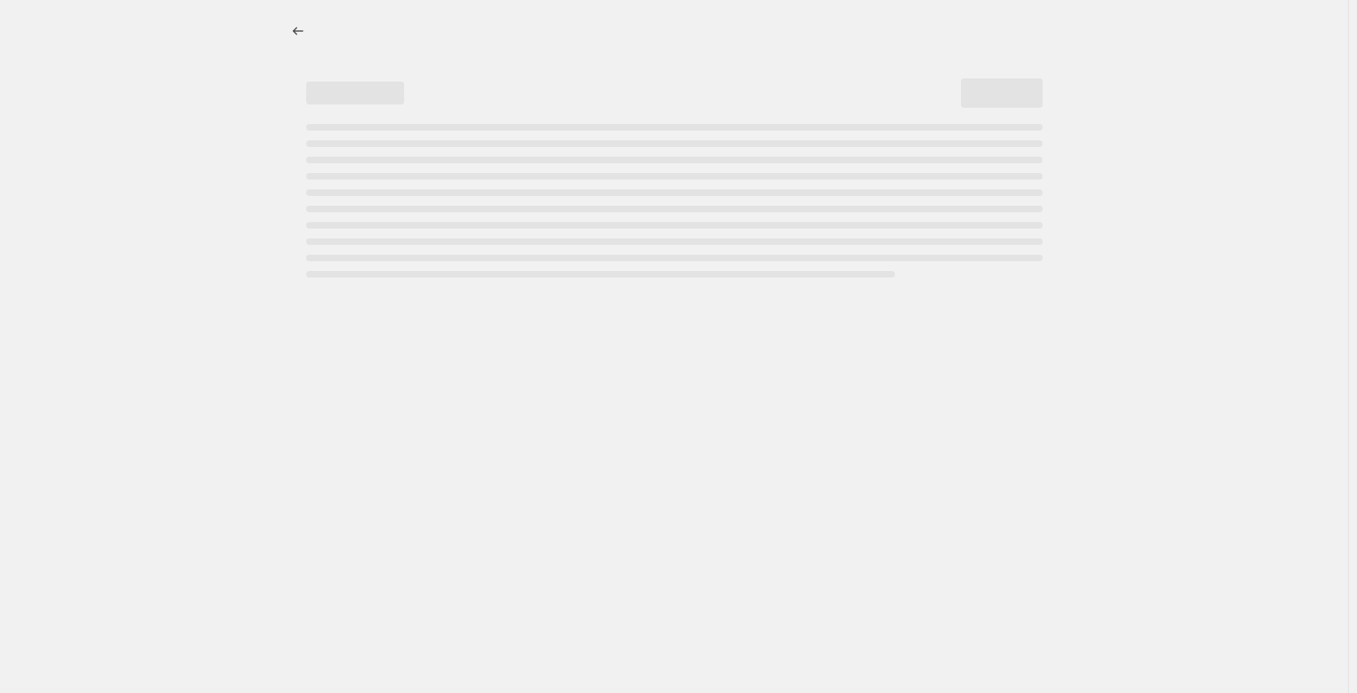
select select "percentage"
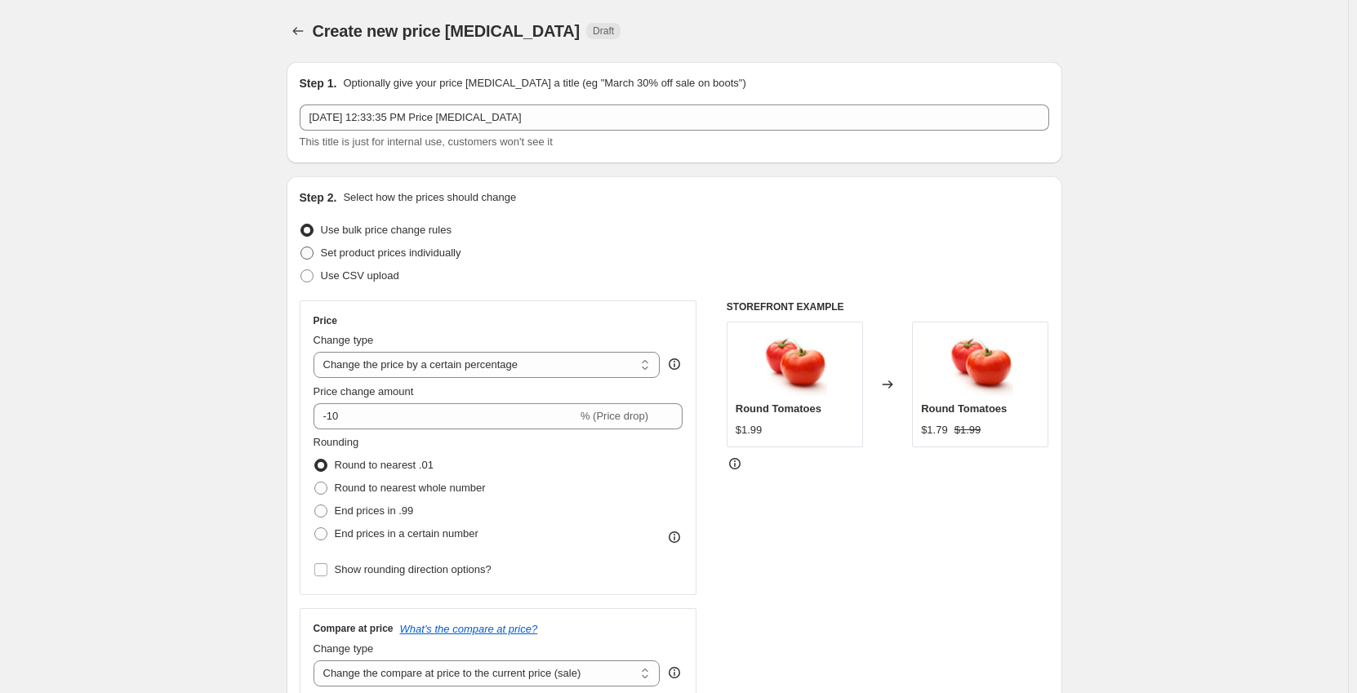
click at [433, 253] on span "Set product prices individually" at bounding box center [391, 253] width 140 height 12
click at [301, 247] on input "Set product prices individually" at bounding box center [300, 247] width 1 height 1
radio input "true"
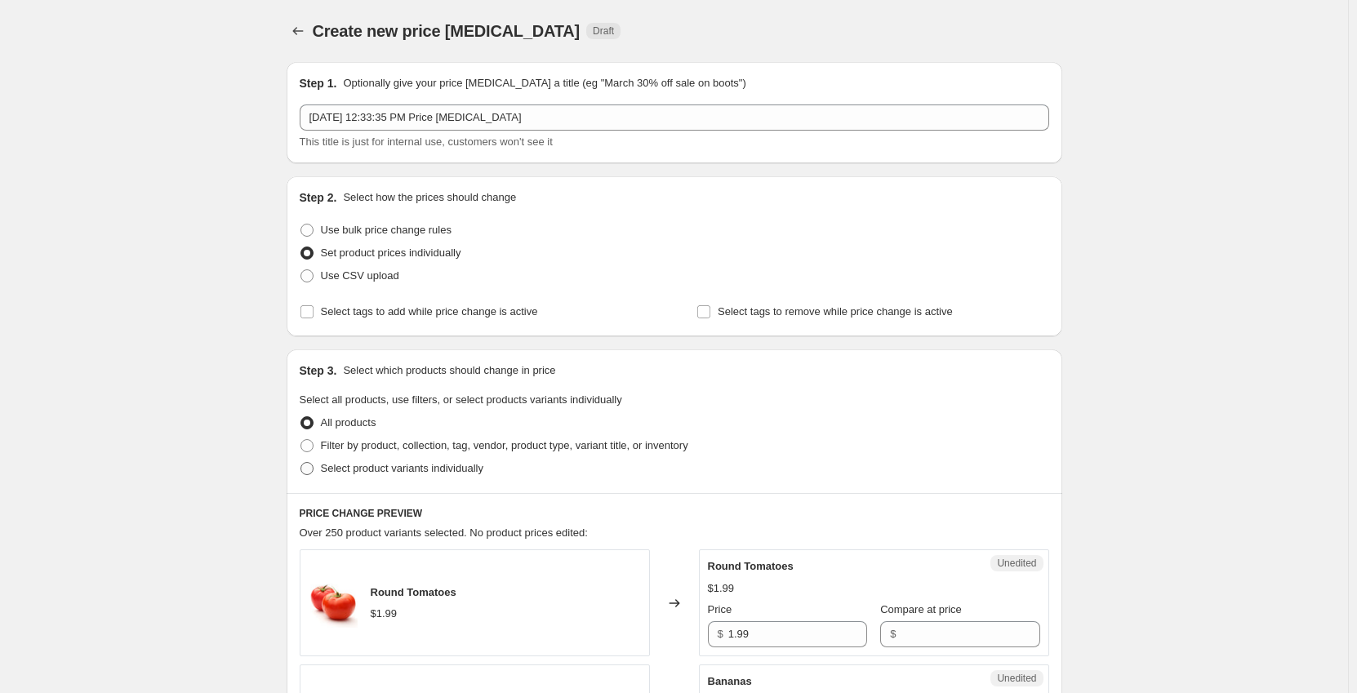
click at [389, 473] on span "Select product variants individually" at bounding box center [402, 468] width 162 height 12
click at [301, 463] on input "Select product variants individually" at bounding box center [300, 462] width 1 height 1
radio input "true"
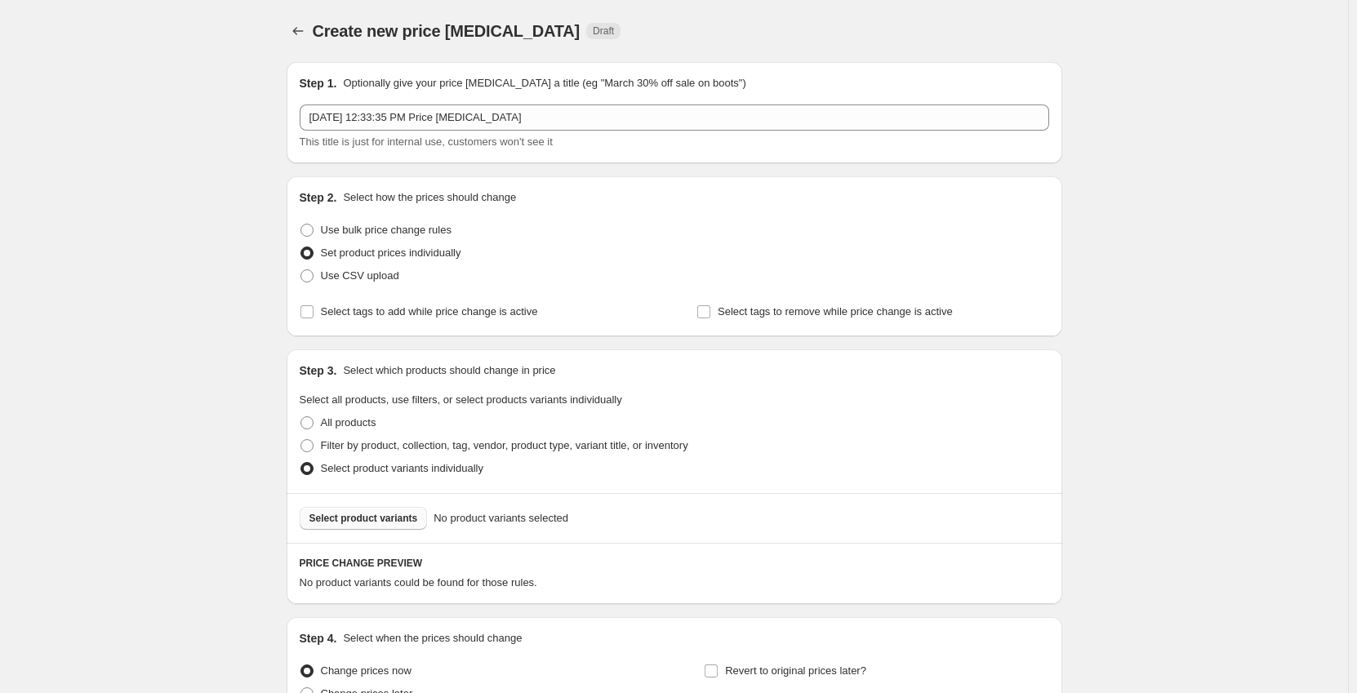
click at [387, 513] on button "Select product variants" at bounding box center [364, 518] width 128 height 23
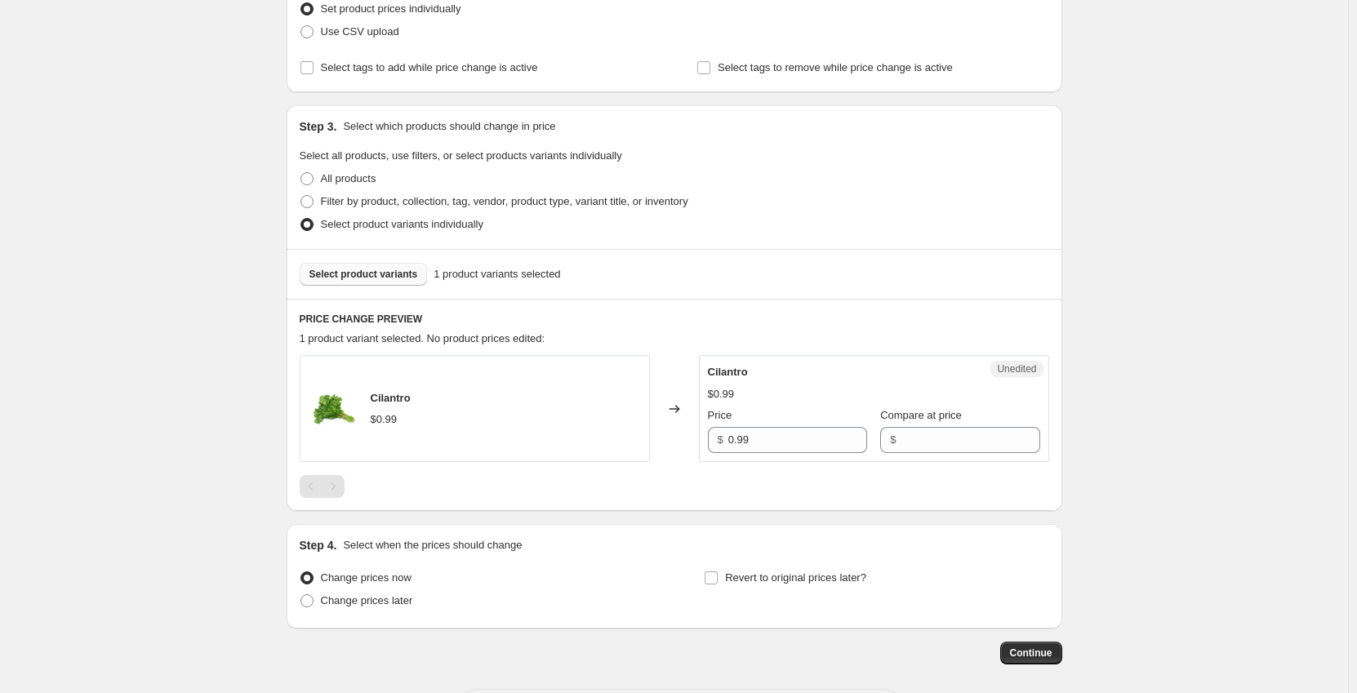
scroll to position [245, 0]
drag, startPoint x: 761, startPoint y: 442, endPoint x: 608, endPoint y: 448, distance: 152.8
click at [608, 448] on div "Cilantro $0.99 Changed to Unedited Cilantro $0.99 Price $ 0.99 Compare at price…" at bounding box center [674, 407] width 749 height 107
type input "0.69"
click at [363, 603] on span "Change prices later" at bounding box center [367, 599] width 92 height 12
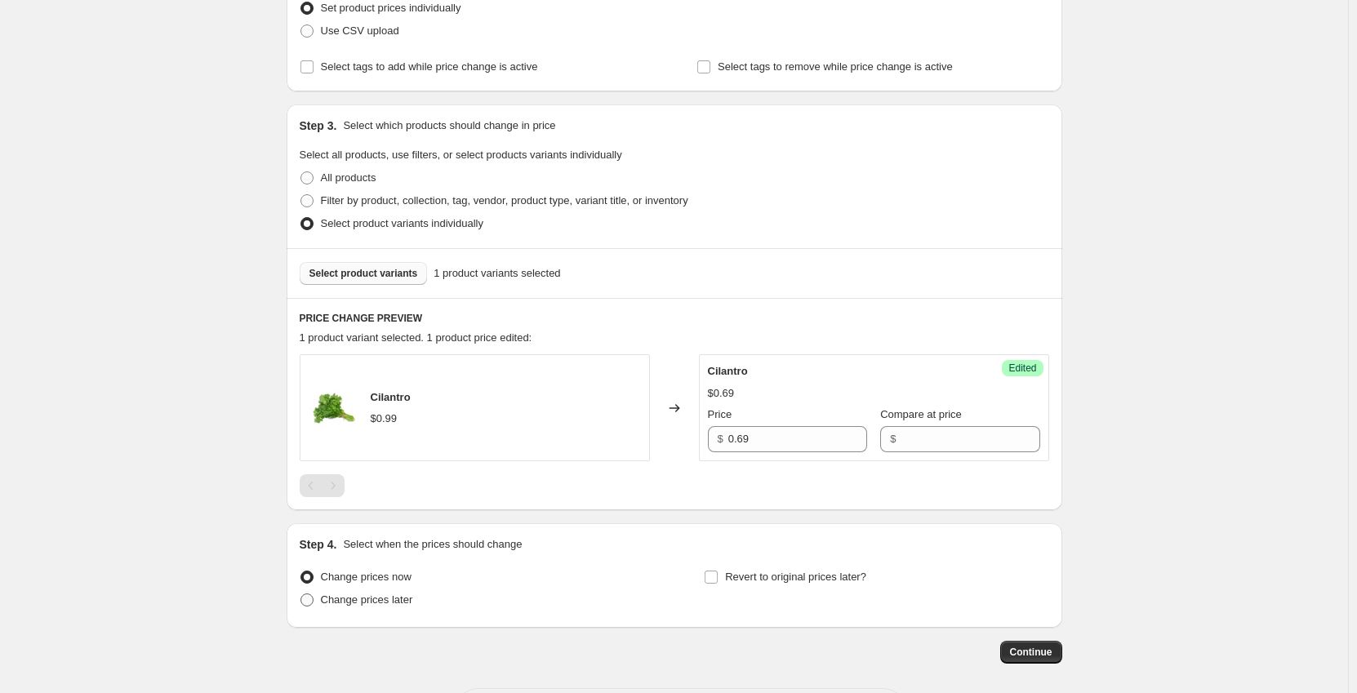
click at [301, 594] on input "Change prices later" at bounding box center [300, 593] width 1 height 1
radio input "true"
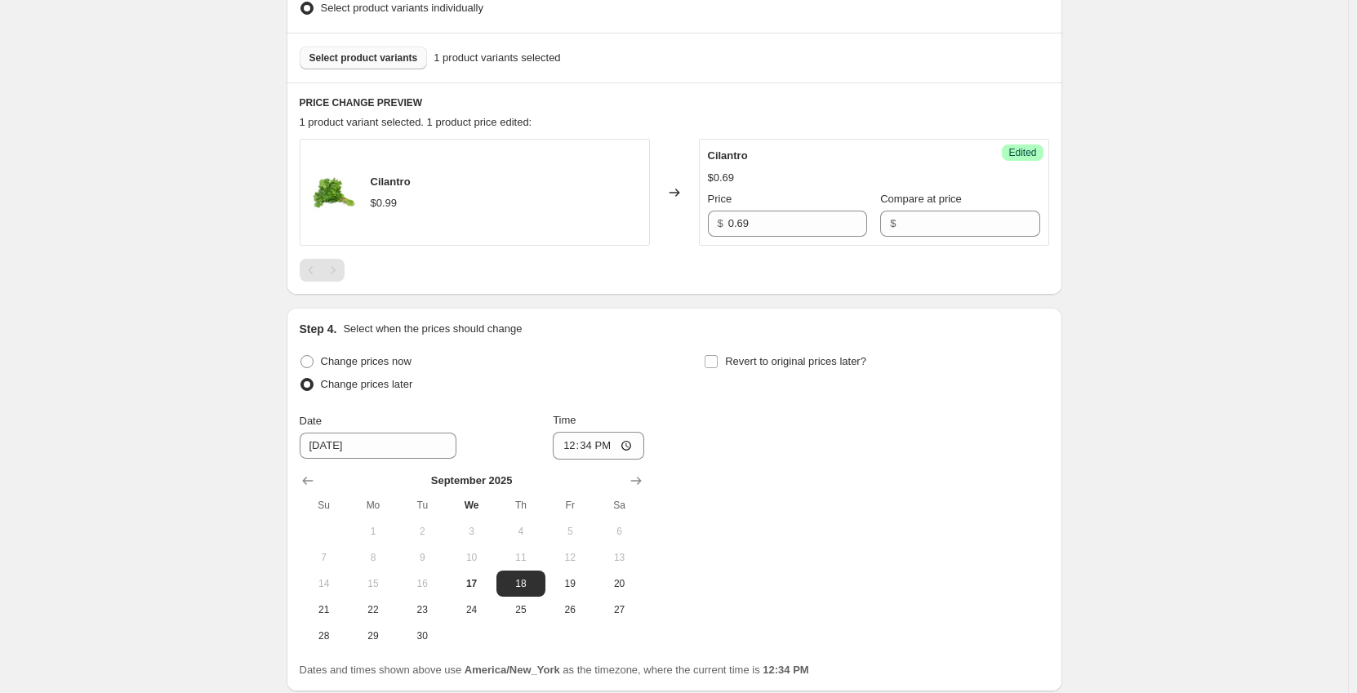
scroll to position [490, 0]
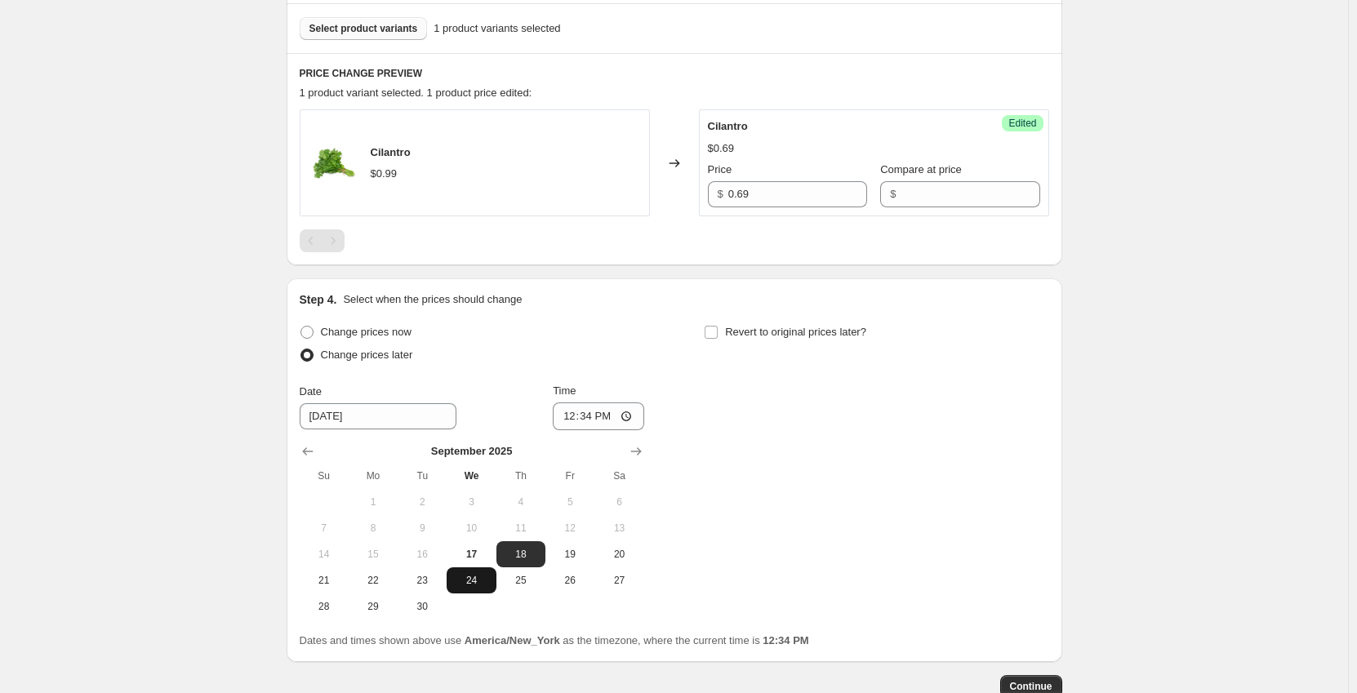
click at [486, 580] on span "24" at bounding box center [471, 580] width 36 height 13
type input "9/24/2025"
click at [575, 417] on input "12:34" at bounding box center [598, 416] width 91 height 28
type input "00:01"
click at [717, 335] on input "Revert to original prices later?" at bounding box center [710, 332] width 13 height 13
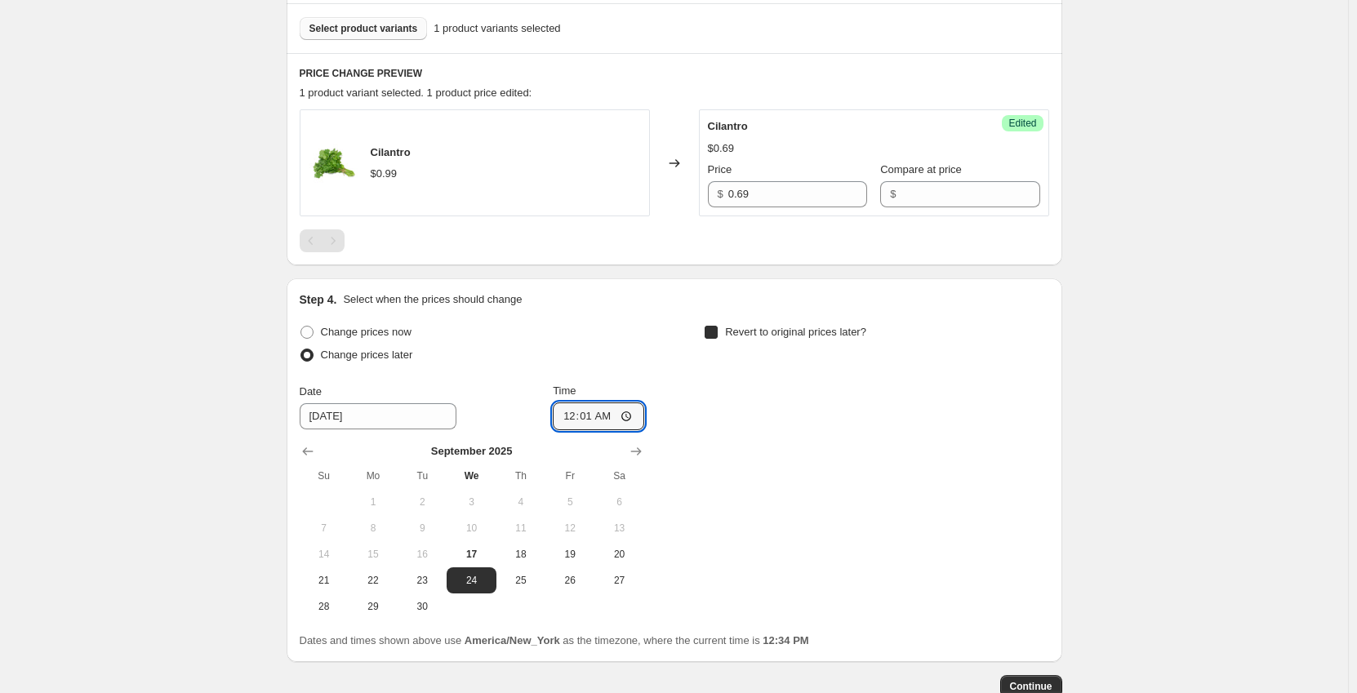
checkbox input "true"
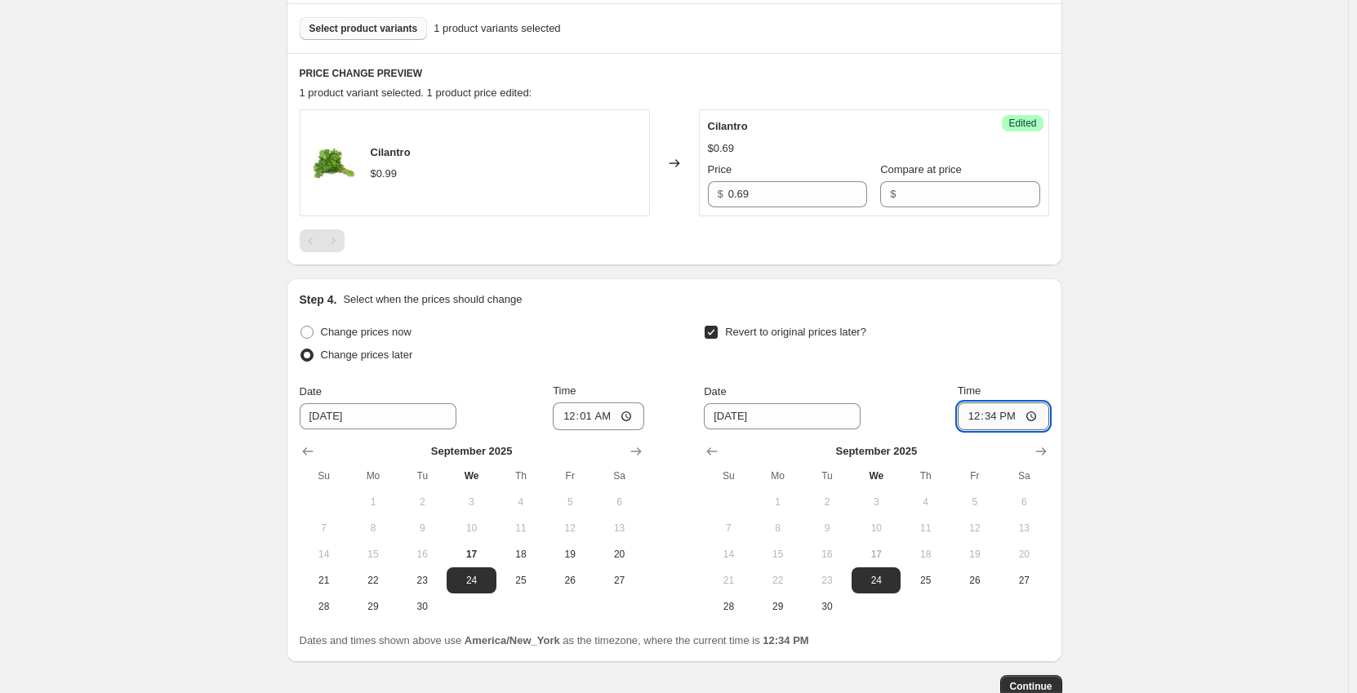
click at [980, 414] on input "12:34" at bounding box center [1002, 416] width 91 height 28
type input "23:59"
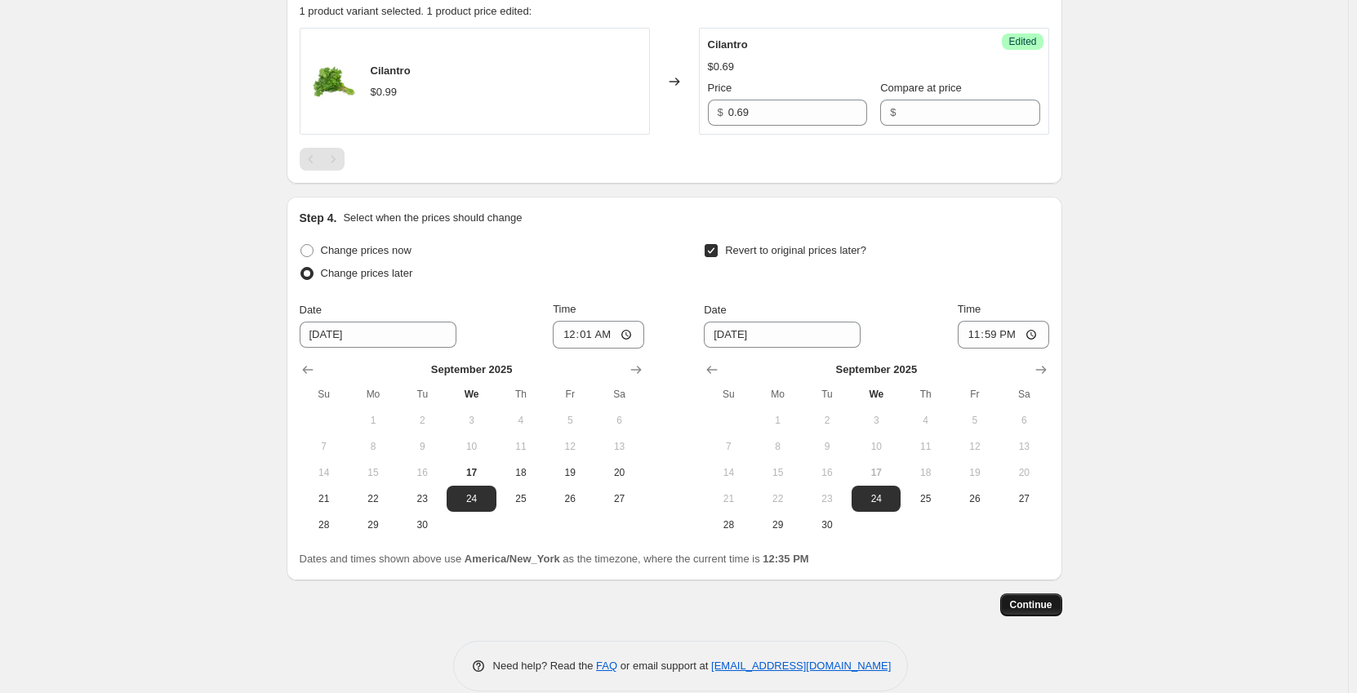
click at [1047, 601] on span "Continue" at bounding box center [1031, 604] width 42 height 13
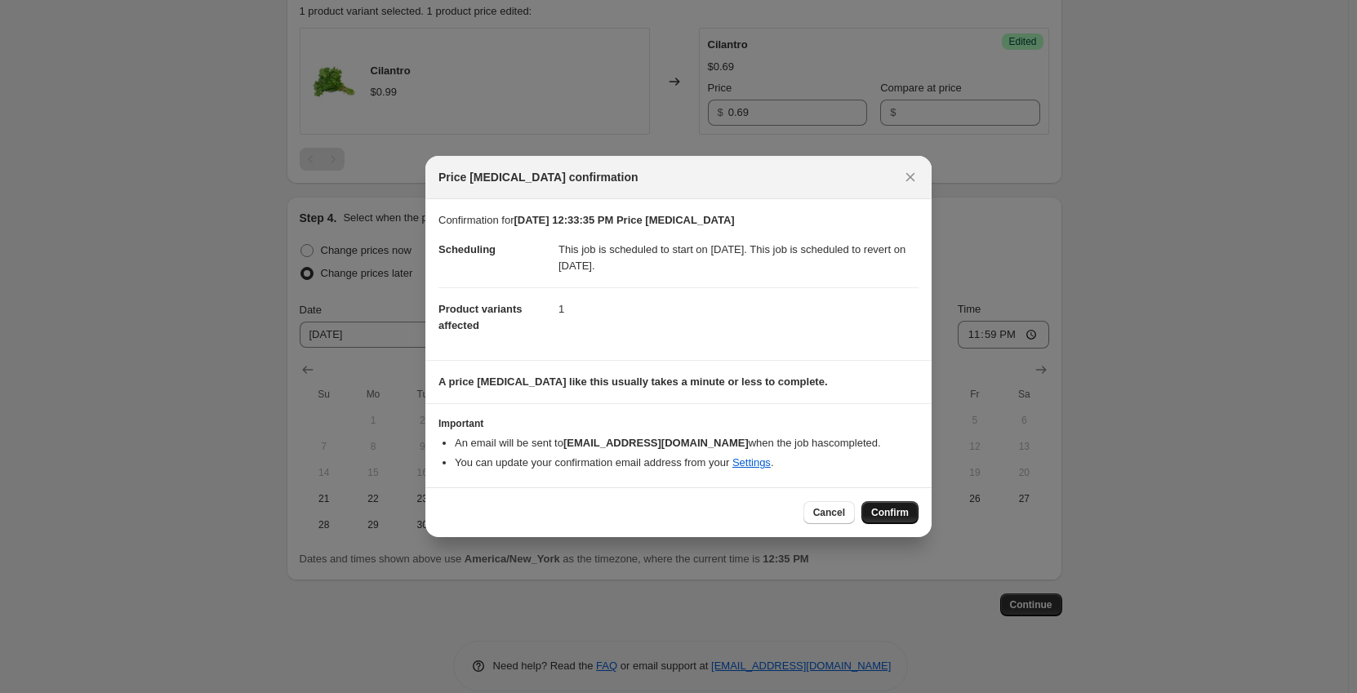
click at [901, 514] on span "Confirm" at bounding box center [890, 512] width 38 height 13
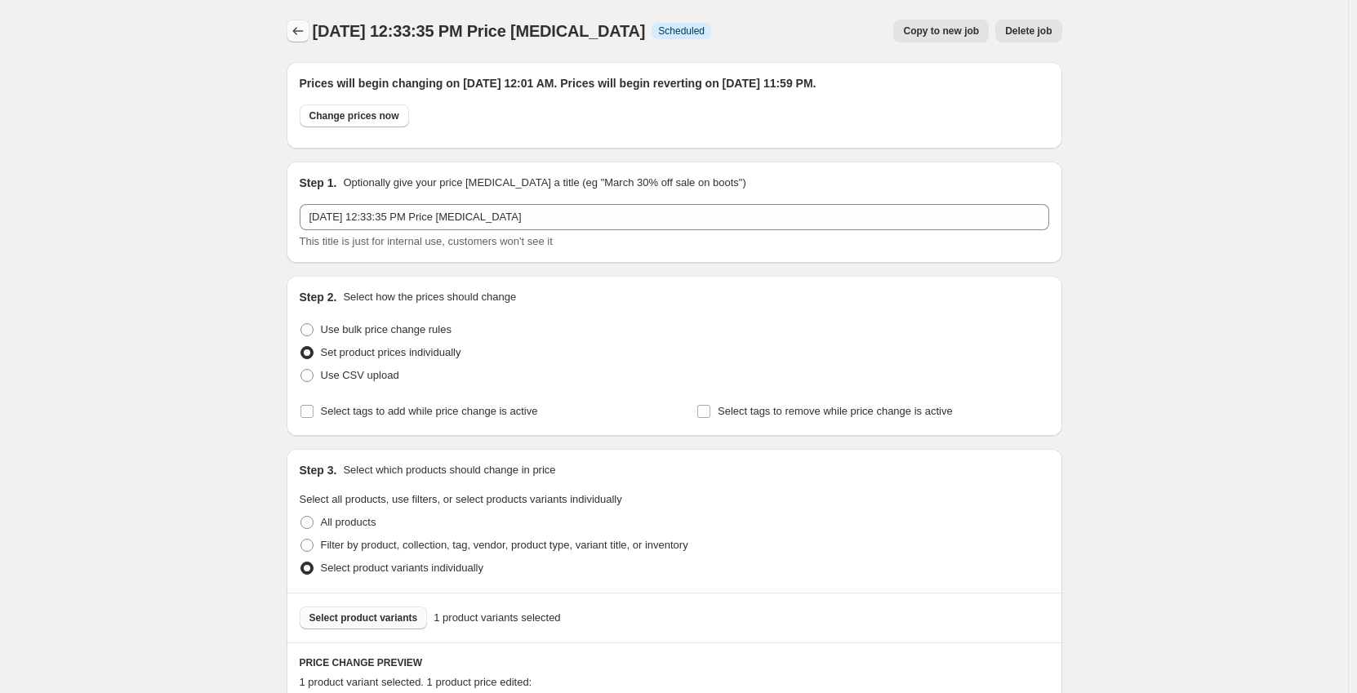
click at [306, 33] on icon "Price change jobs" at bounding box center [298, 31] width 16 height 16
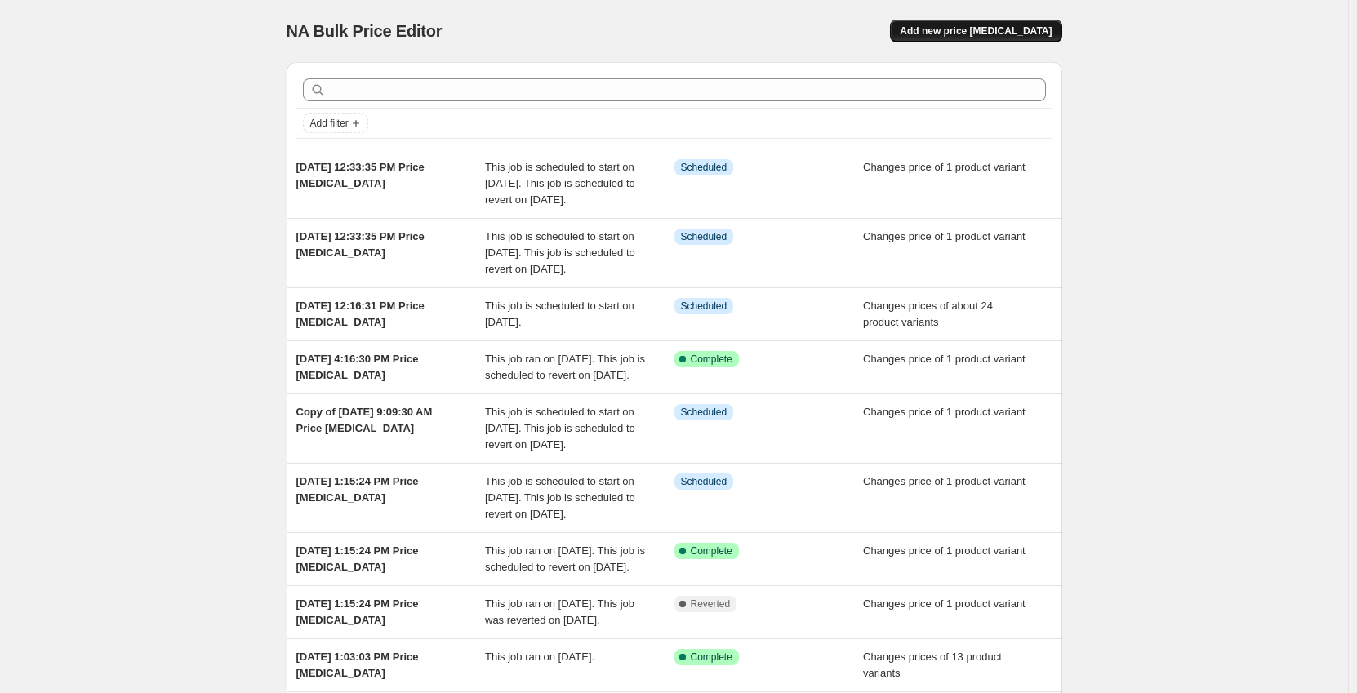
click at [1006, 25] on span "Add new price [MEDICAL_DATA]" at bounding box center [976, 30] width 152 height 13
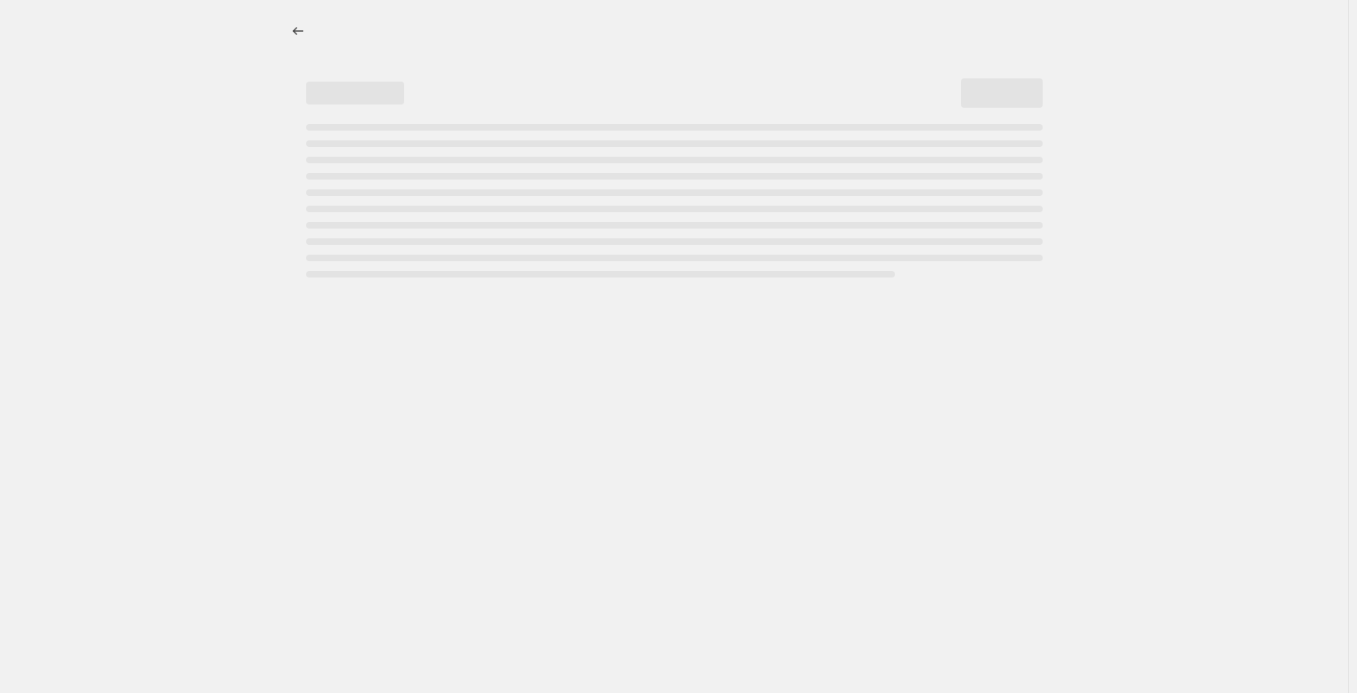
select select "percentage"
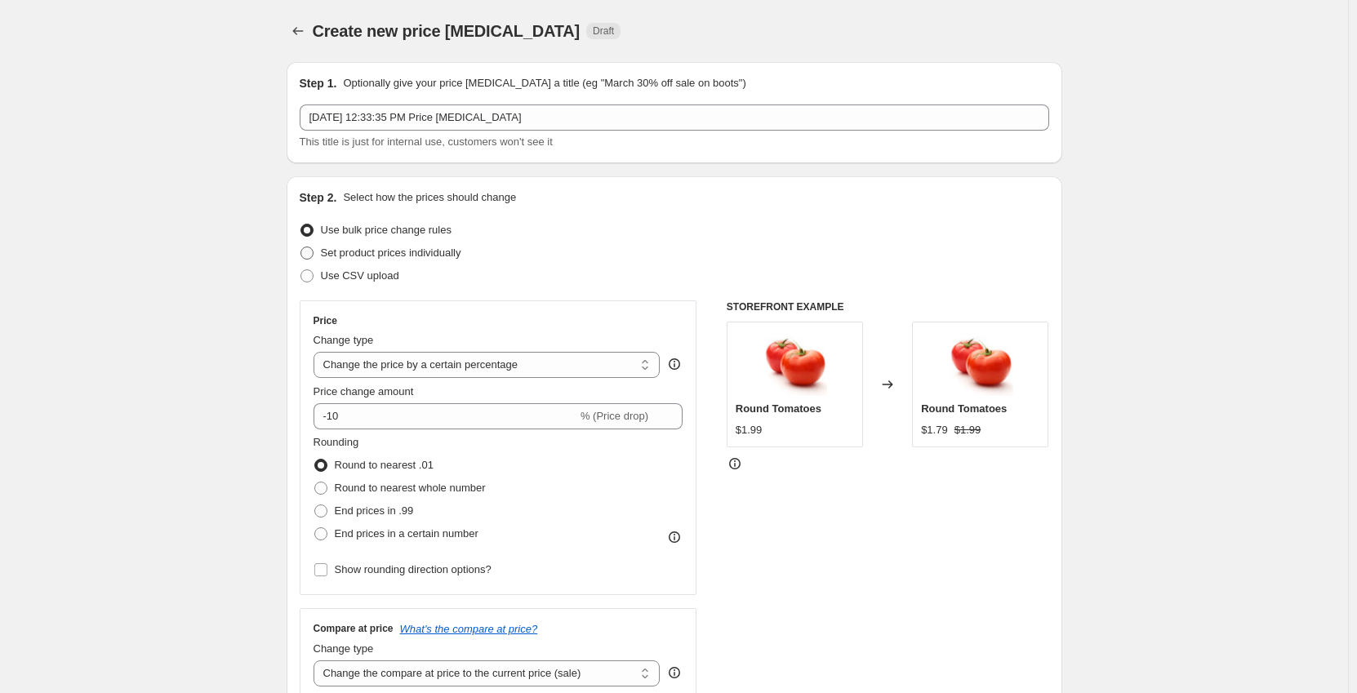
click at [387, 252] on span "Set product prices individually" at bounding box center [391, 253] width 140 height 12
click at [301, 247] on input "Set product prices individually" at bounding box center [300, 247] width 1 height 1
radio input "true"
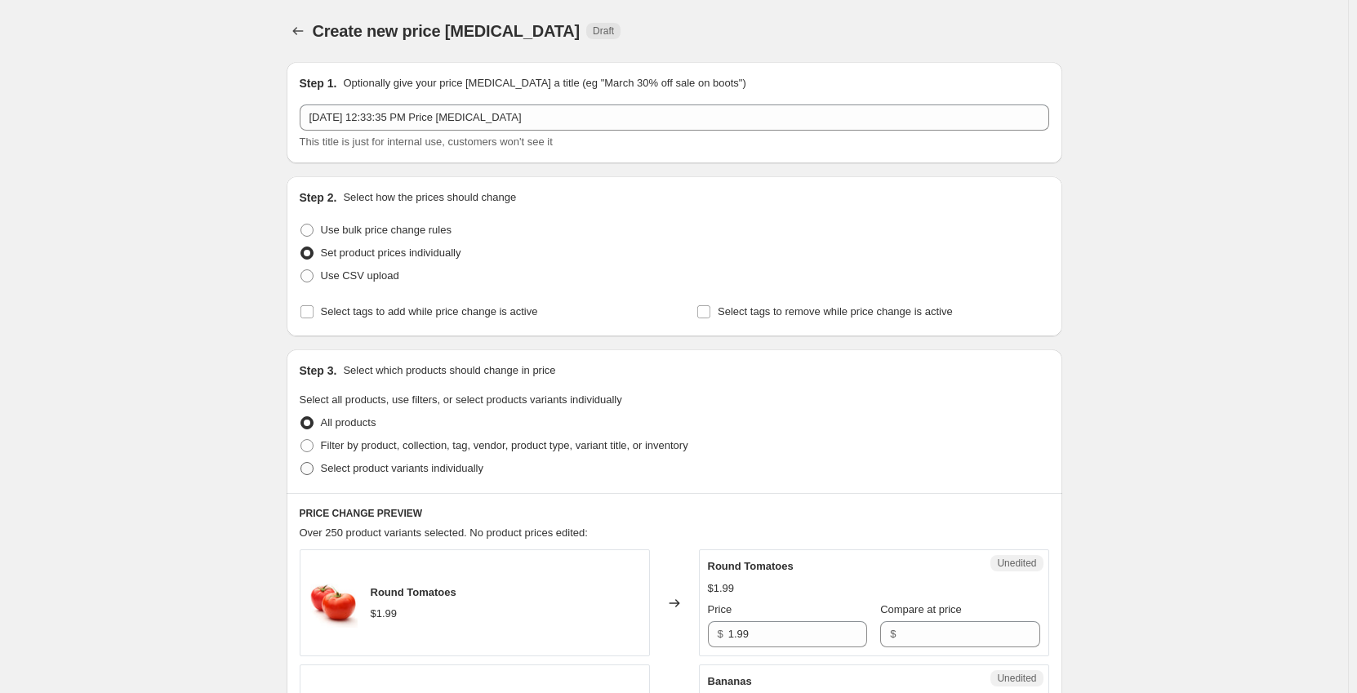
click at [369, 469] on span "Select product variants individually" at bounding box center [402, 468] width 162 height 12
click at [301, 463] on input "Select product variants individually" at bounding box center [300, 462] width 1 height 1
radio input "true"
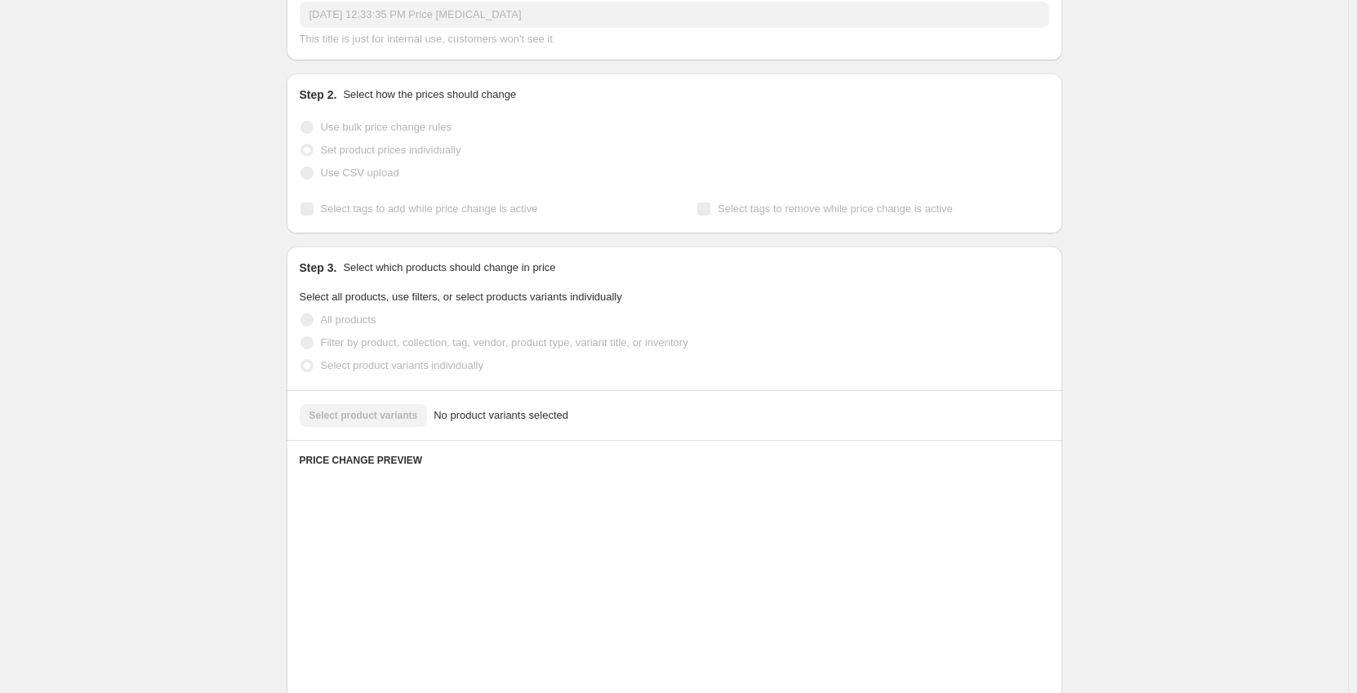
scroll to position [164, 0]
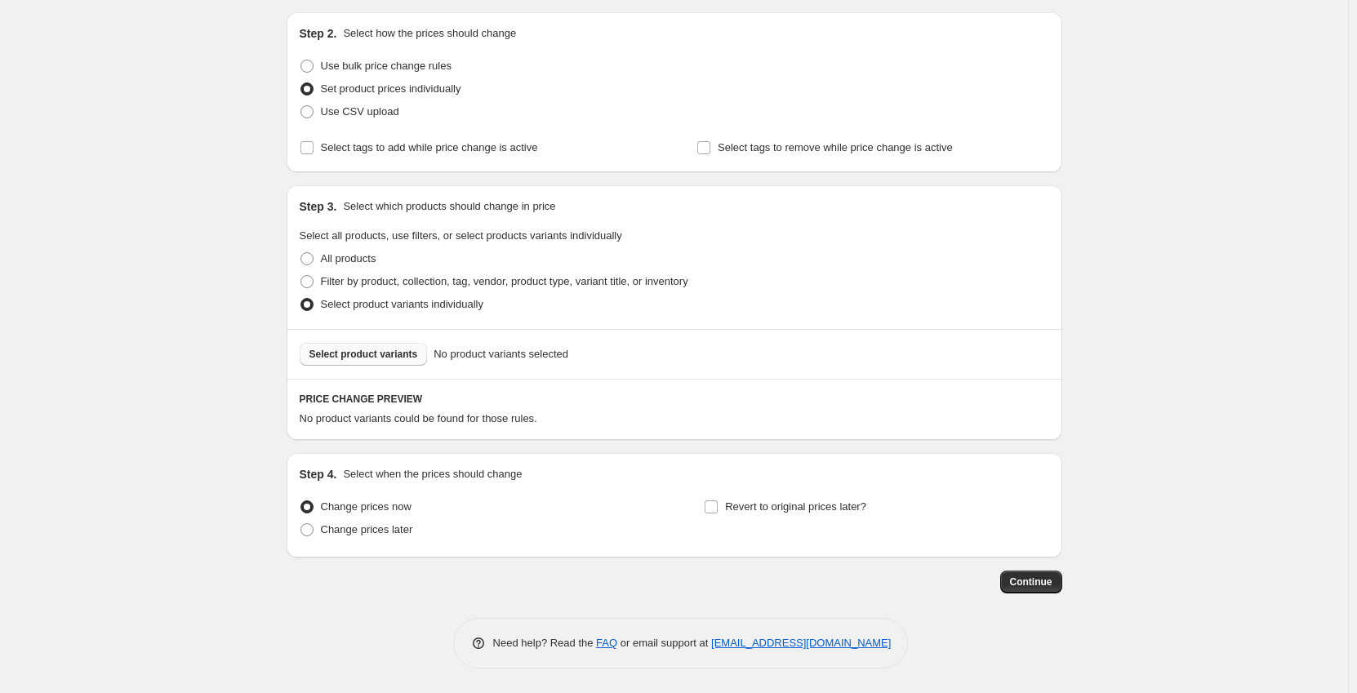
click at [375, 360] on span "Select product variants" at bounding box center [363, 354] width 109 height 13
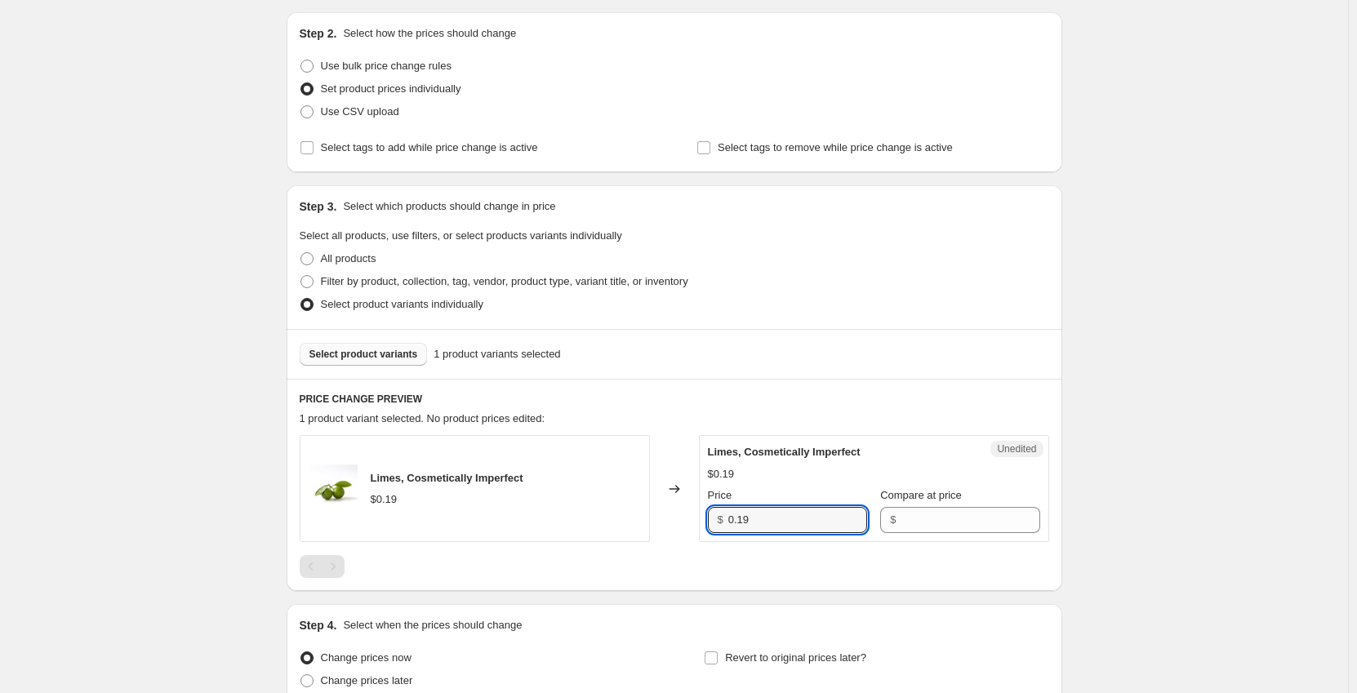
drag, startPoint x: 768, startPoint y: 521, endPoint x: 662, endPoint y: 523, distance: 106.1
click at [662, 523] on div "Limes, Cosmetically Imperfect $0.19 Changed to Unedited Limes, Cosmetically Imp…" at bounding box center [674, 488] width 749 height 107
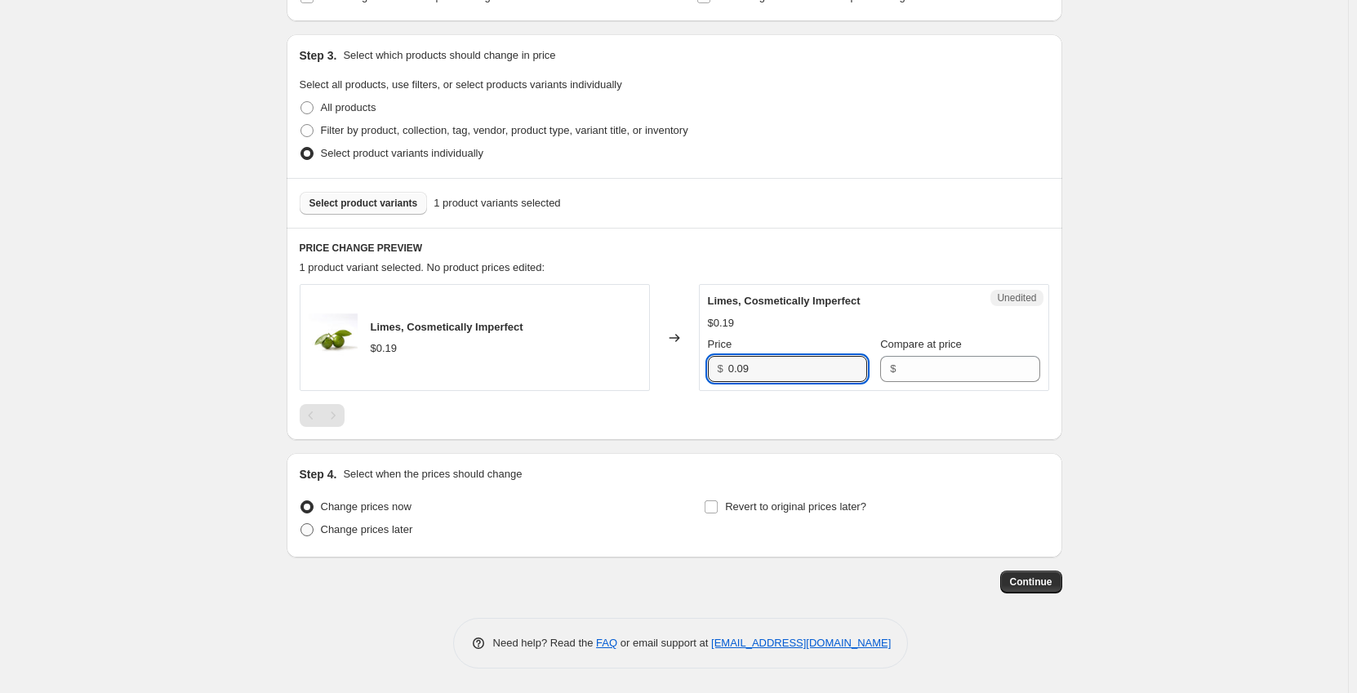
type input "0.09"
click at [399, 534] on span "Change prices later" at bounding box center [367, 529] width 92 height 12
click at [301, 524] on input "Change prices later" at bounding box center [300, 523] width 1 height 1
radio input "true"
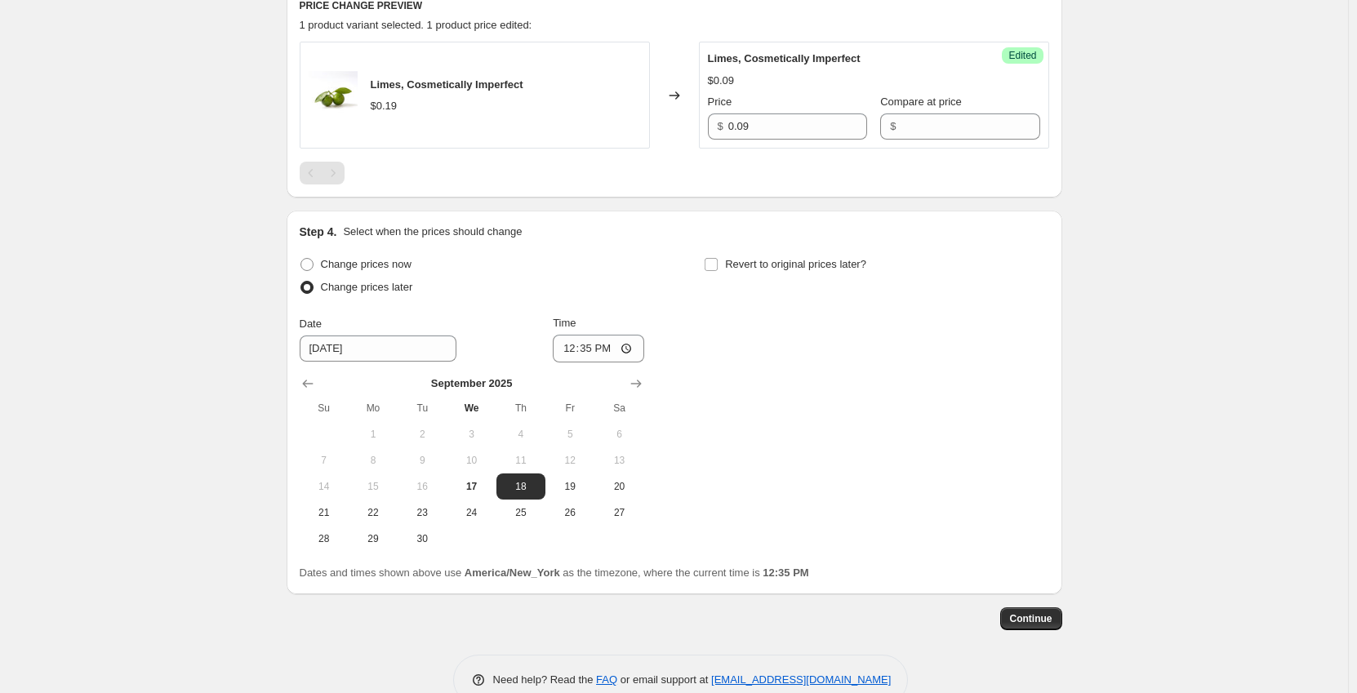
scroll to position [560, 0]
click at [573, 506] on span "26" at bounding box center [570, 510] width 36 height 13
type input "9/26/2025"
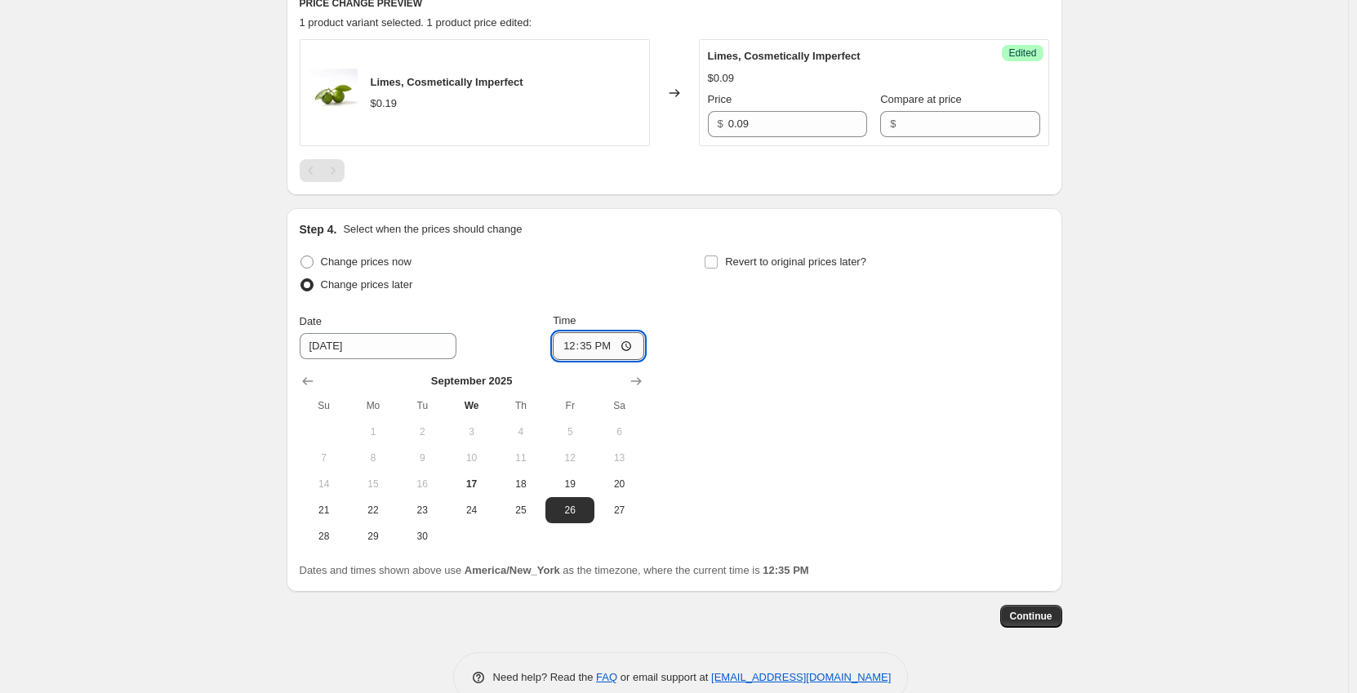
click at [575, 345] on input "12:35" at bounding box center [598, 346] width 91 height 28
click at [577, 345] on input "12:35" at bounding box center [598, 346] width 91 height 28
type input "00:01"
click at [713, 263] on input "Revert to original prices later?" at bounding box center [710, 261] width 13 height 13
checkbox input "true"
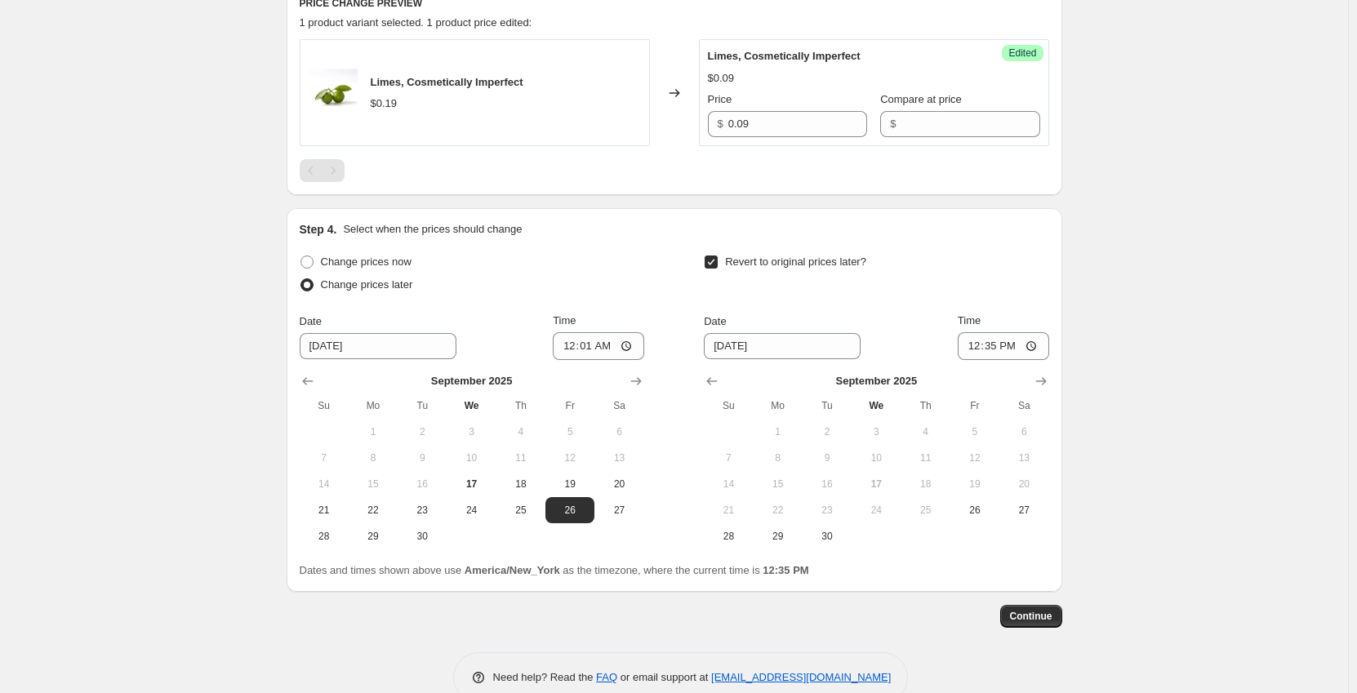
drag, startPoint x: 972, startPoint y: 514, endPoint x: 975, endPoint y: 389, distance: 125.7
click at [972, 513] on span "26" at bounding box center [975, 510] width 36 height 13
type input "9/26/2025"
click at [979, 349] on input "12:35" at bounding box center [1002, 346] width 91 height 28
type input "23:59"
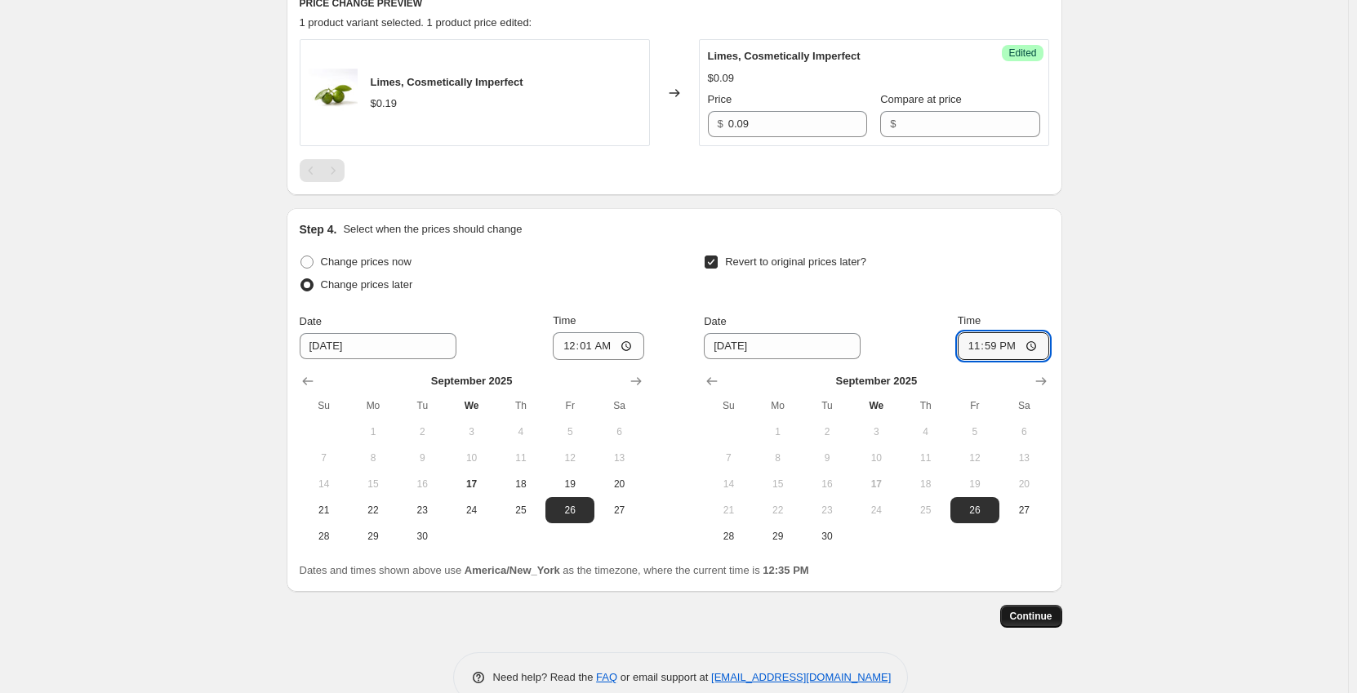
click at [1032, 615] on span "Continue" at bounding box center [1031, 616] width 42 height 13
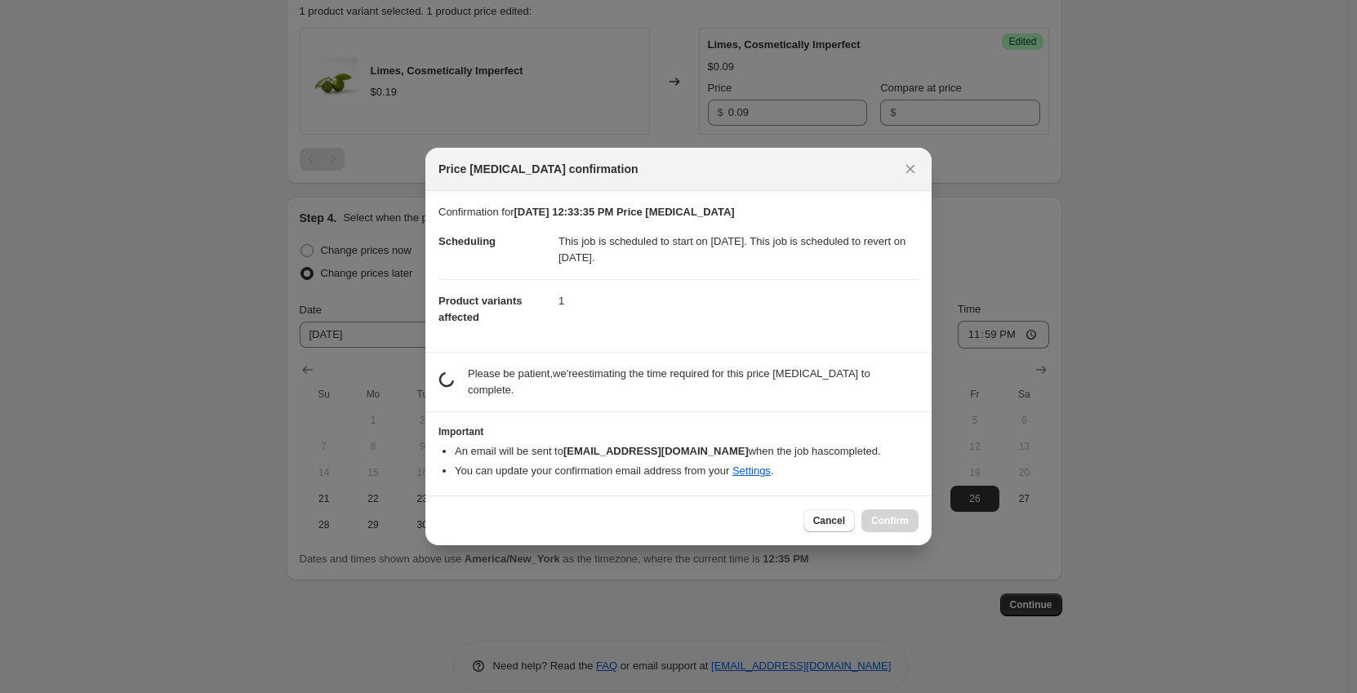
scroll to position [0, 0]
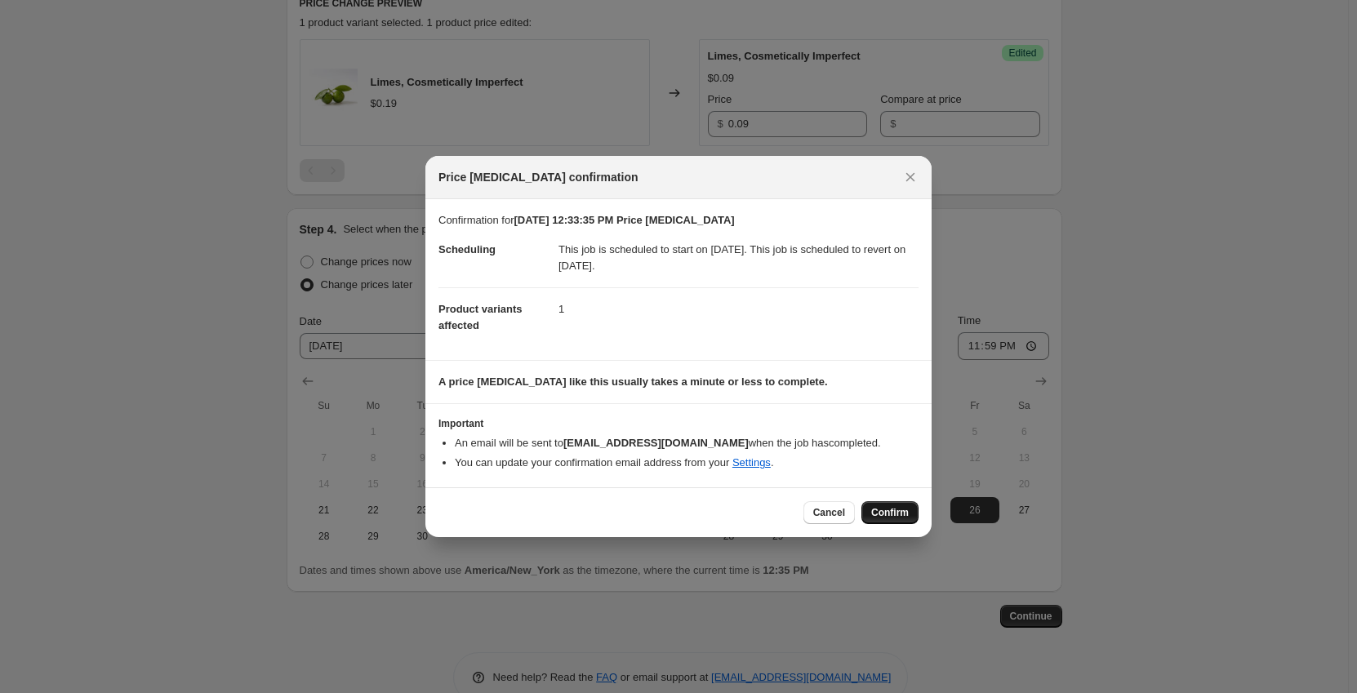
click at [891, 508] on span "Confirm" at bounding box center [890, 512] width 38 height 13
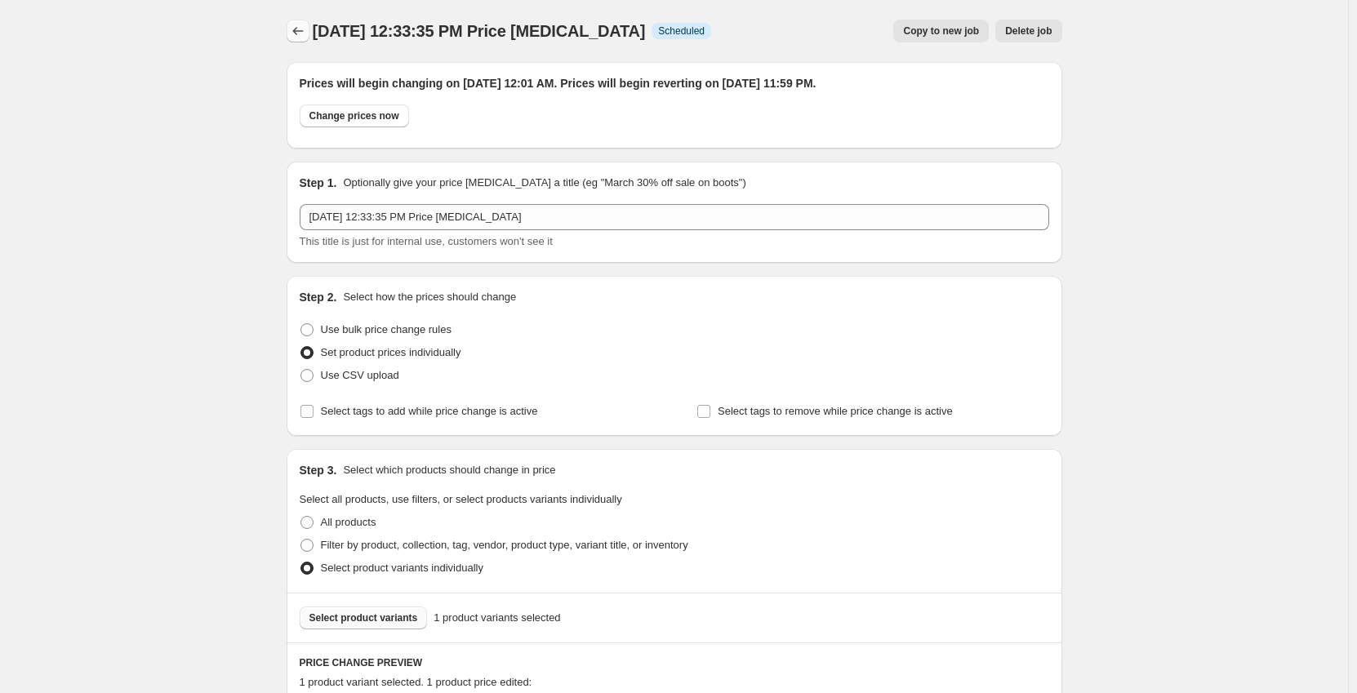
click at [302, 27] on icon "Price change jobs" at bounding box center [298, 31] width 16 height 16
